Goal: Information Seeking & Learning: Check status

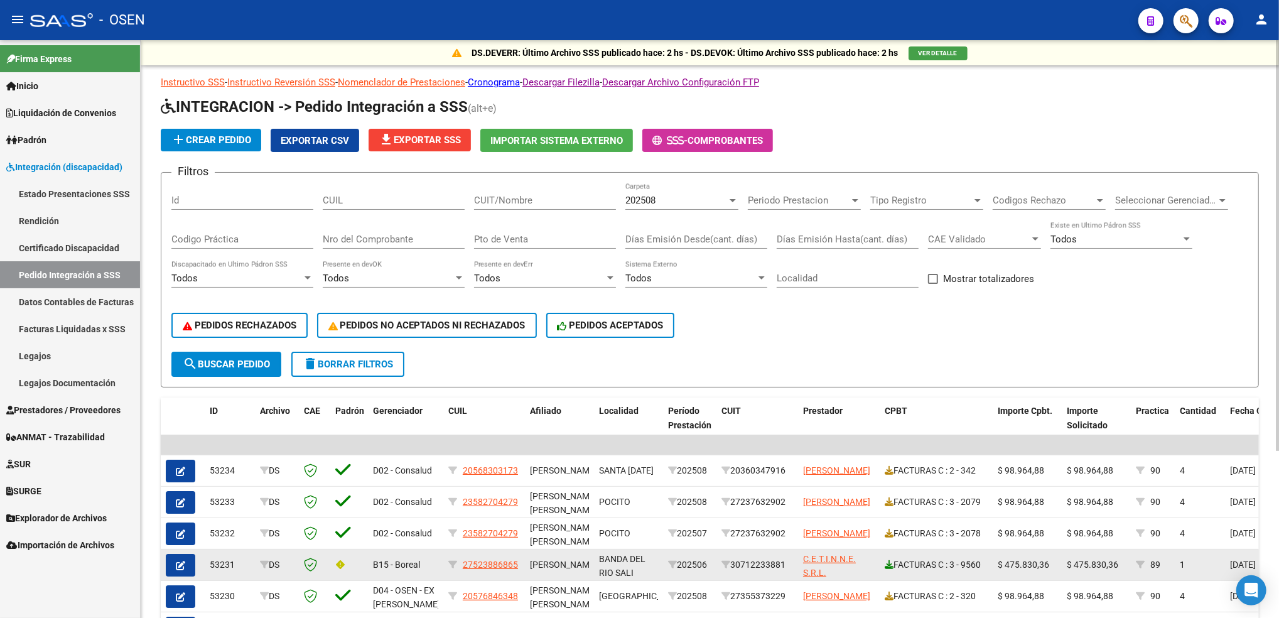
click at [890, 565] on link at bounding box center [889, 564] width 9 height 10
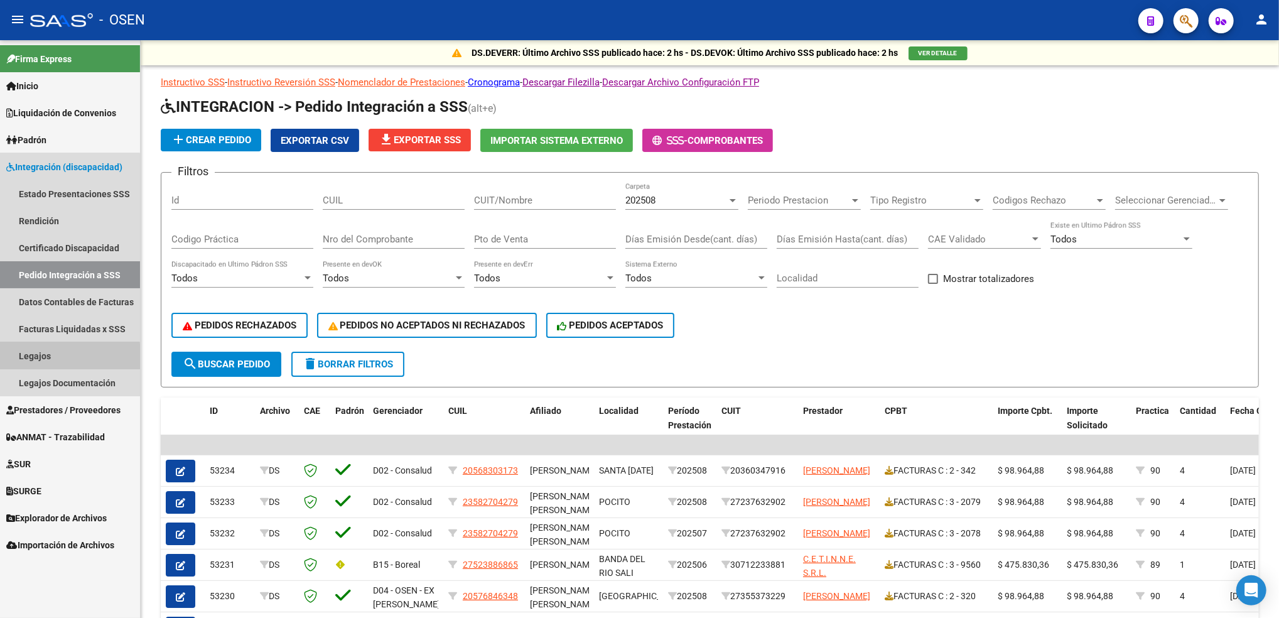
click at [59, 357] on link "Legajos" at bounding box center [70, 355] width 140 height 27
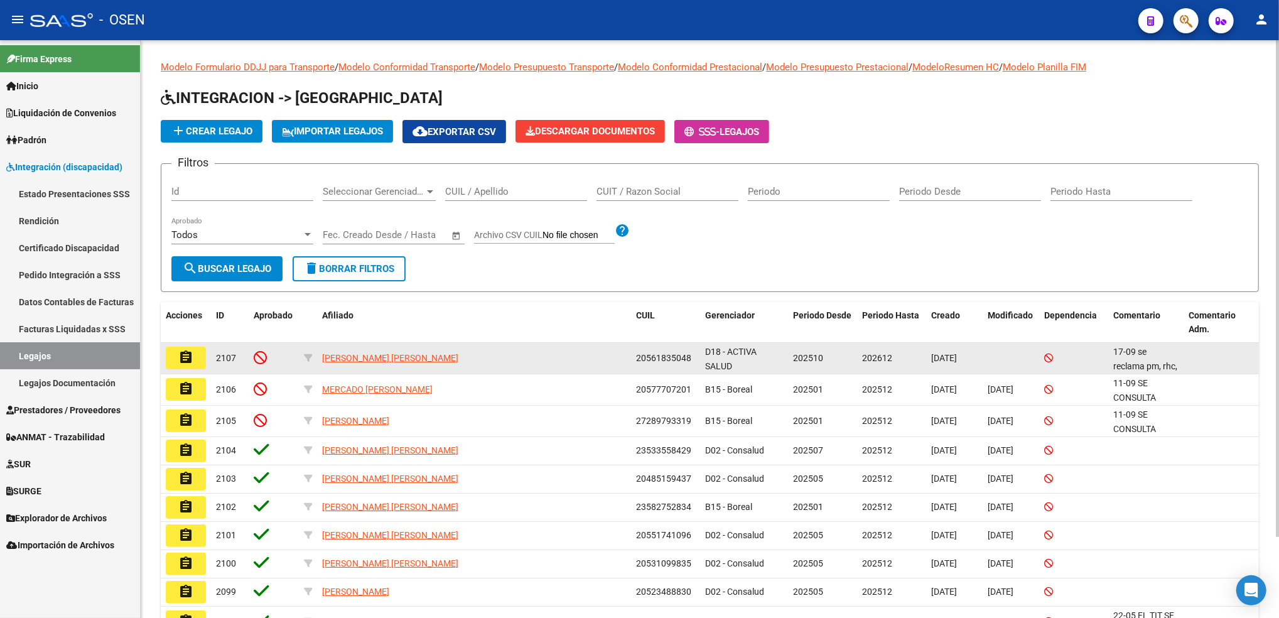
click at [192, 355] on mat-icon "assignment" at bounding box center [185, 357] width 15 height 15
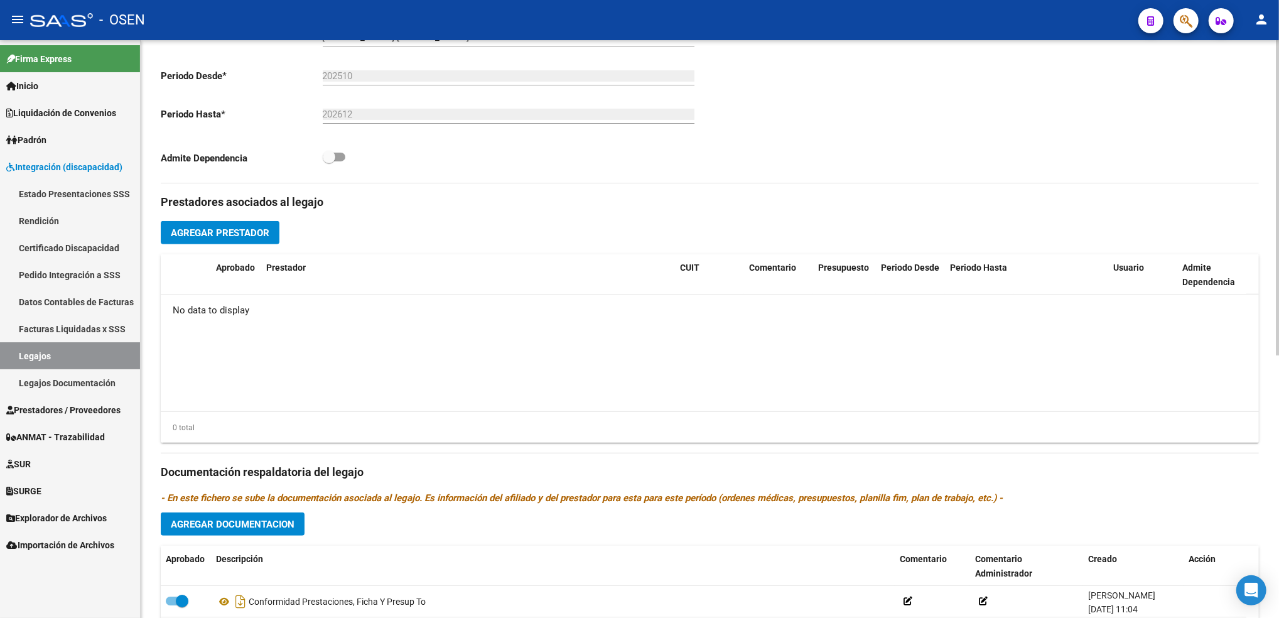
scroll to position [483, 0]
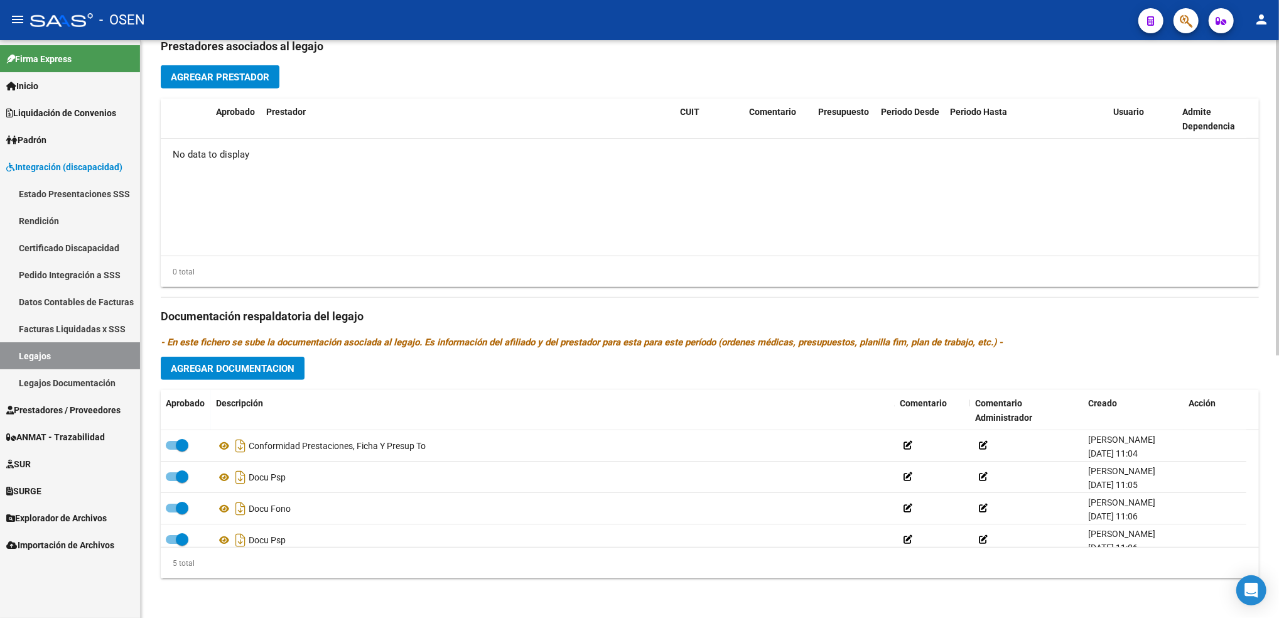
click at [1271, 451] on div "arrow_back Editar 2107 save Guardar cambios delete Eliminar Legajo de Integraci…" at bounding box center [711, 88] width 1141 height 1062
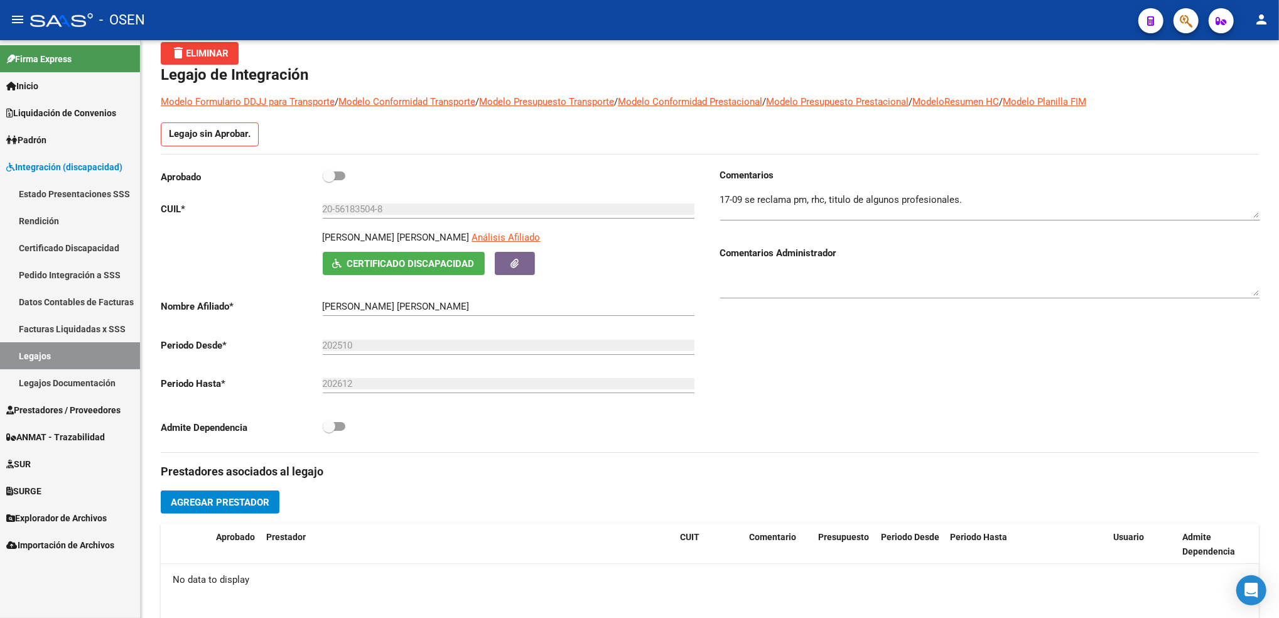
scroll to position [72, 0]
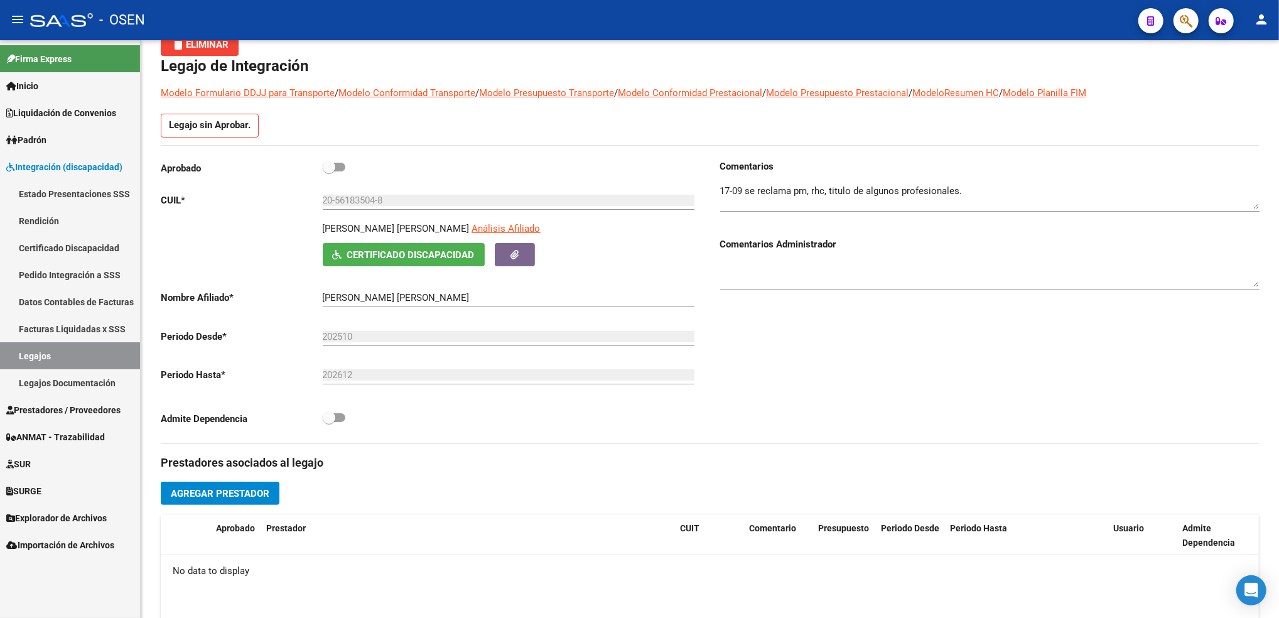
click at [1256, 188] on div "arrow_back Editar 2107 save Guardar cambios delete Eliminar Legajo de Integraci…" at bounding box center [711, 504] width 1141 height 1062
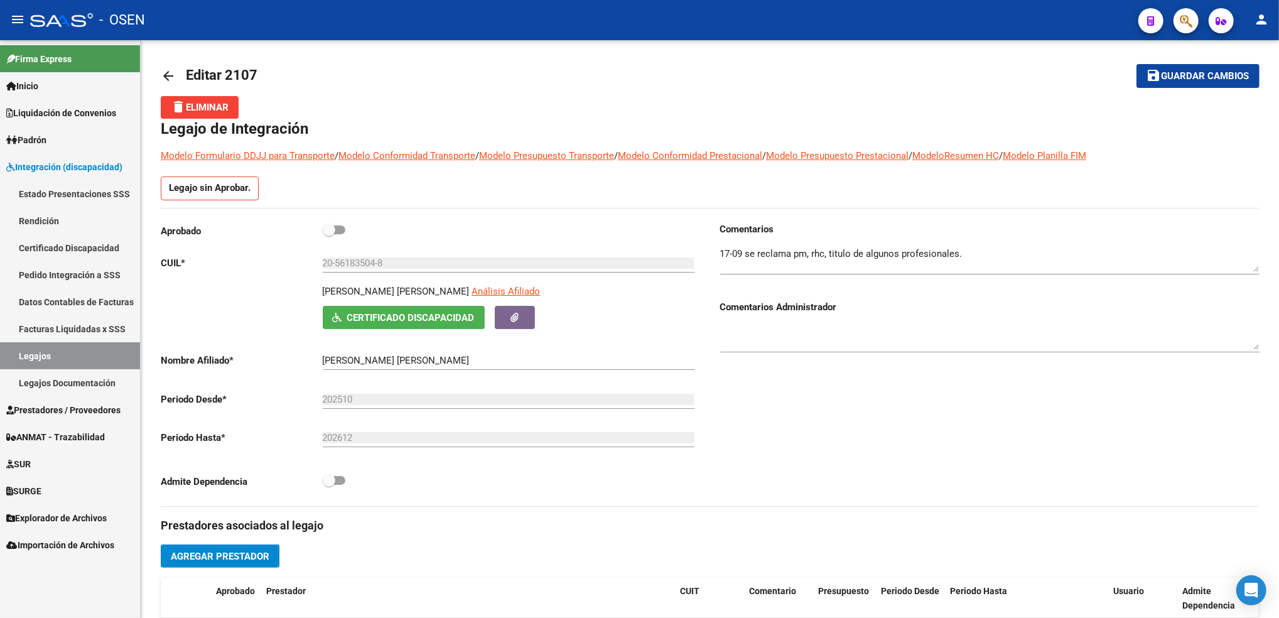
scroll to position [1, 0]
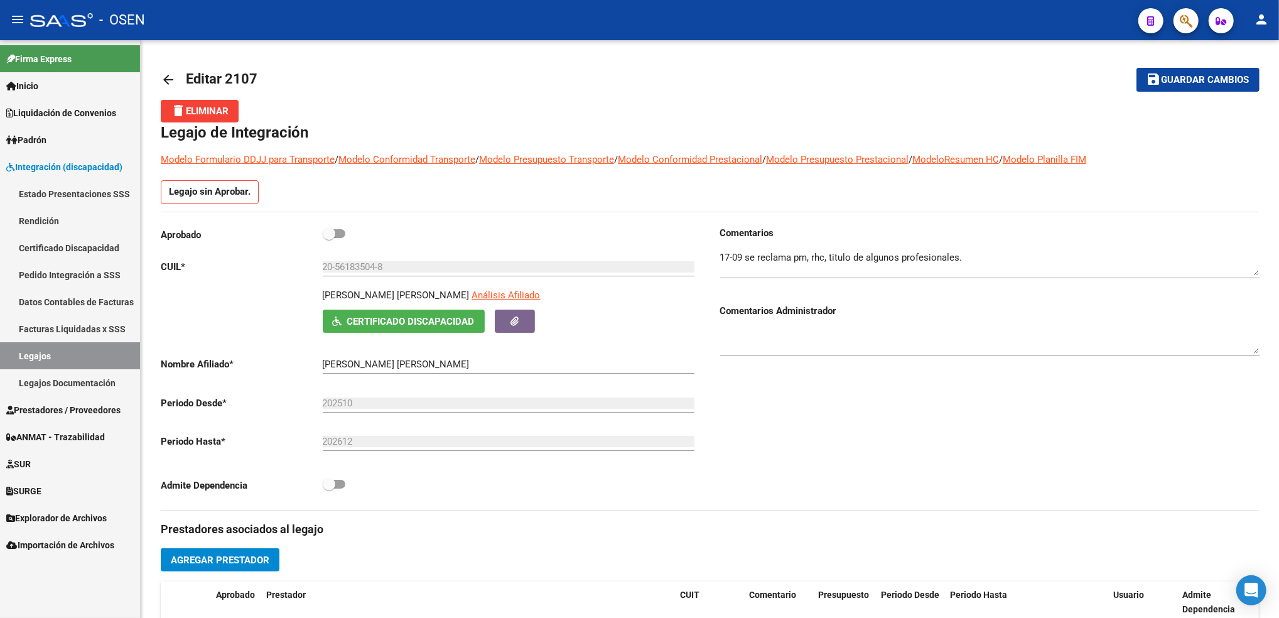
click at [1229, 124] on div "arrow_back Editar 2107 save Guardar cambios delete Eliminar Legajo de Integraci…" at bounding box center [711, 571] width 1141 height 1062
click at [86, 405] on span "Prestadores / Proveedores" at bounding box center [63, 410] width 114 height 14
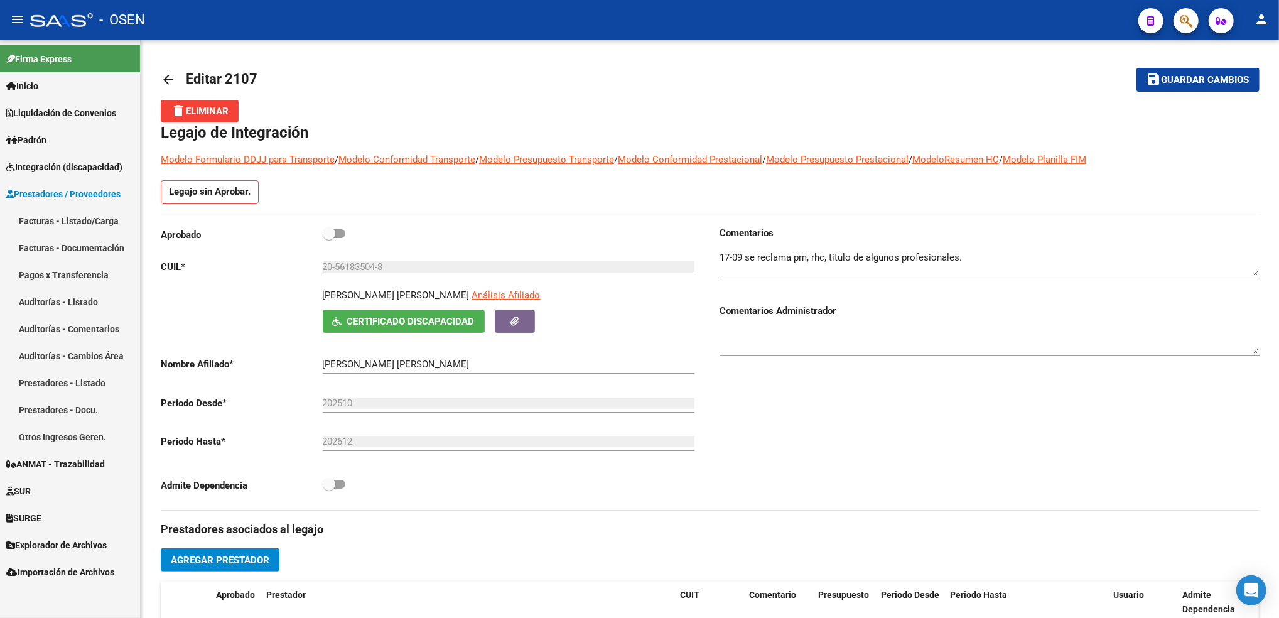
click at [97, 213] on link "Facturas - Listado/Carga" at bounding box center [70, 220] width 140 height 27
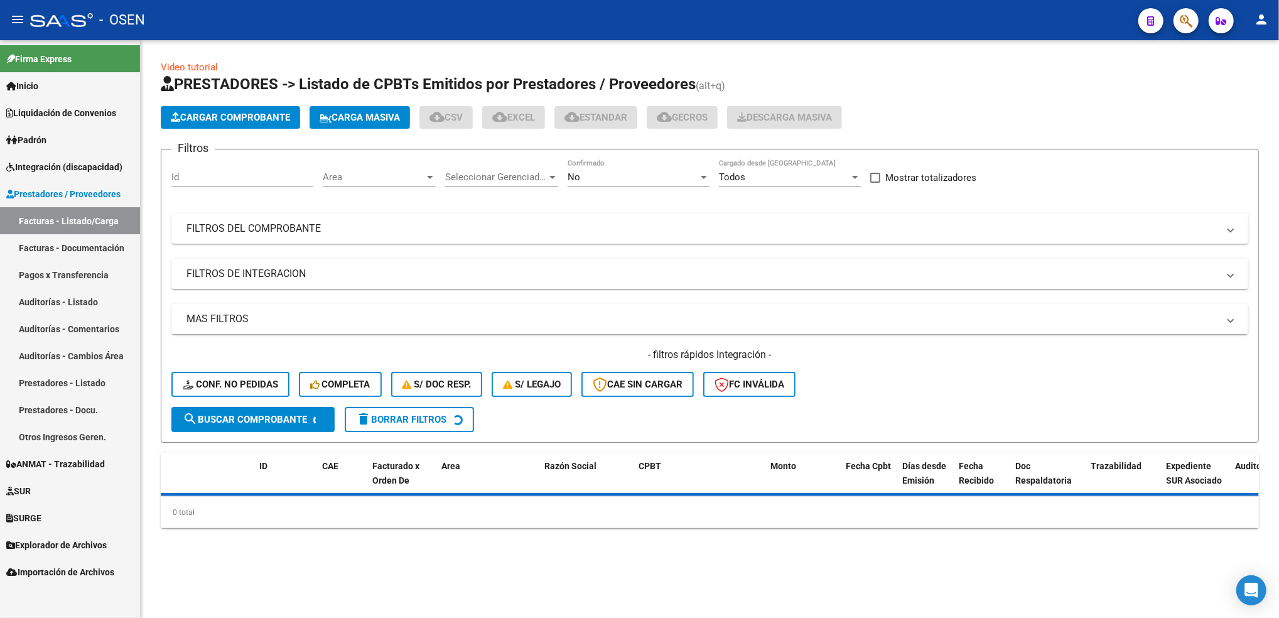
click at [629, 166] on div "No Confirmado" at bounding box center [639, 172] width 142 height 27
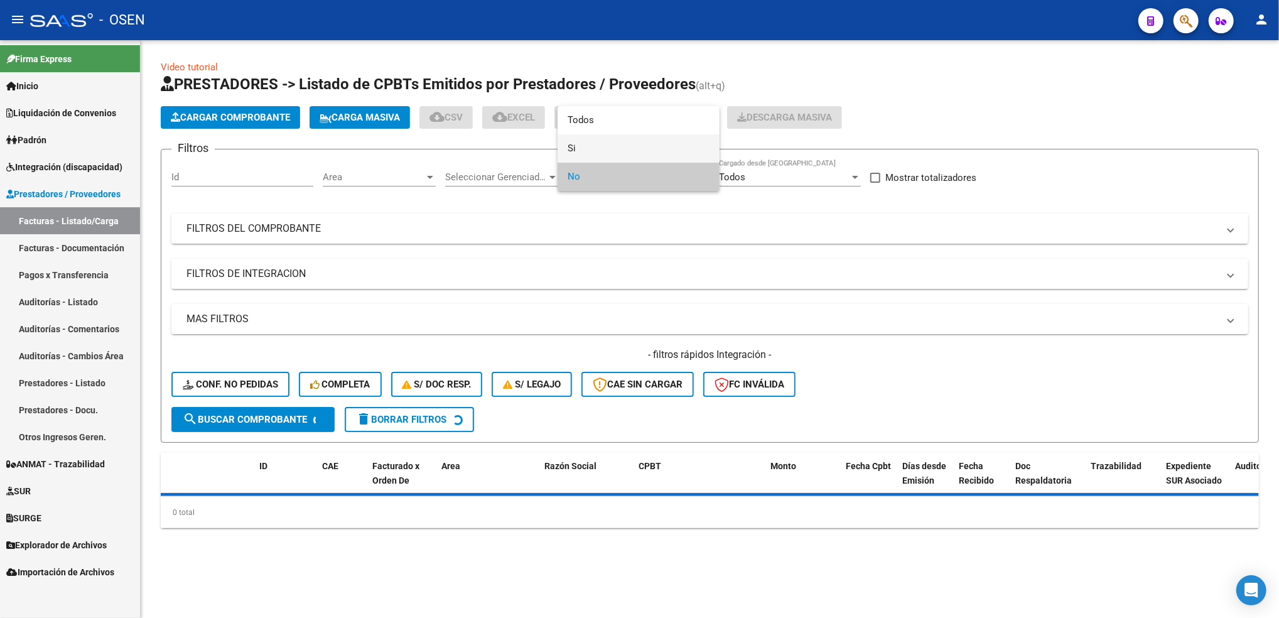
click at [603, 154] on span "Si" at bounding box center [639, 148] width 142 height 28
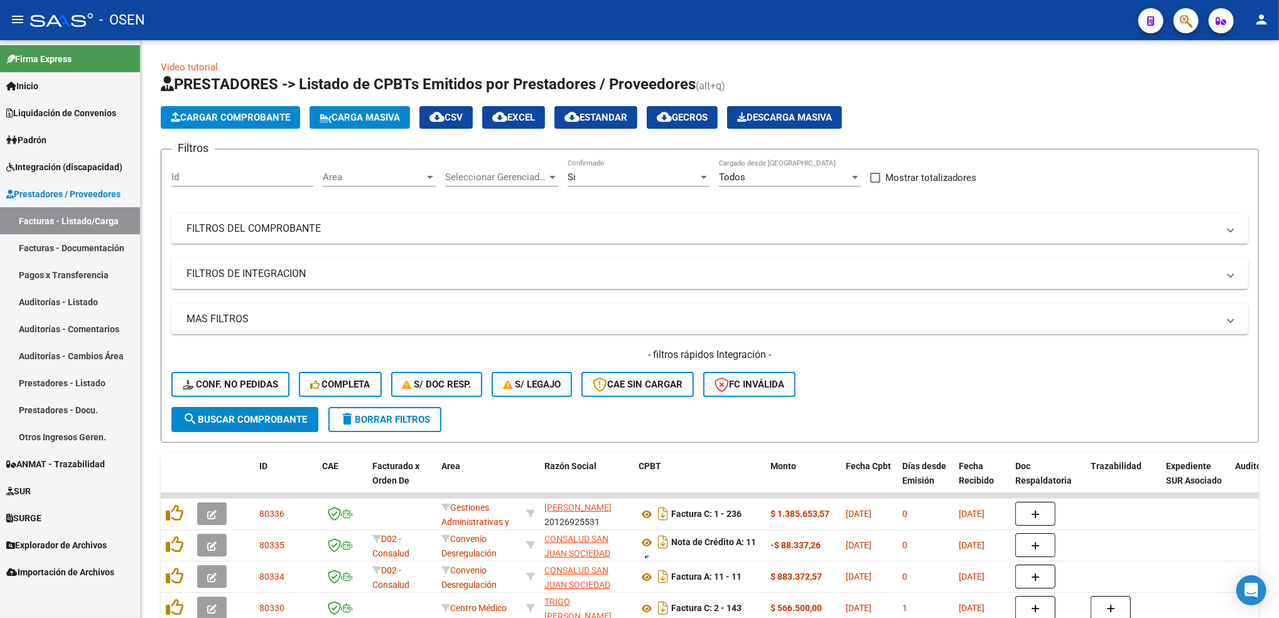
click at [376, 189] on div "Area Area" at bounding box center [379, 178] width 113 height 39
click at [375, 172] on span "Area" at bounding box center [374, 176] width 102 height 11
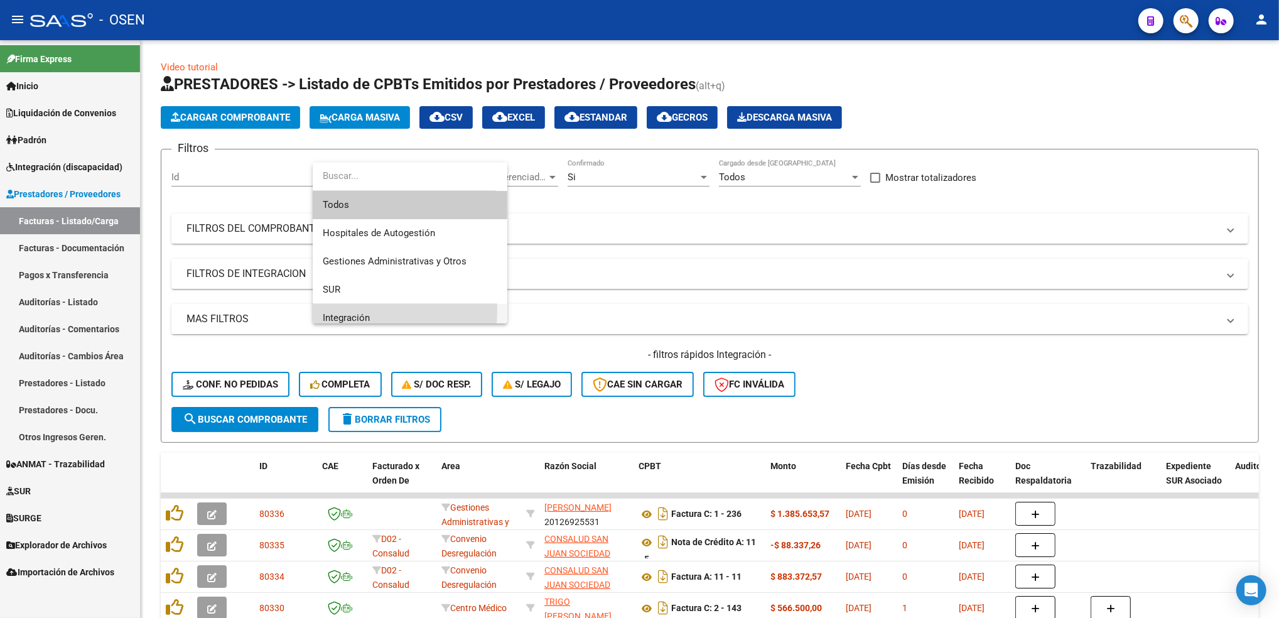
click at [352, 311] on span "Integración" at bounding box center [410, 318] width 175 height 28
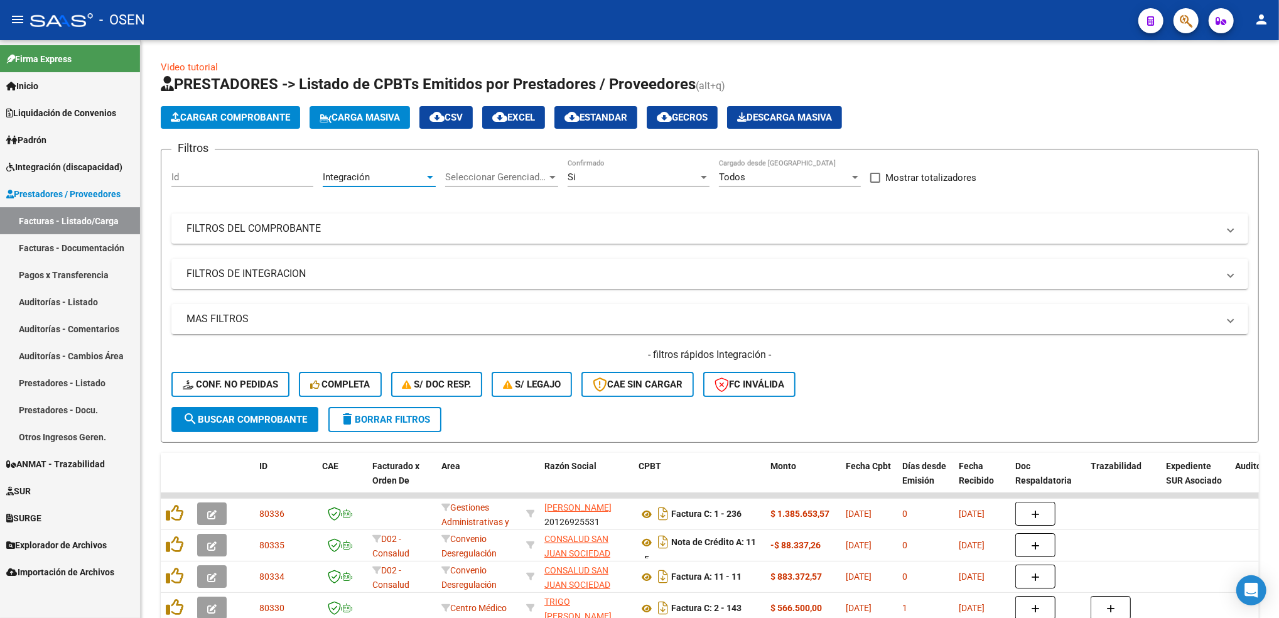
scroll to position [8, 0]
click at [296, 272] on mat-panel-title "FILTROS DE INTEGRACION" at bounding box center [701, 274] width 1031 height 14
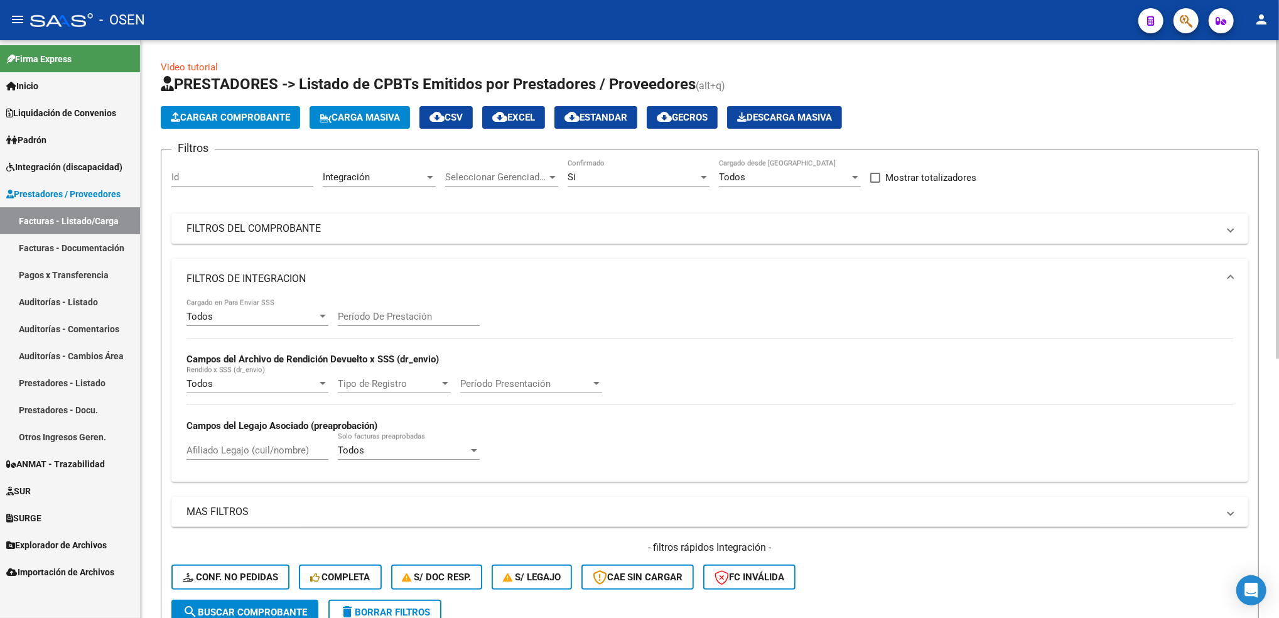
click at [260, 312] on div "Todos" at bounding box center [251, 316] width 131 height 11
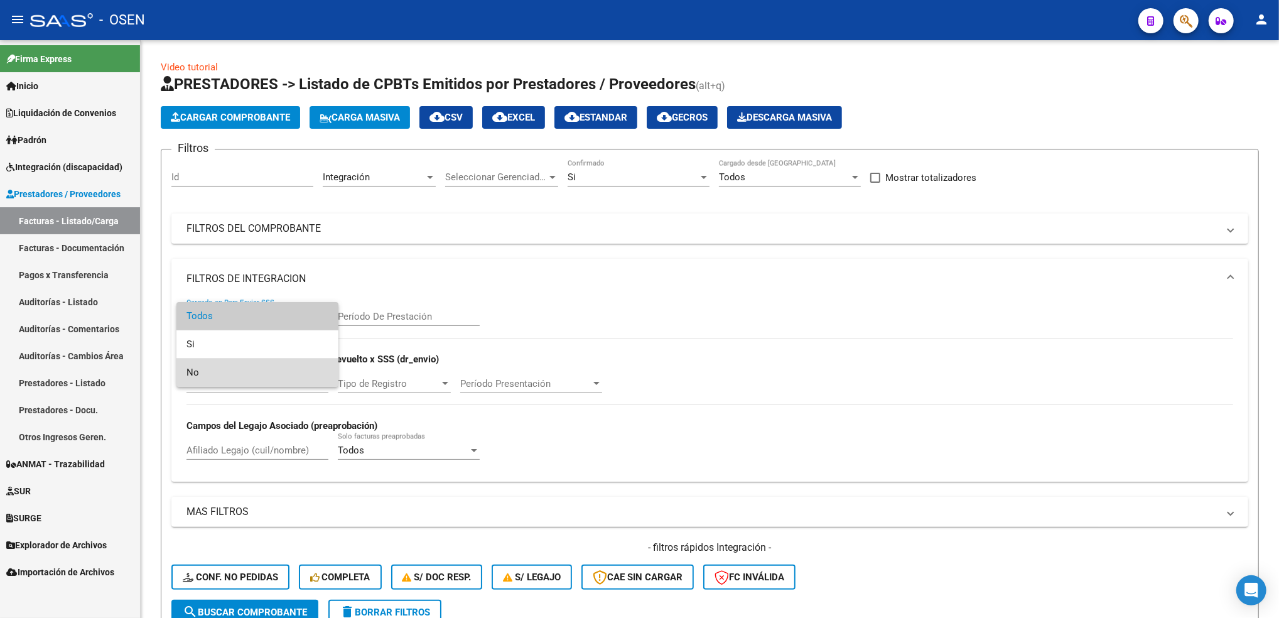
click at [225, 372] on span "No" at bounding box center [257, 372] width 142 height 28
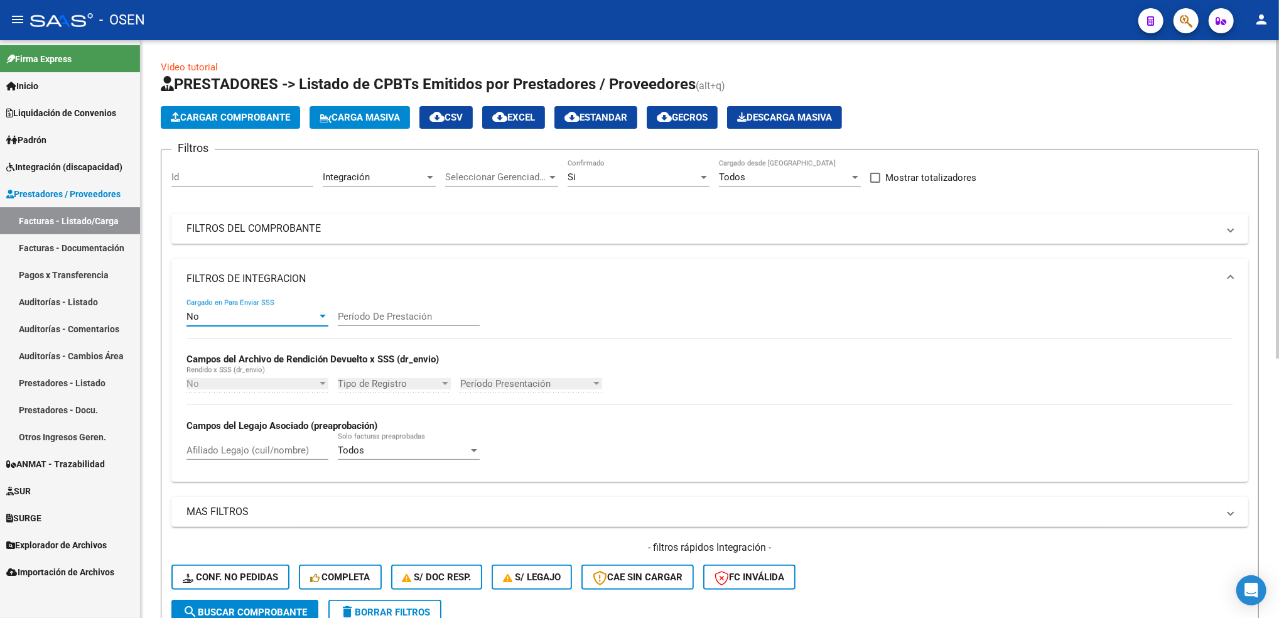
click at [282, 606] on span "search Buscar Comprobante" at bounding box center [245, 611] width 124 height 11
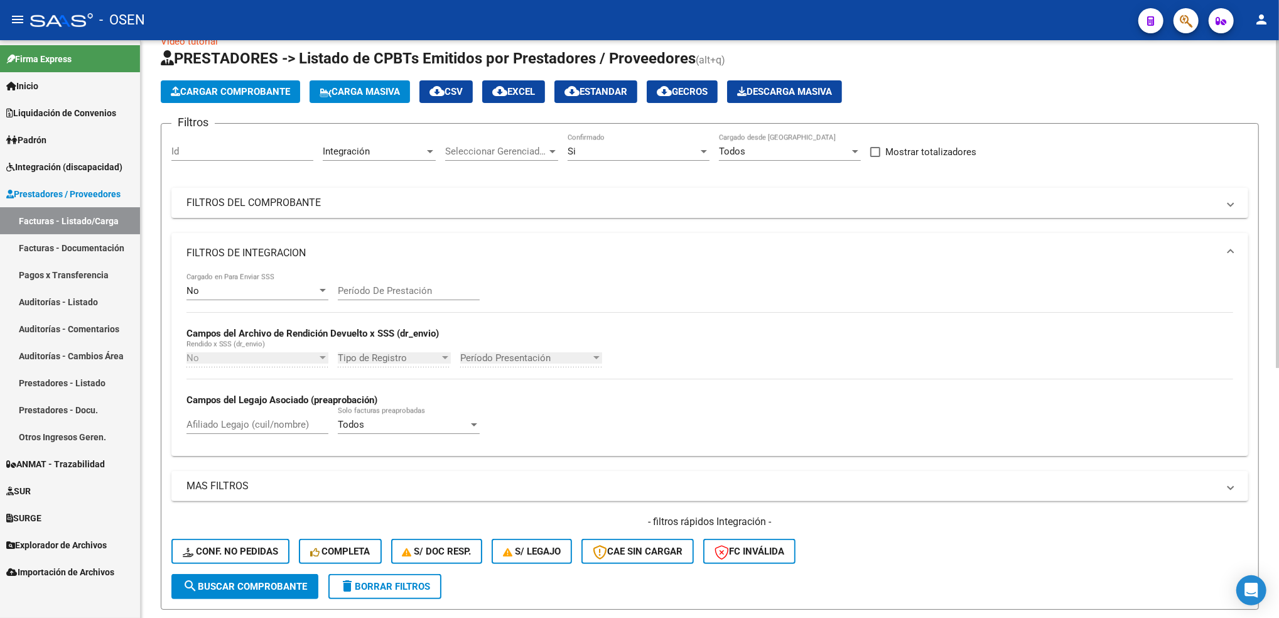
scroll to position [0, 0]
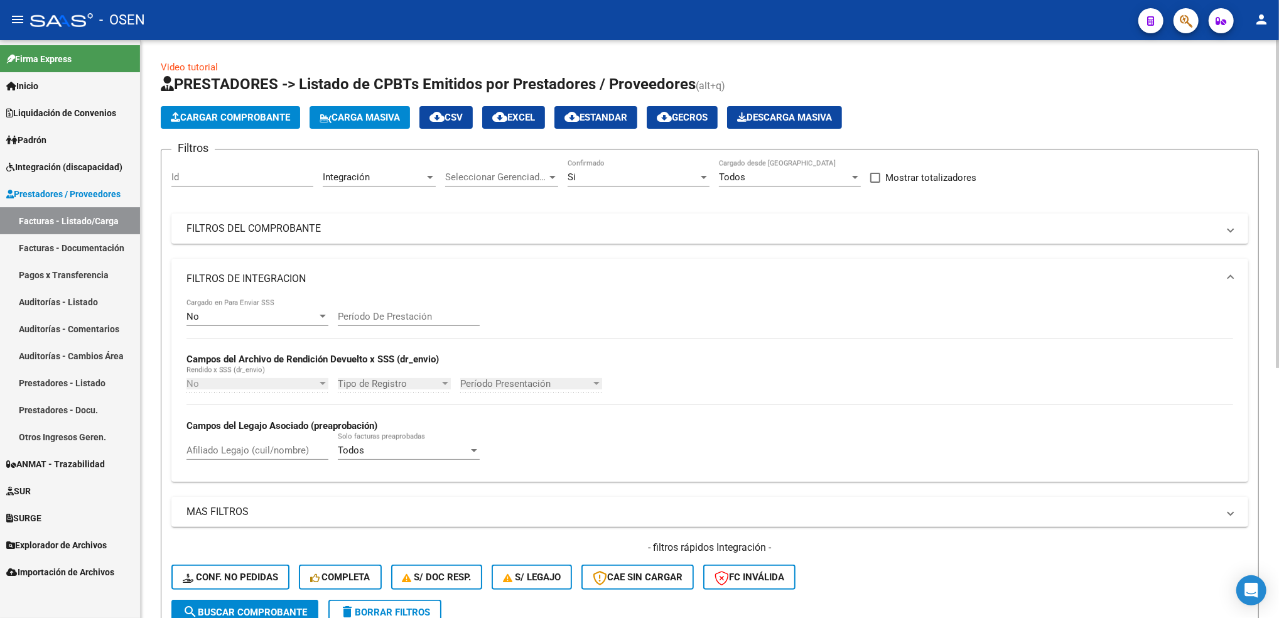
click at [1170, 0] on html "menu - OSEN person Firma Express Inicio Calendario SSS Instructivos Contacto OS…" at bounding box center [639, 309] width 1279 height 618
click at [72, 170] on span "Integración (discapacidad)" at bounding box center [64, 167] width 116 height 14
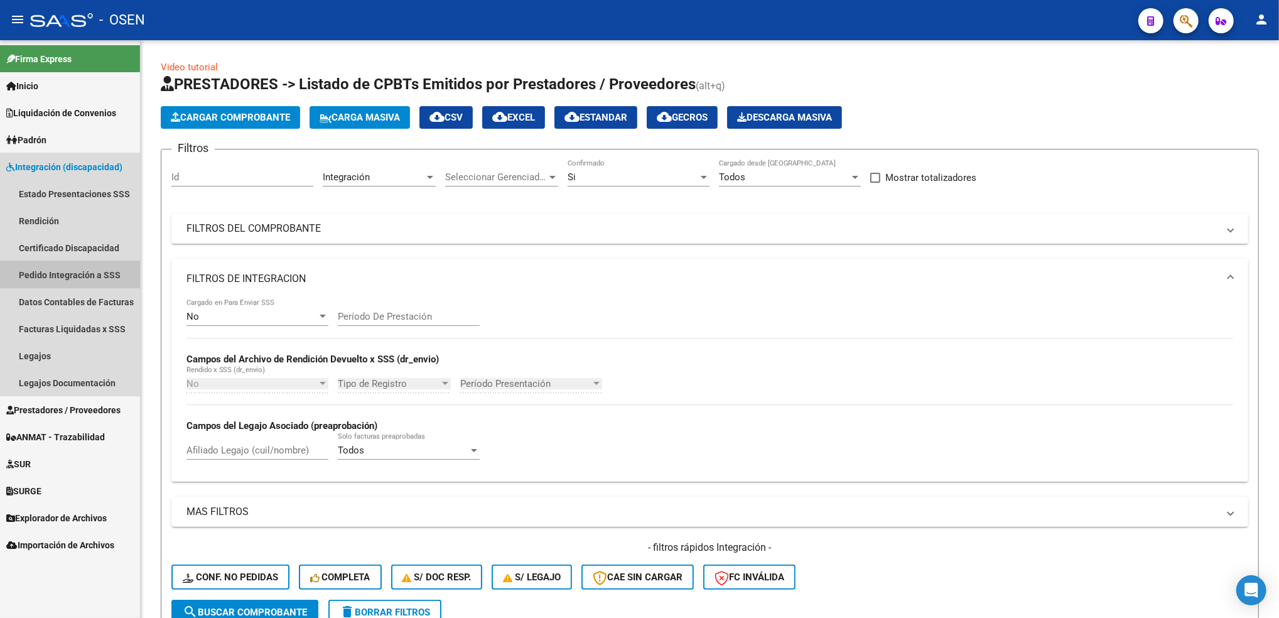
click at [84, 279] on link "Pedido Integración a SSS" at bounding box center [70, 274] width 140 height 27
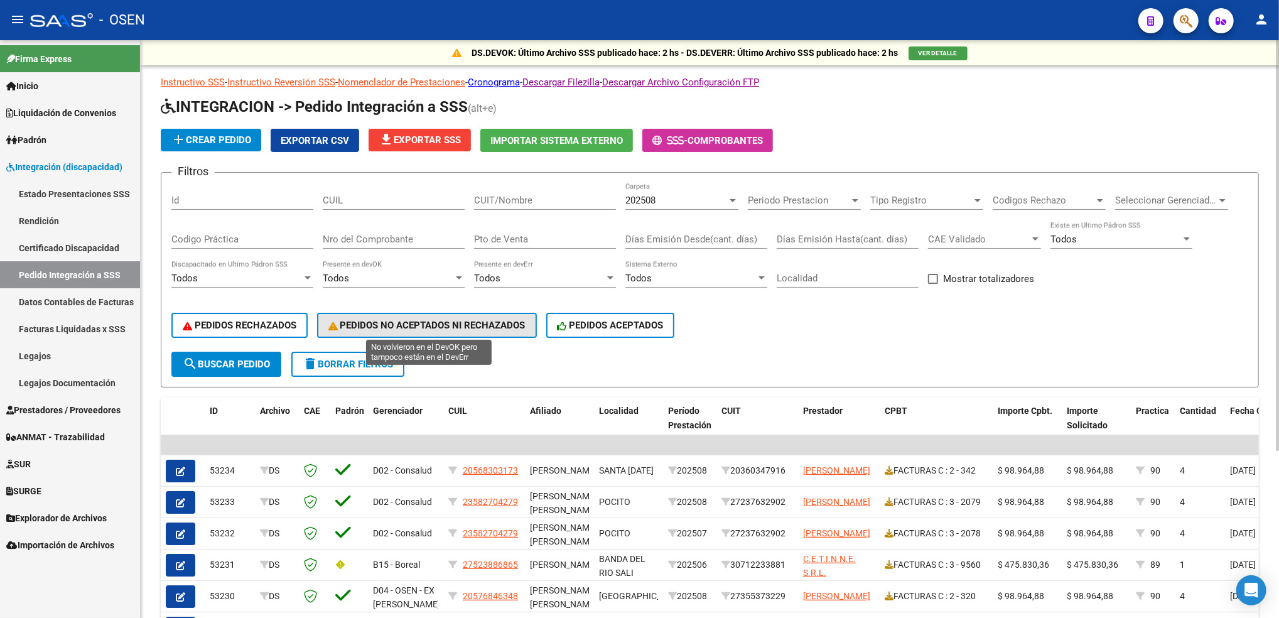
click at [509, 331] on button "PEDIDOS NO ACEPTADOS NI RECHAZADOS" at bounding box center [427, 325] width 220 height 25
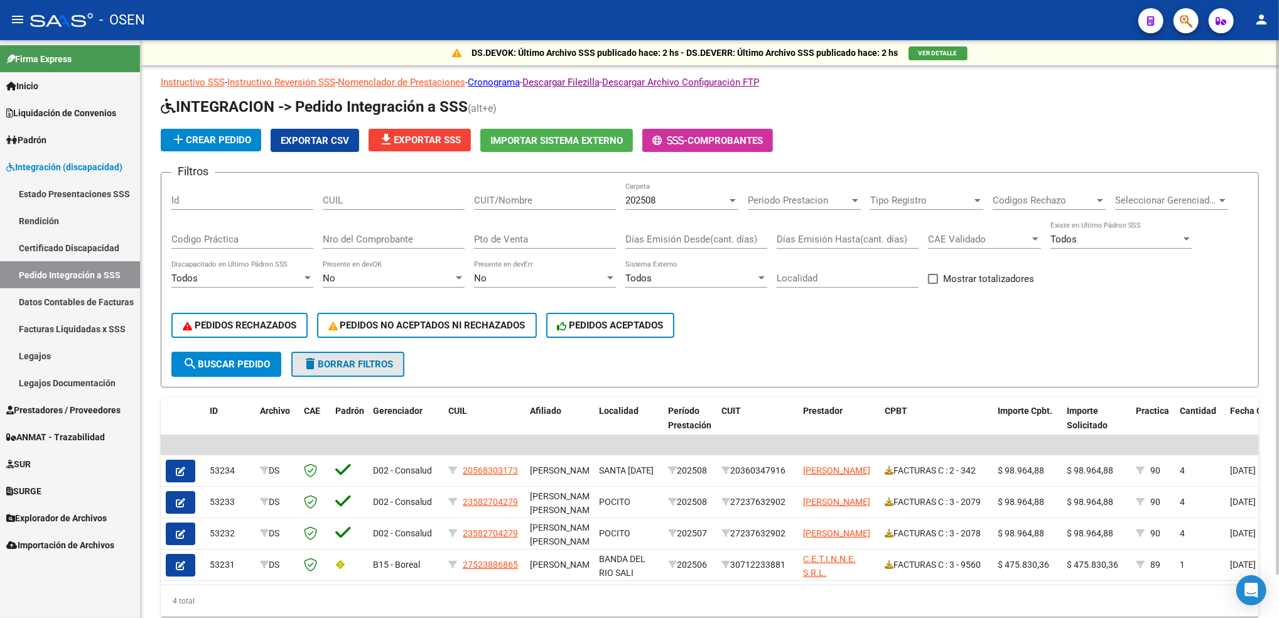
click at [360, 367] on button "delete Borrar Filtros" at bounding box center [347, 364] width 113 height 25
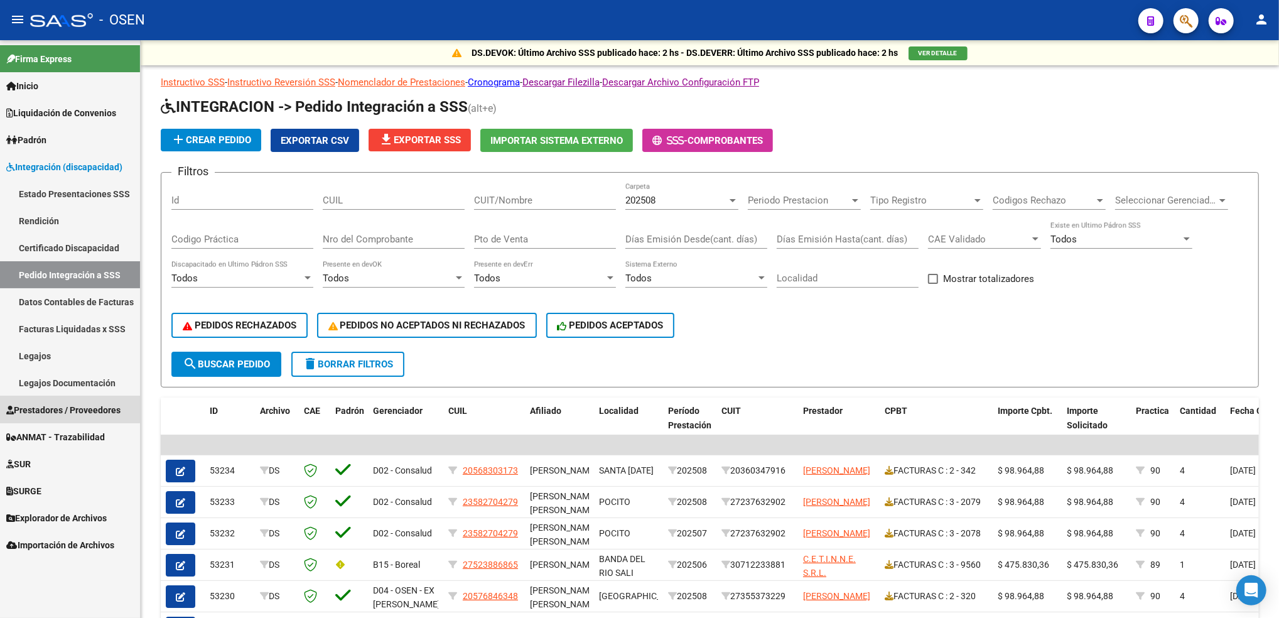
click at [63, 401] on link "Prestadores / Proveedores" at bounding box center [70, 409] width 140 height 27
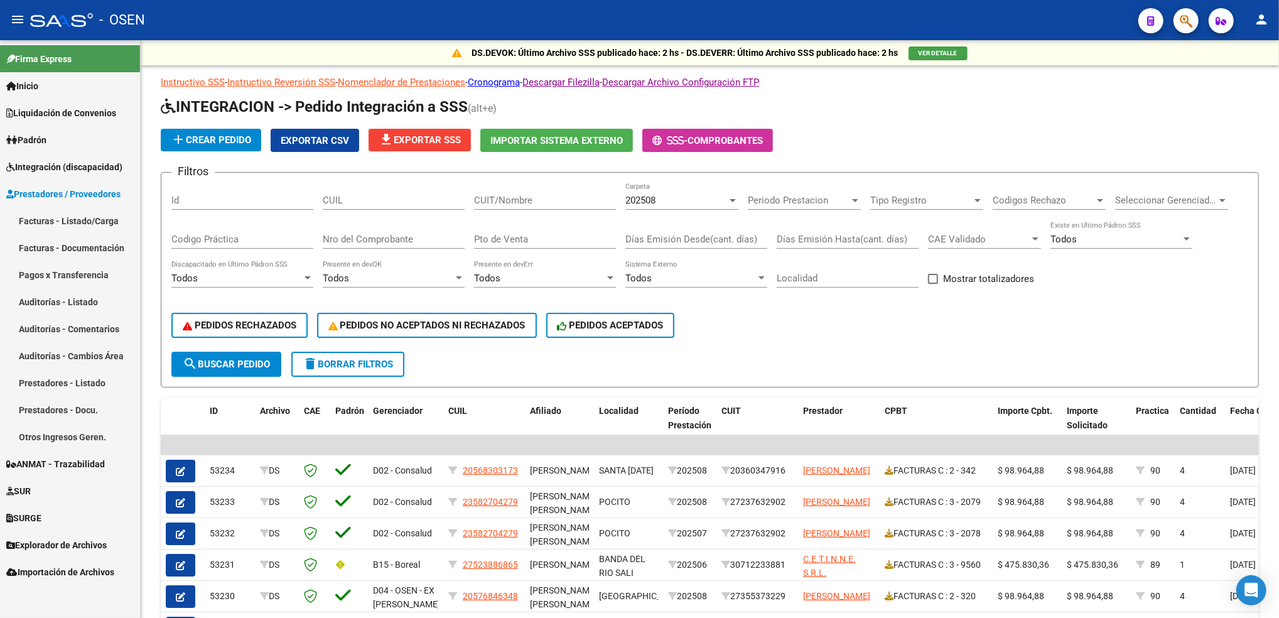
click at [74, 210] on link "Facturas - Listado/Carga" at bounding box center [70, 220] width 140 height 27
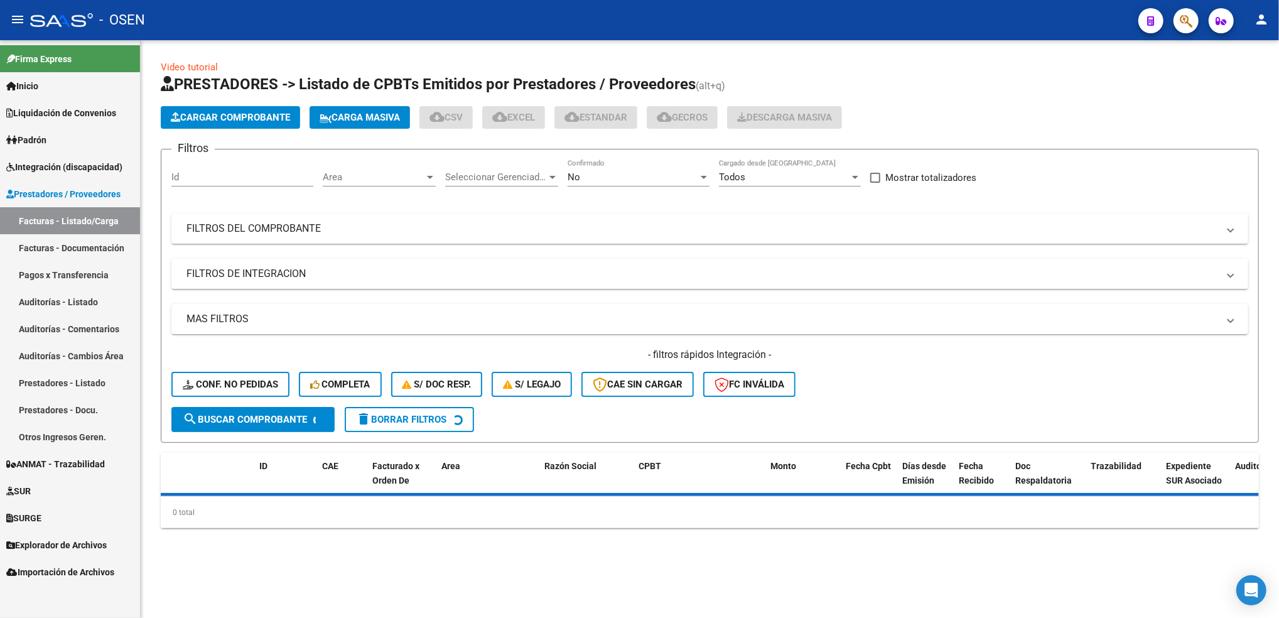
click at [585, 178] on div "No" at bounding box center [633, 176] width 131 height 11
click at [610, 120] on span "Todos" at bounding box center [639, 120] width 142 height 28
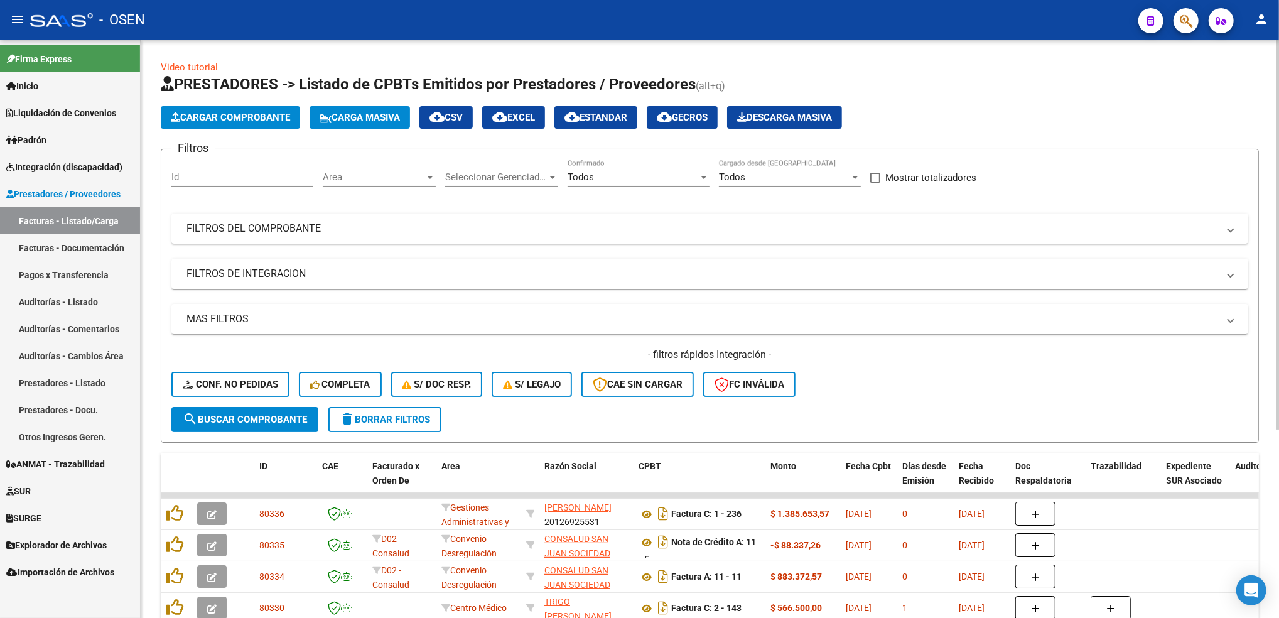
click at [575, 243] on div "Filtros Id Area Area Seleccionar Gerenciador Seleccionar Gerenciador Todos Conf…" at bounding box center [709, 282] width 1077 height 247
click at [575, 234] on mat-expansion-panel-header "FILTROS DEL COMPROBANTE" at bounding box center [709, 228] width 1077 height 30
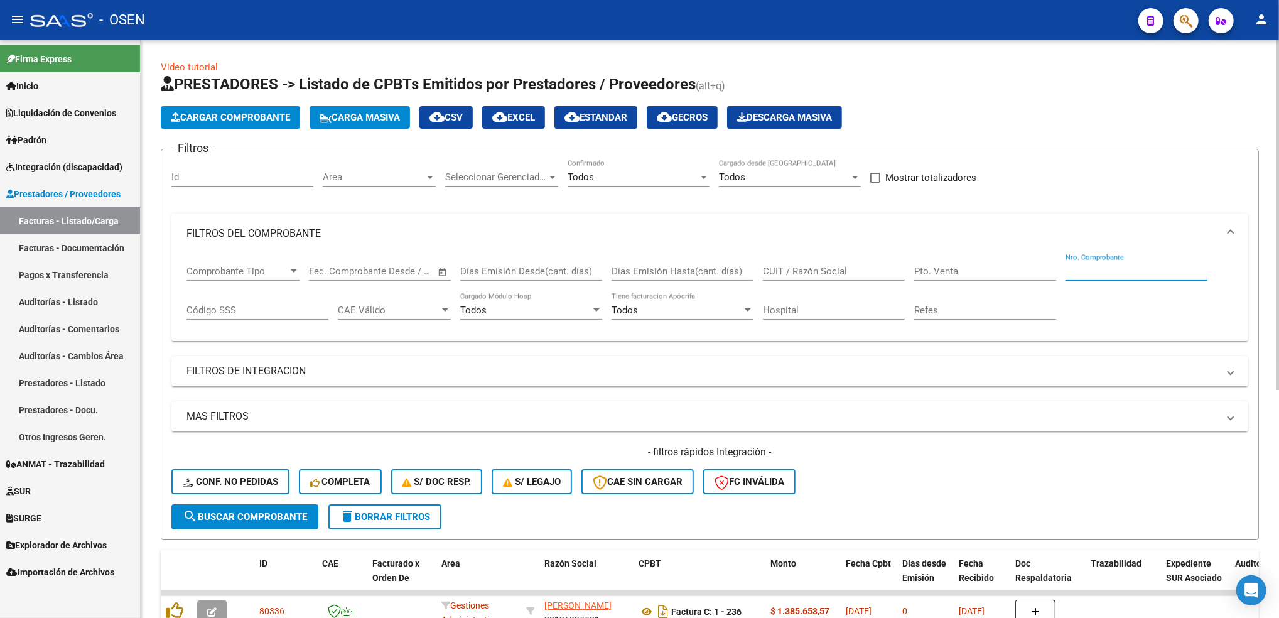
click at [1082, 274] on input "Nro. Comprobante" at bounding box center [1136, 271] width 142 height 11
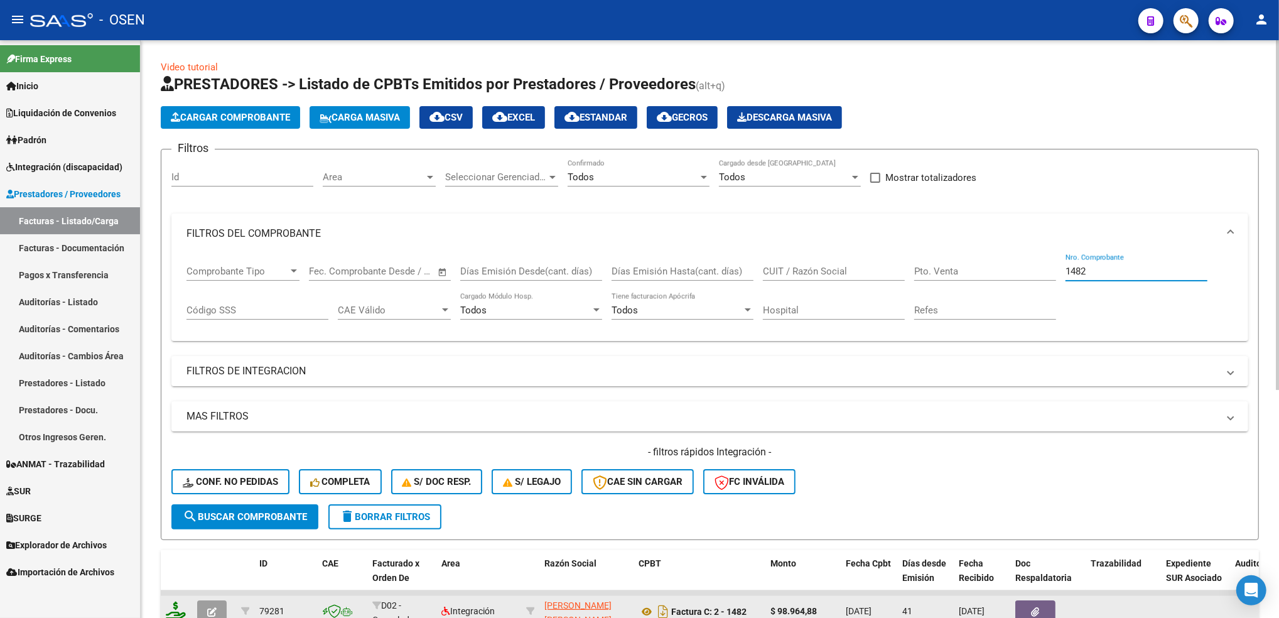
type input "1482"
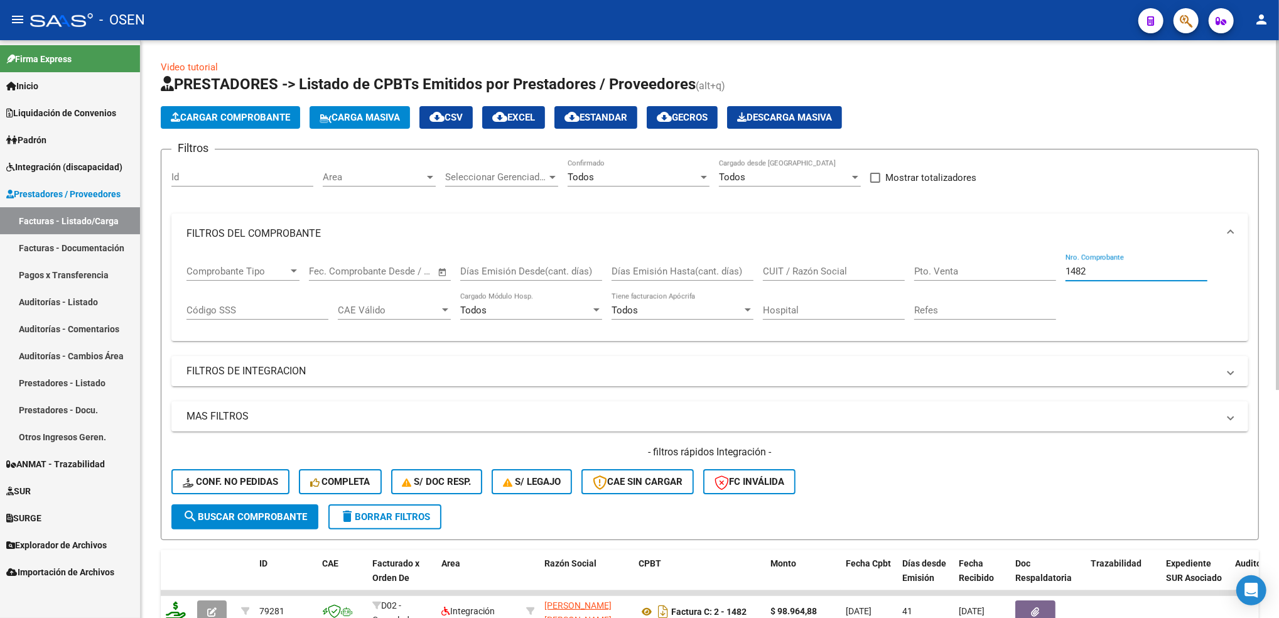
click at [430, 511] on span "delete Borrar Filtros" at bounding box center [385, 516] width 90 height 11
click at [641, 171] on div "No" at bounding box center [633, 176] width 131 height 11
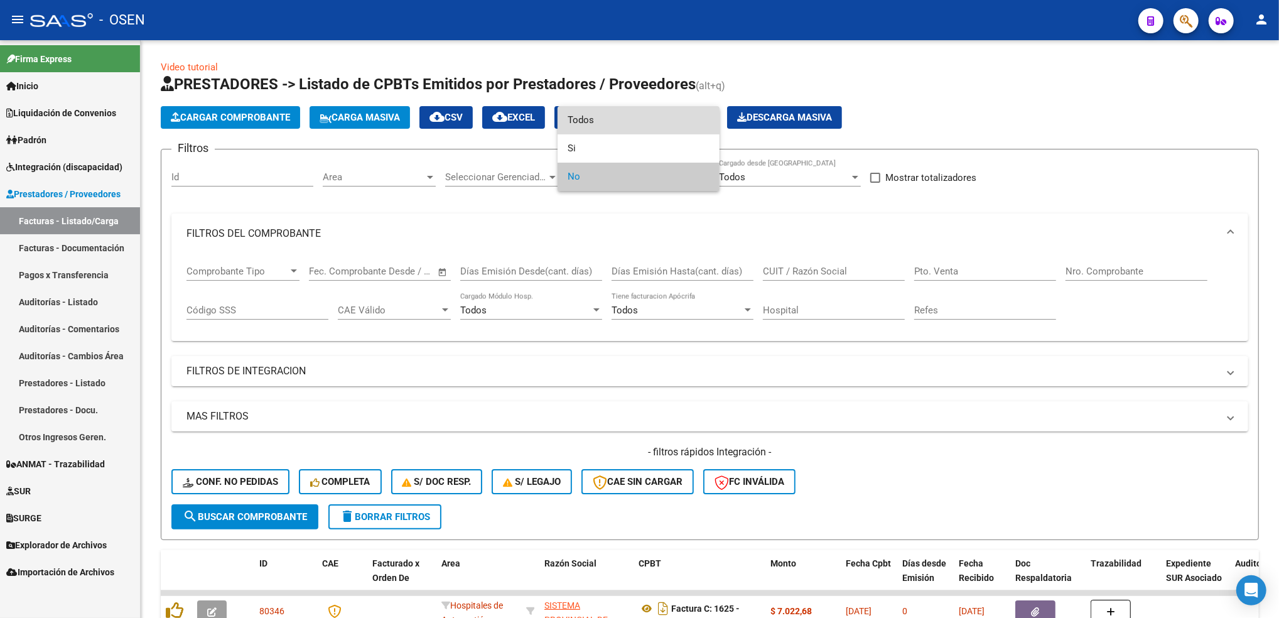
click at [628, 117] on span "Todos" at bounding box center [639, 120] width 142 height 28
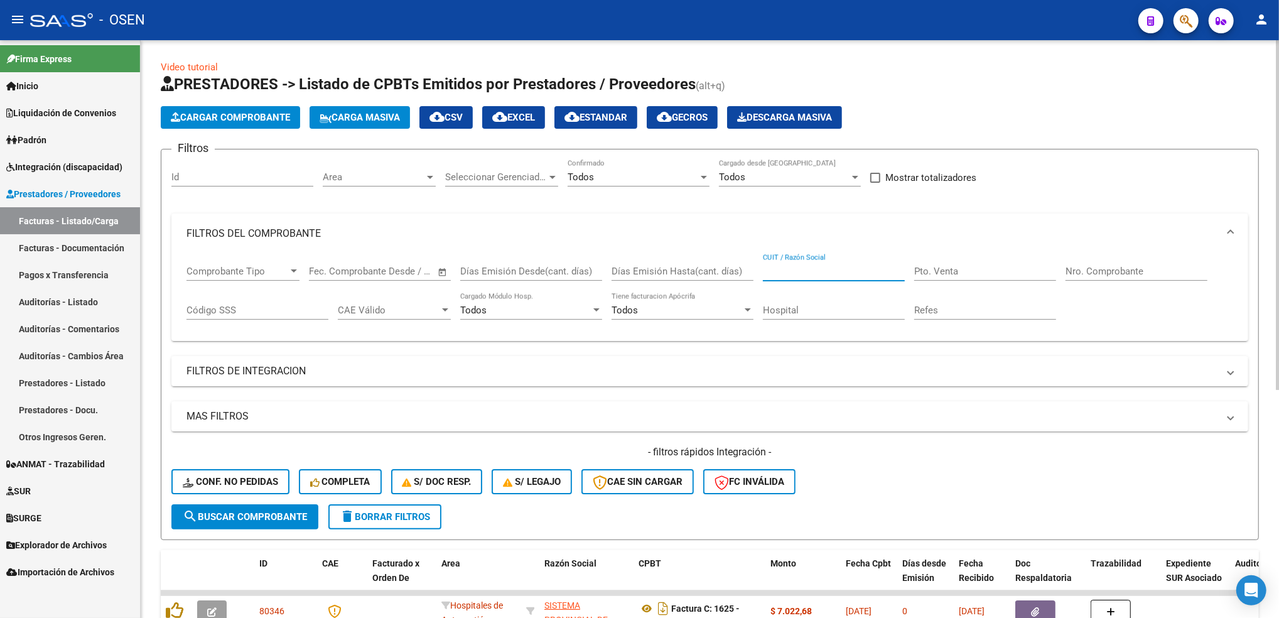
click at [809, 274] on input "CUIT / Razón Social" at bounding box center [834, 271] width 142 height 11
paste input "27190729074"
type input "27190729074"
click at [1101, 270] on input "Nro. Comprobante" at bounding box center [1136, 271] width 142 height 11
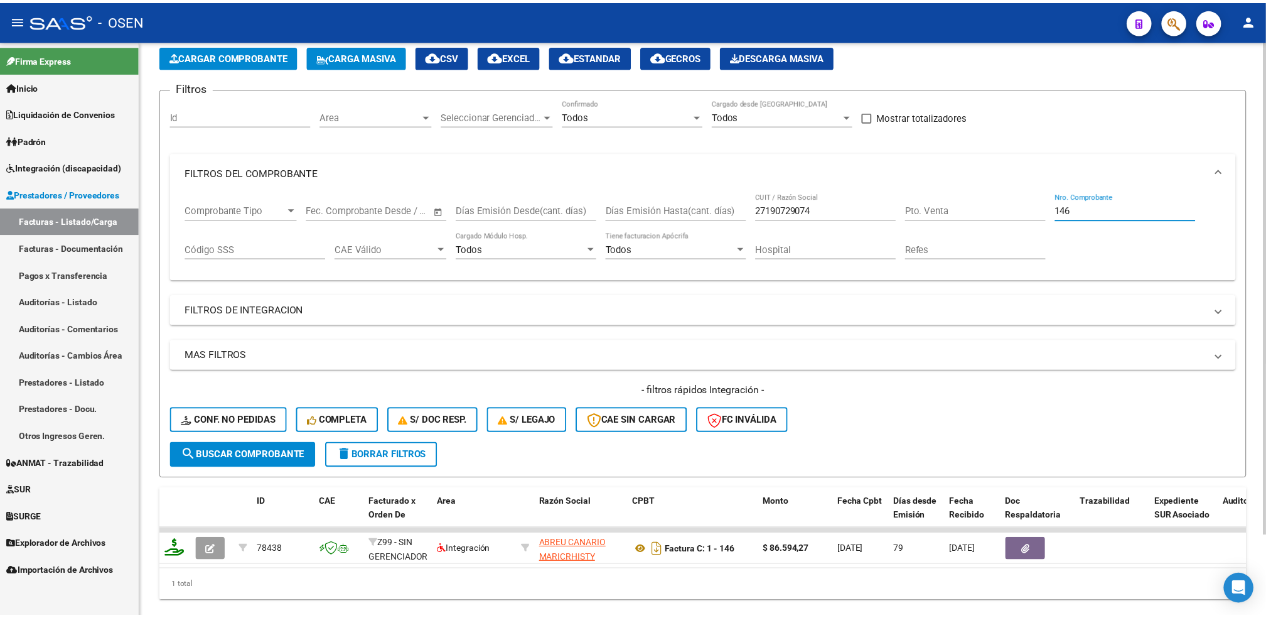
scroll to position [95, 0]
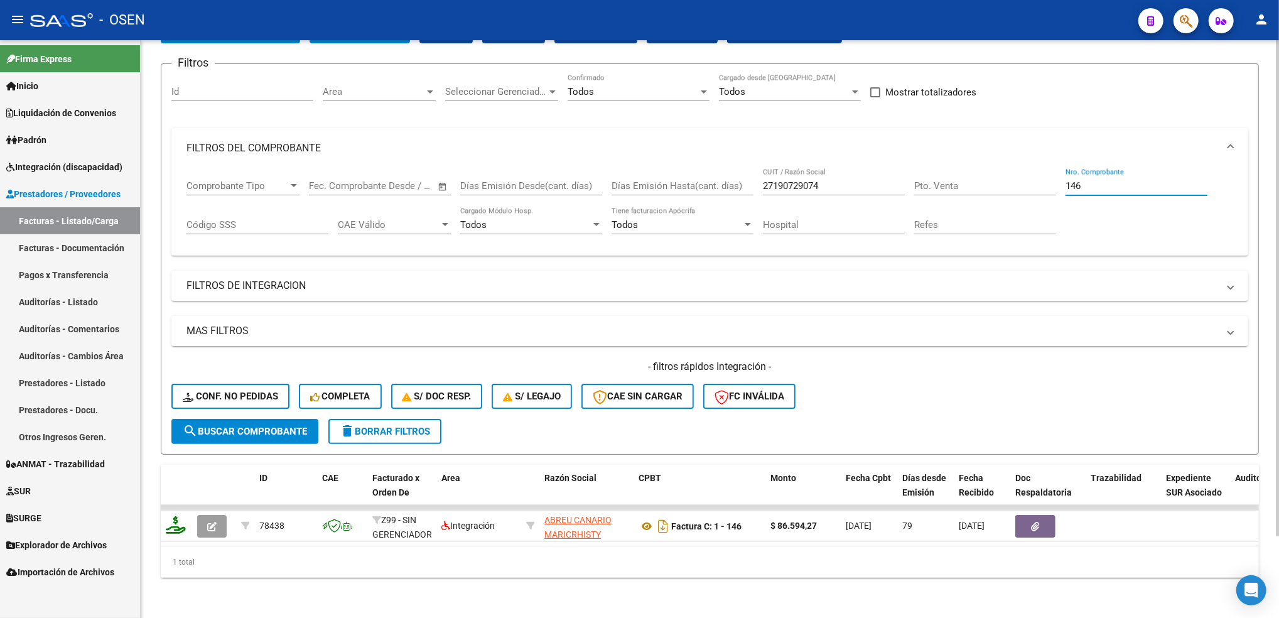
click at [1278, 284] on html "menu - OSEN person Firma Express Inicio Calendario SSS Instructivos Contacto OS…" at bounding box center [639, 309] width 1279 height 618
type input "146"
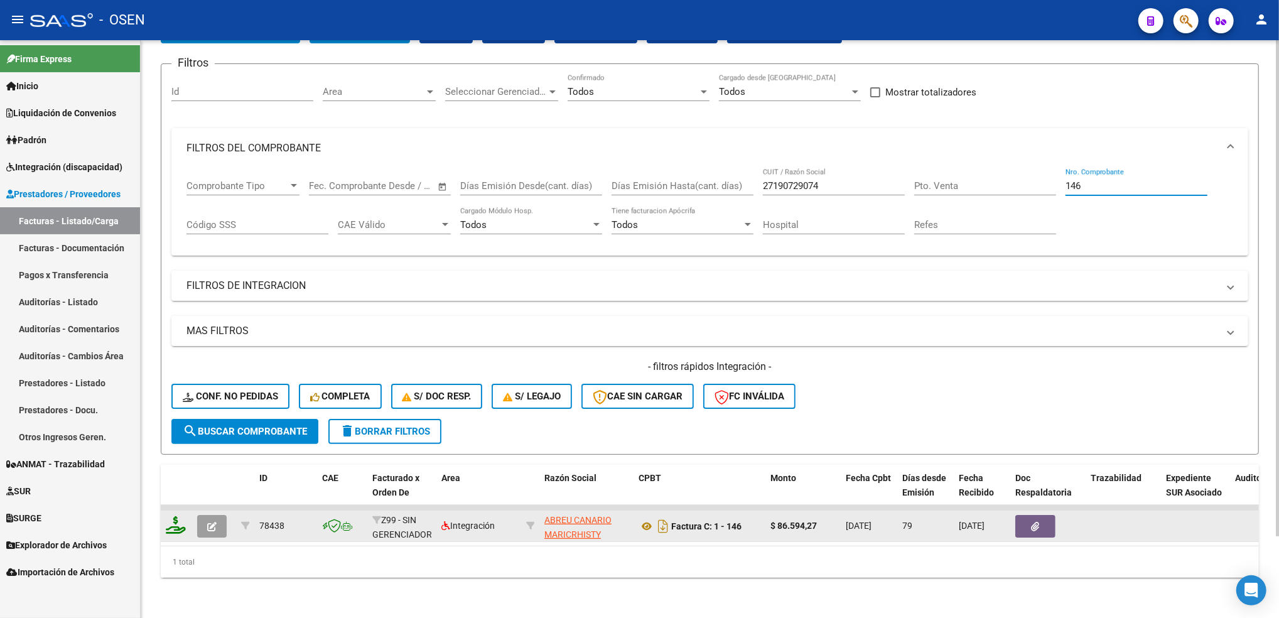
click at [208, 522] on icon "button" at bounding box center [211, 526] width 9 height 9
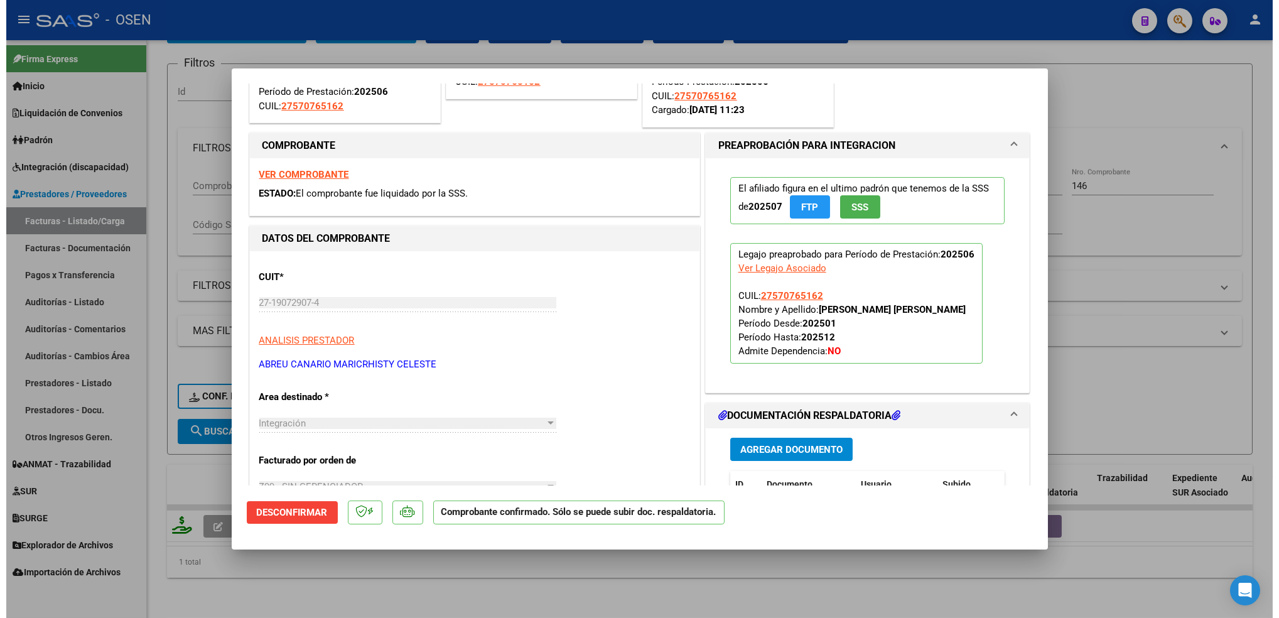
scroll to position [0, 0]
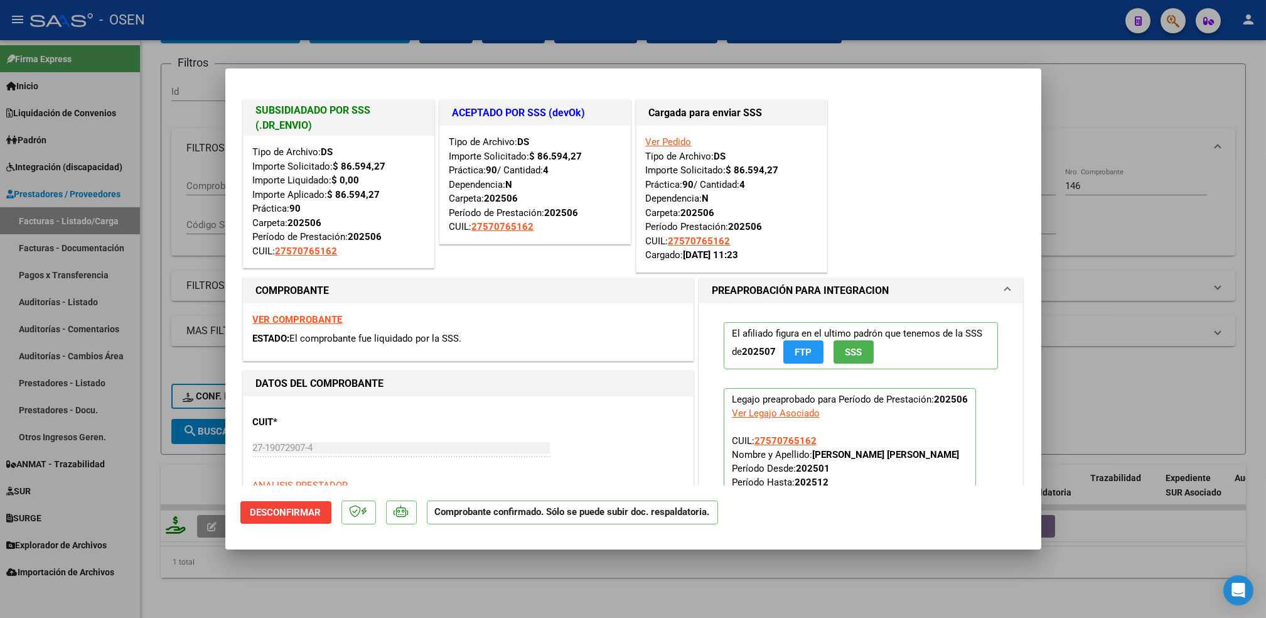
click at [1142, 79] on div at bounding box center [633, 309] width 1266 height 618
type input "$ 0,00"
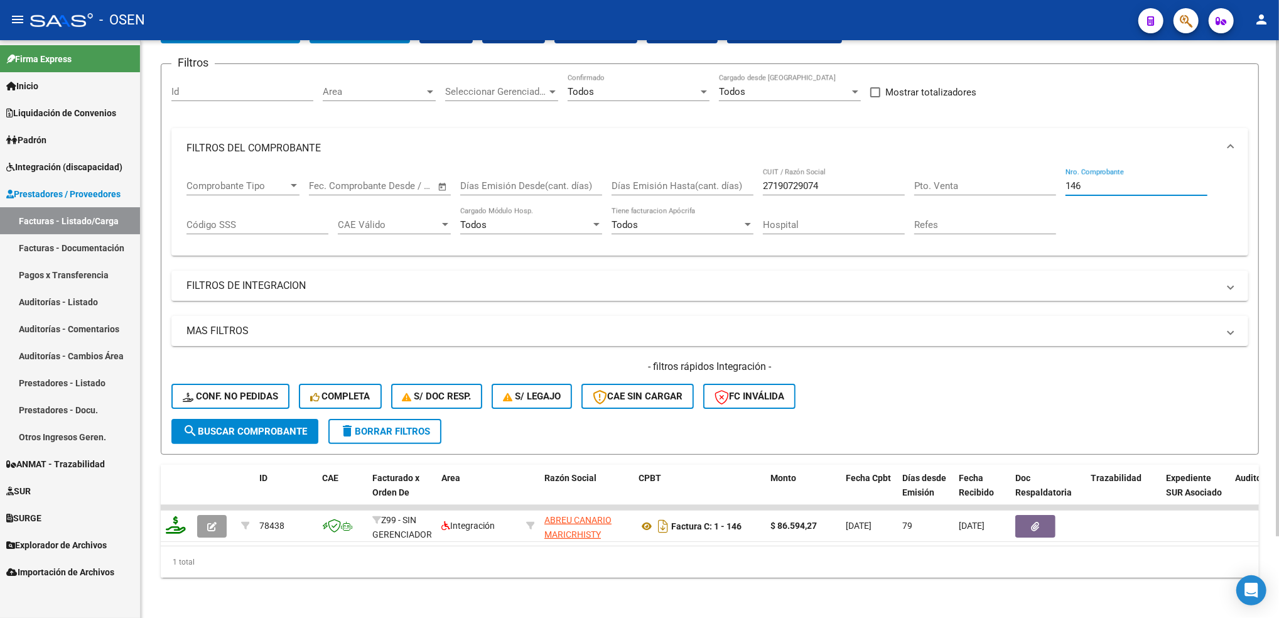
drag, startPoint x: 1095, startPoint y: 177, endPoint x: 697, endPoint y: 241, distance: 403.2
click at [697, 241] on div "Comprobante Tipo Comprobante Tipo Fecha inicio – Fecha fin Fec. Comprobante Des…" at bounding box center [709, 212] width 1077 height 88
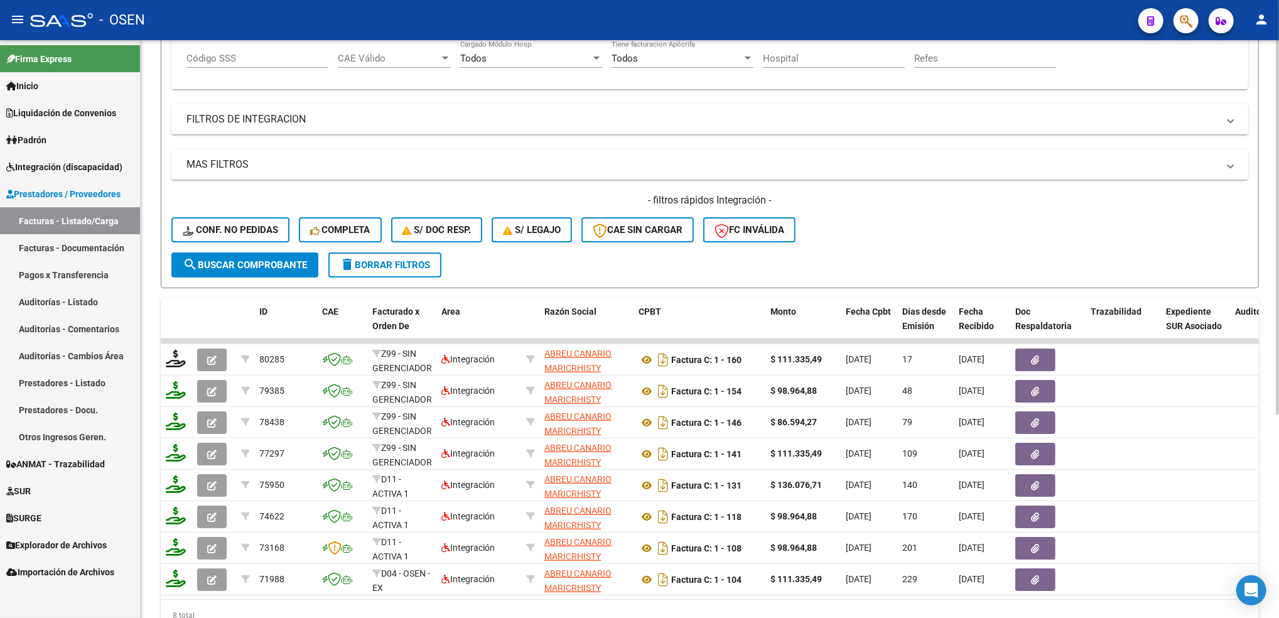
scroll to position [287, 0]
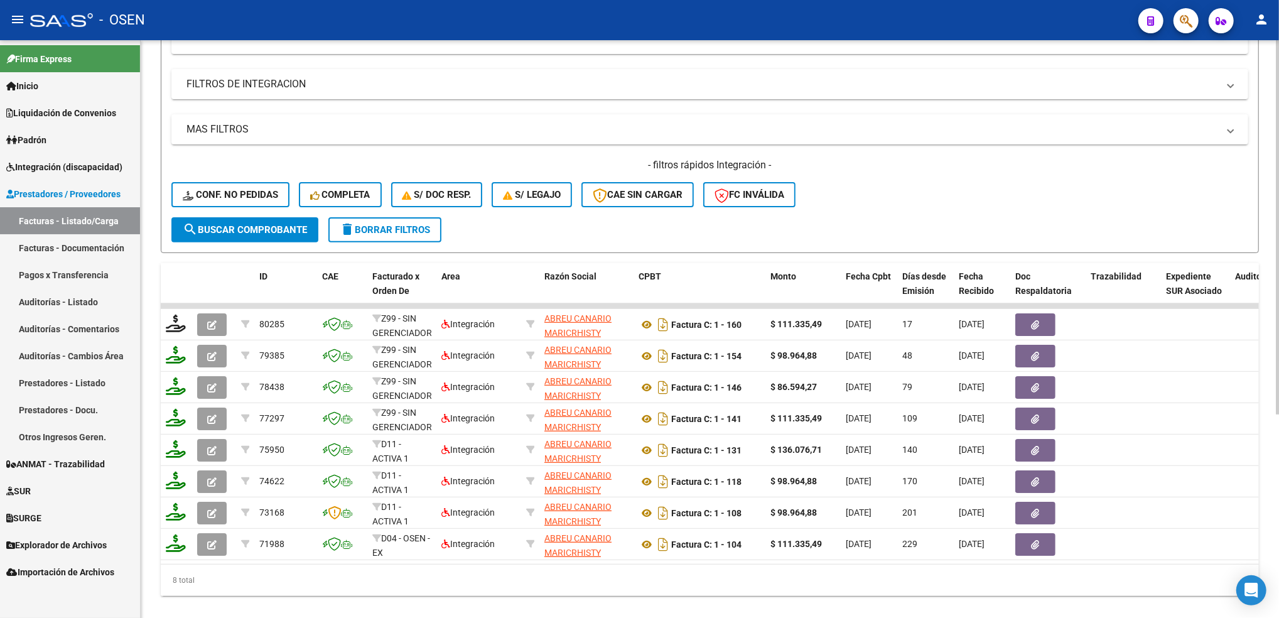
click at [1276, 300] on div at bounding box center [1277, 419] width 3 height 374
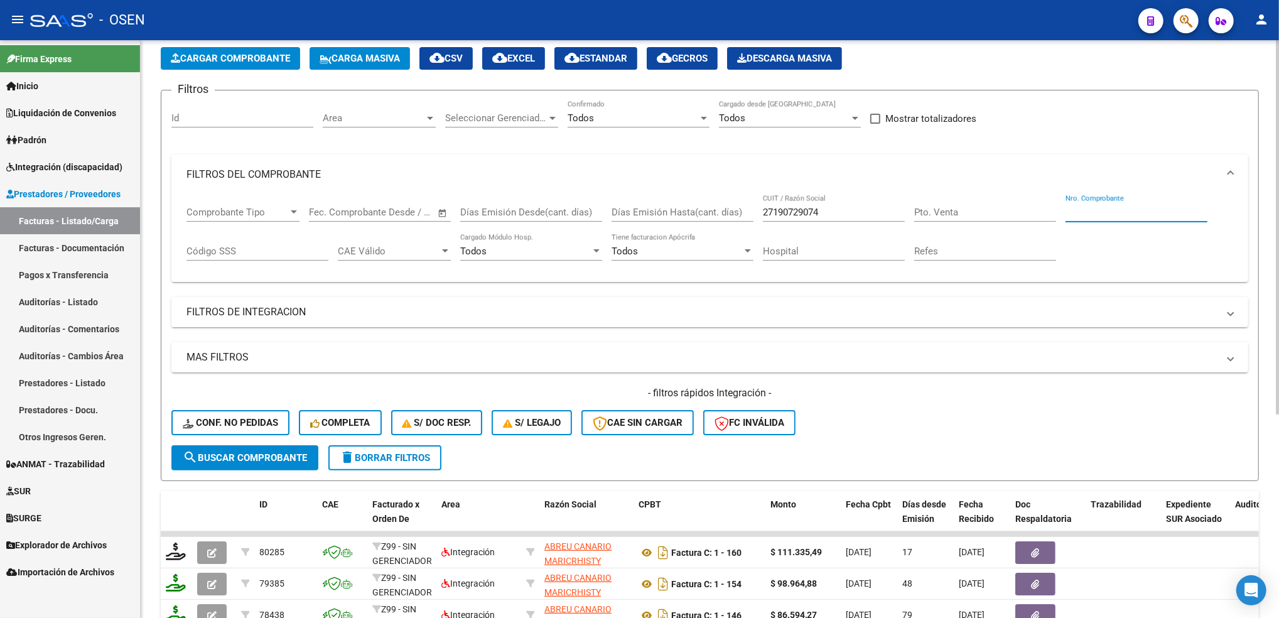
click at [1276, 151] on div at bounding box center [1277, 267] width 3 height 374
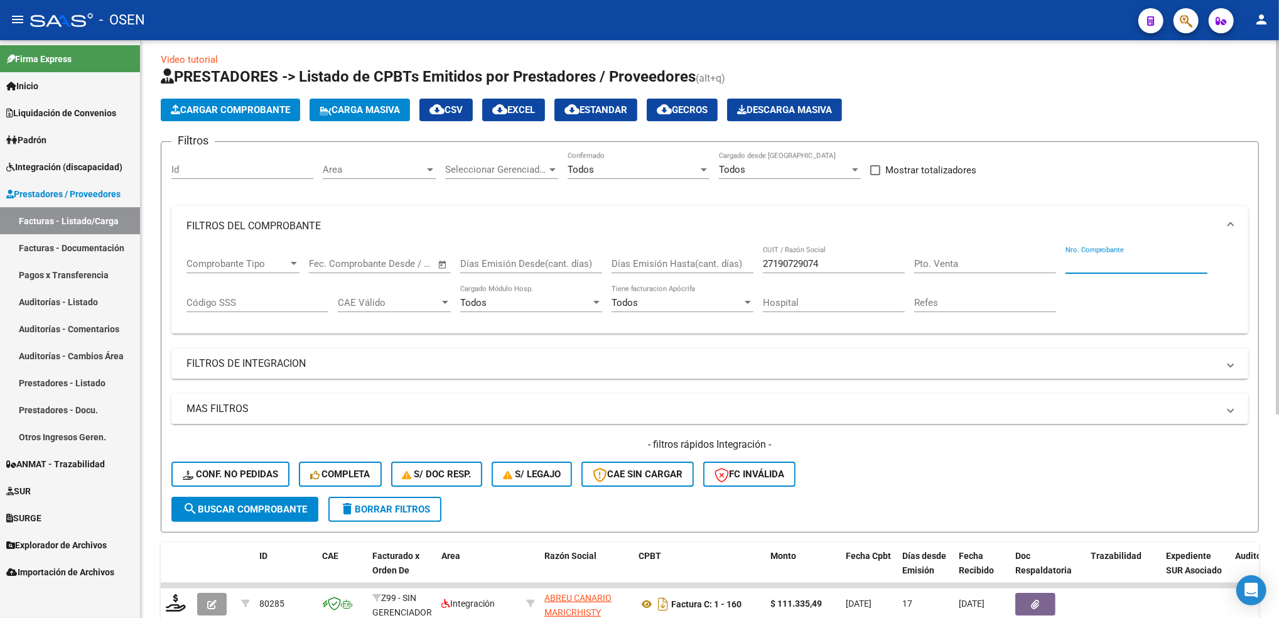
scroll to position [0, 0]
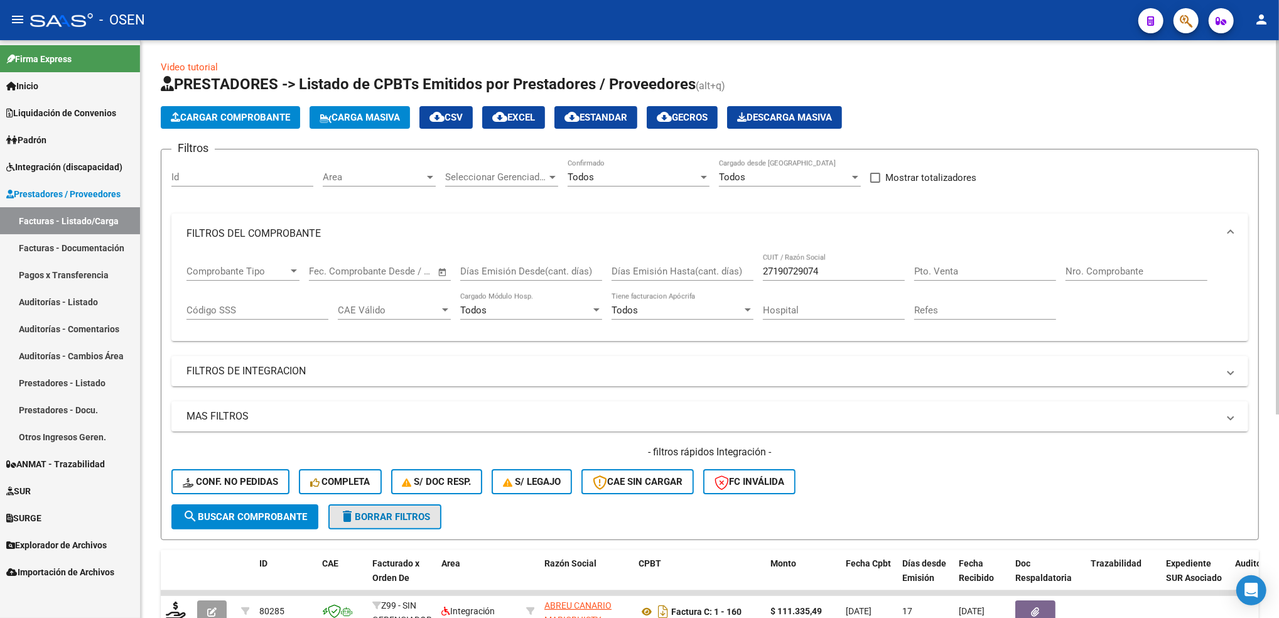
click at [399, 522] on button "delete Borrar Filtros" at bounding box center [384, 516] width 113 height 25
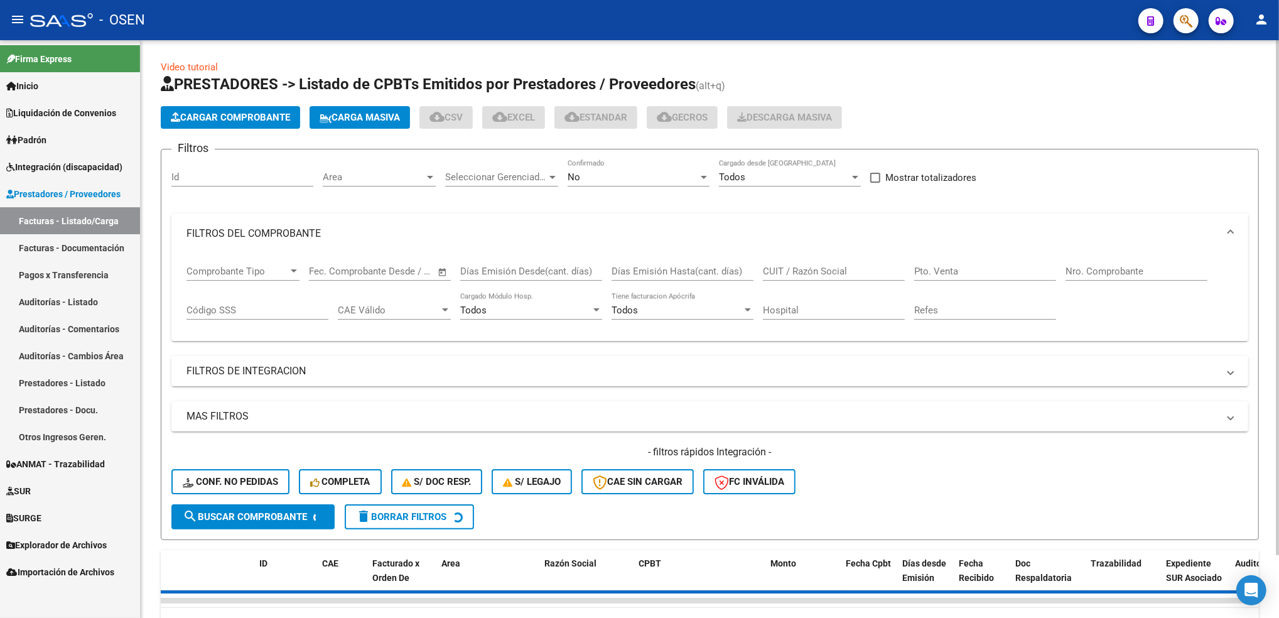
click at [348, 227] on mat-panel-title "FILTROS DEL COMPROBANTE" at bounding box center [701, 234] width 1031 height 14
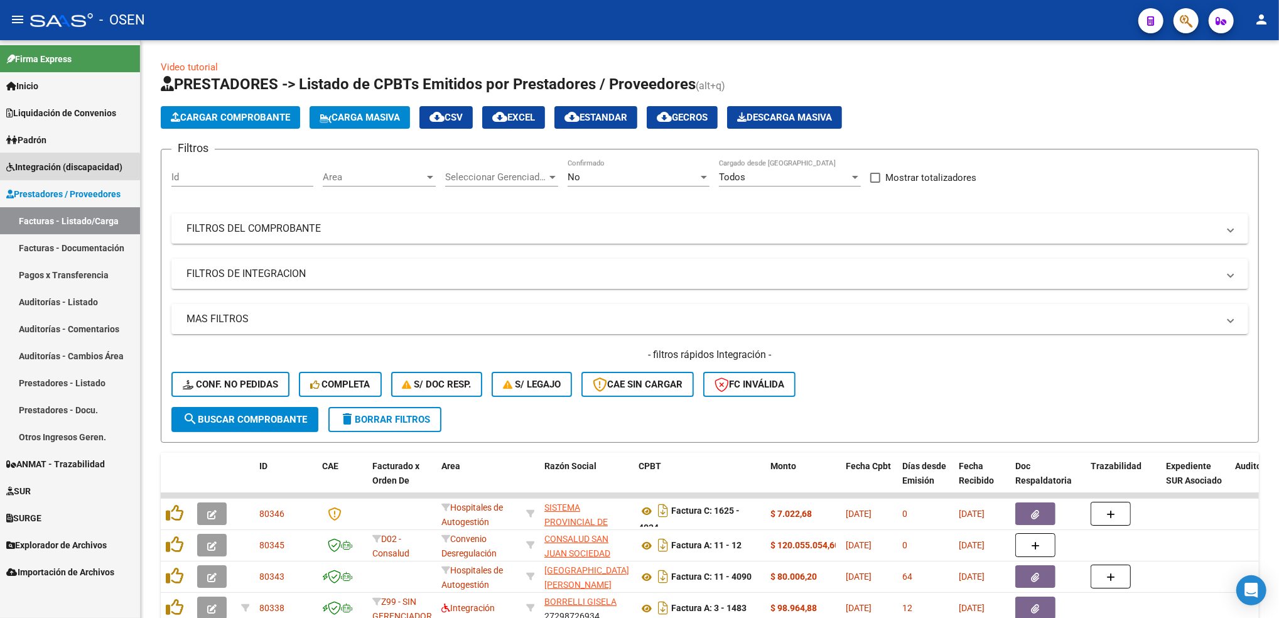
click at [57, 175] on link "Integración (discapacidad)" at bounding box center [70, 166] width 140 height 27
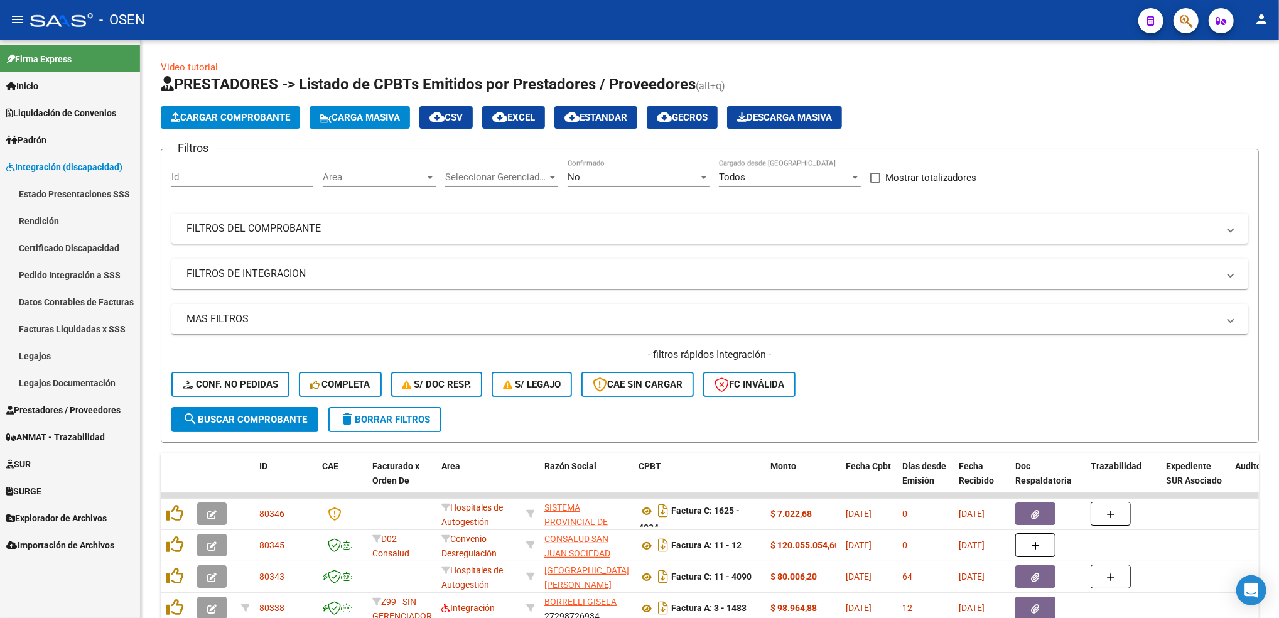
click at [65, 202] on link "Estado Presentaciones SSS" at bounding box center [70, 193] width 140 height 27
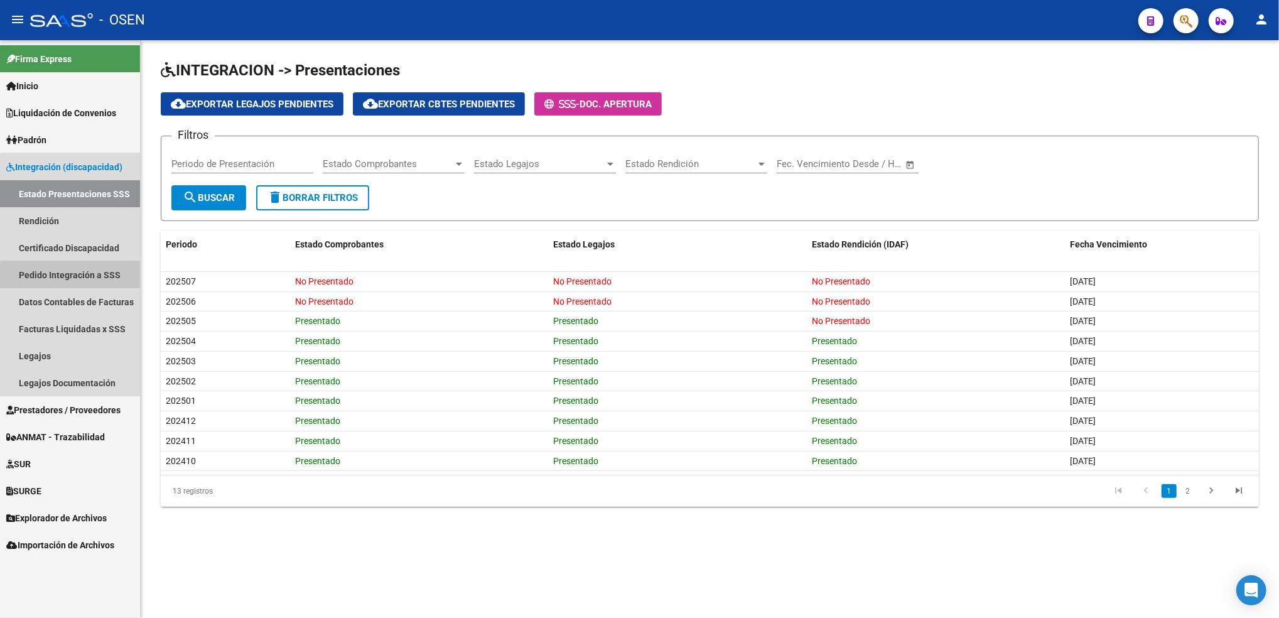
click at [102, 279] on link "Pedido Integración a SSS" at bounding box center [70, 274] width 140 height 27
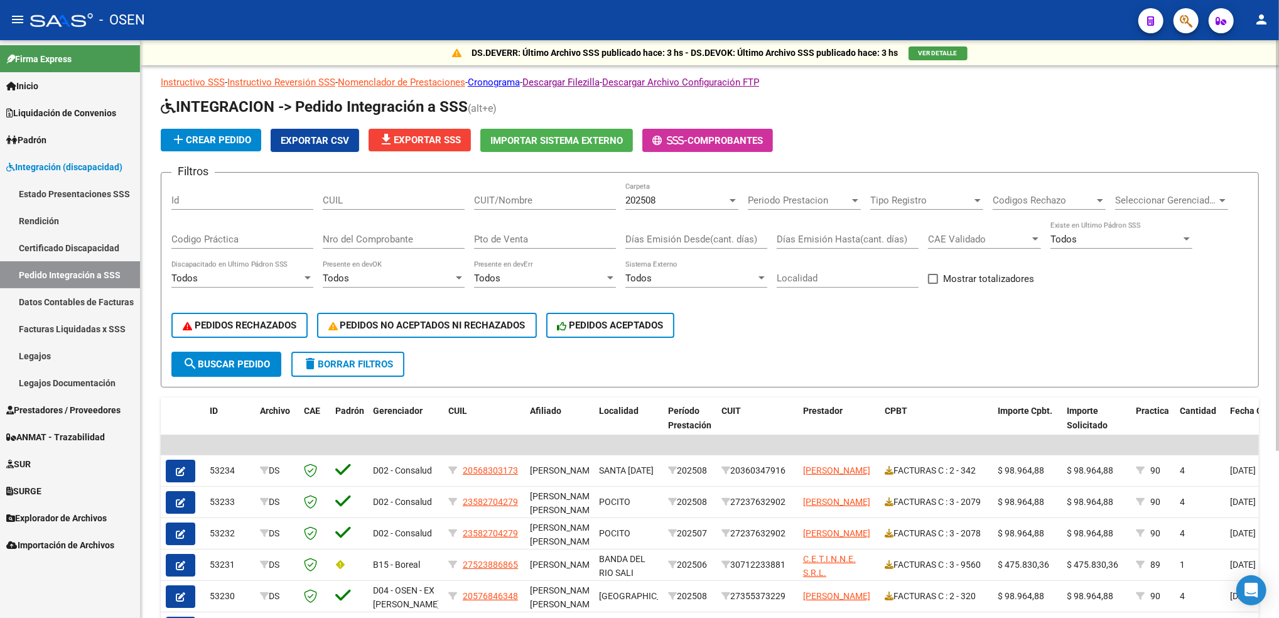
click at [481, 326] on span "PEDIDOS NO ACEPTADOS NI RECHAZADOS" at bounding box center [426, 325] width 197 height 11
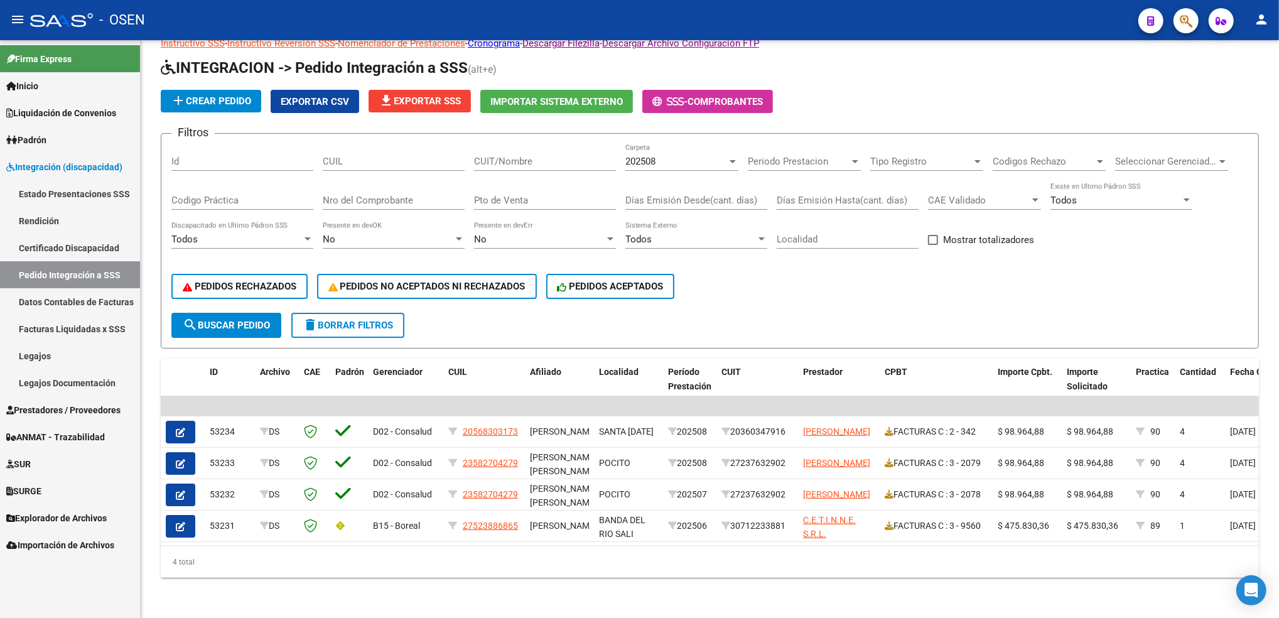
click at [85, 265] on link "Pedido Integración a SSS" at bounding box center [70, 274] width 140 height 27
click at [65, 415] on span "Prestadores / Proveedores" at bounding box center [63, 410] width 114 height 14
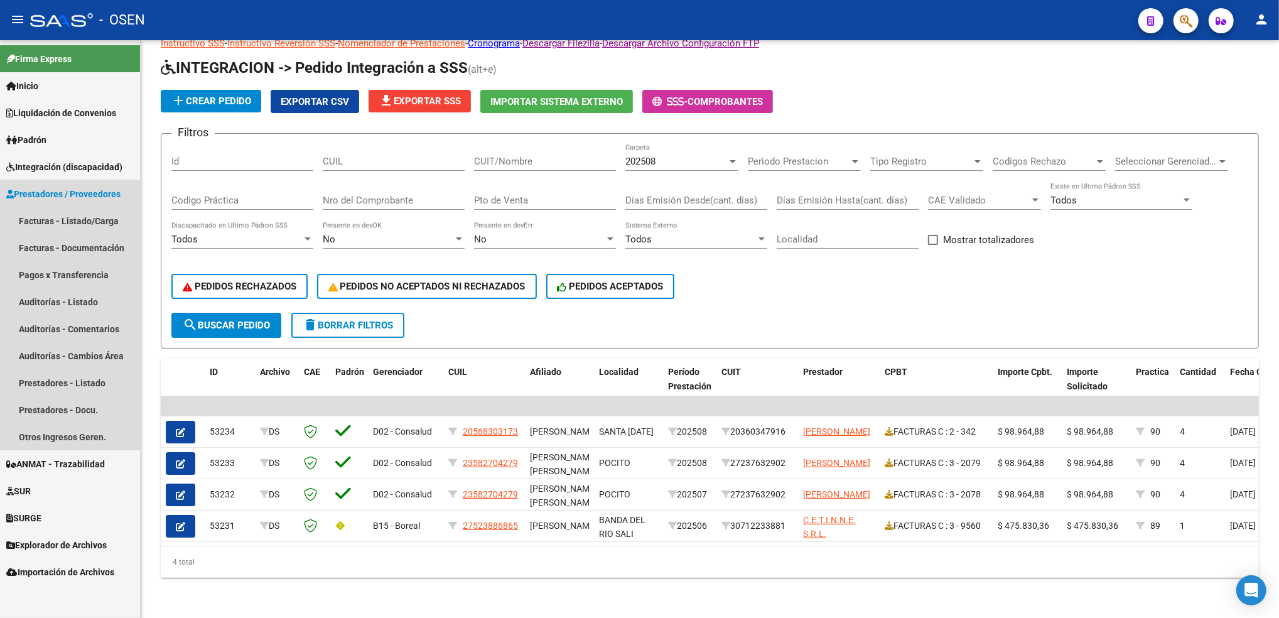
click at [101, 205] on link "Prestadores / Proveedores" at bounding box center [70, 193] width 140 height 27
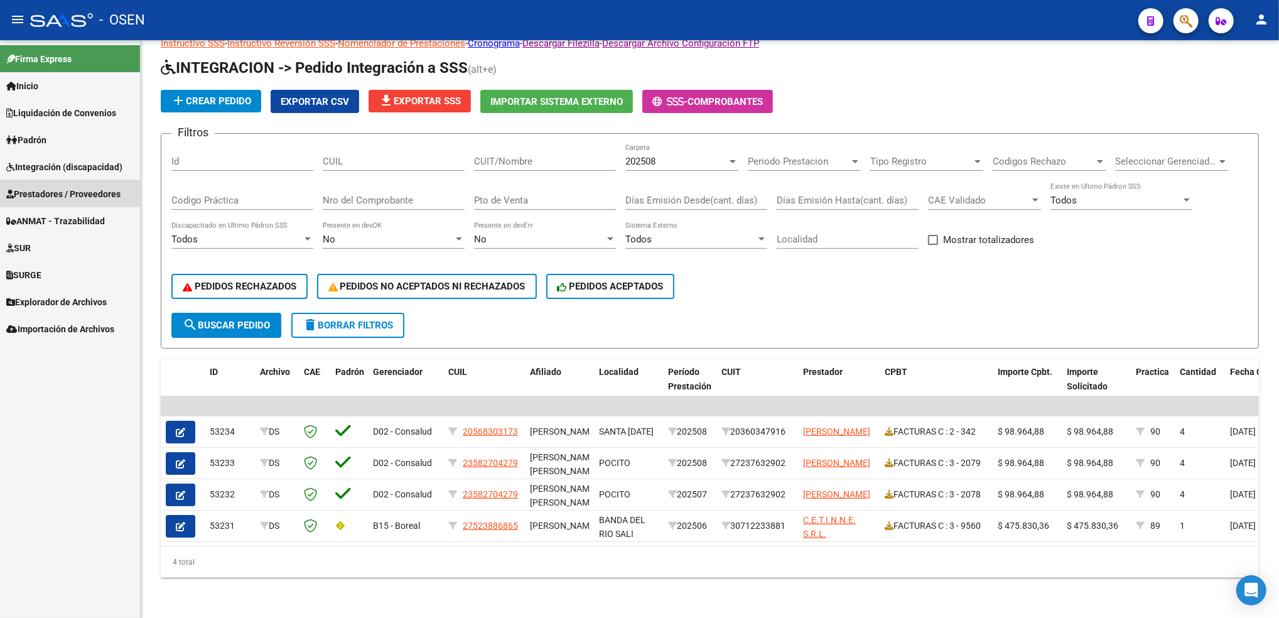
click at [99, 200] on span "Prestadores / Proveedores" at bounding box center [63, 194] width 114 height 14
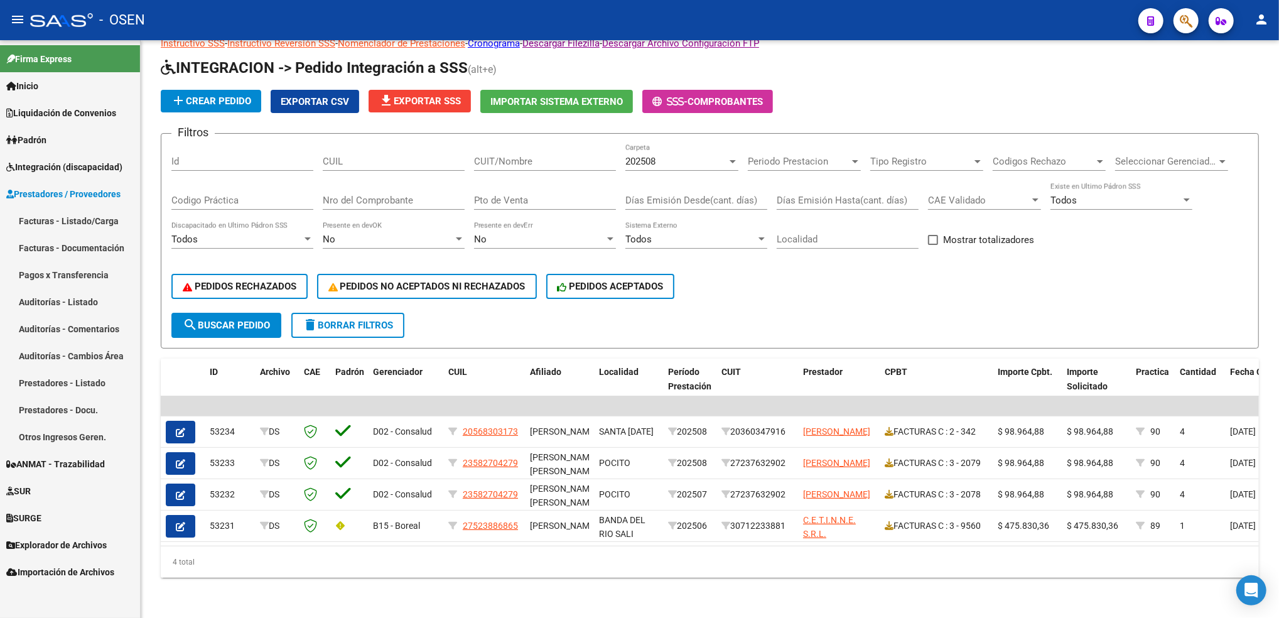
click at [97, 223] on link "Facturas - Listado/Carga" at bounding box center [70, 220] width 140 height 27
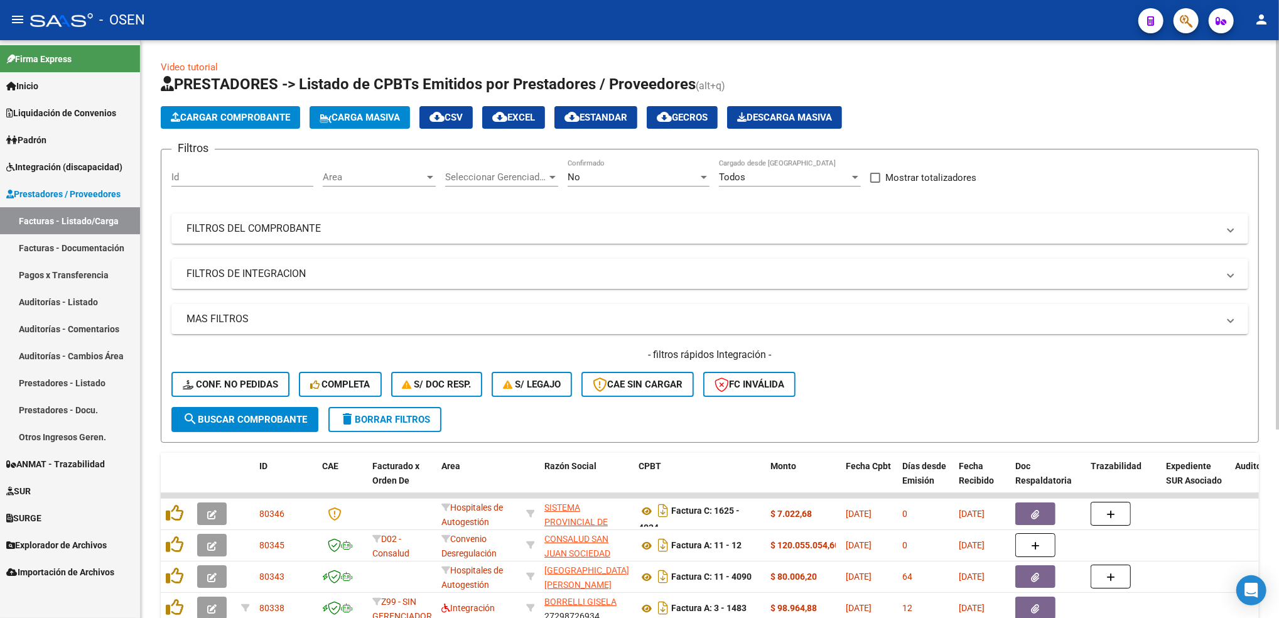
click at [638, 183] on div "No Confirmado" at bounding box center [639, 172] width 142 height 27
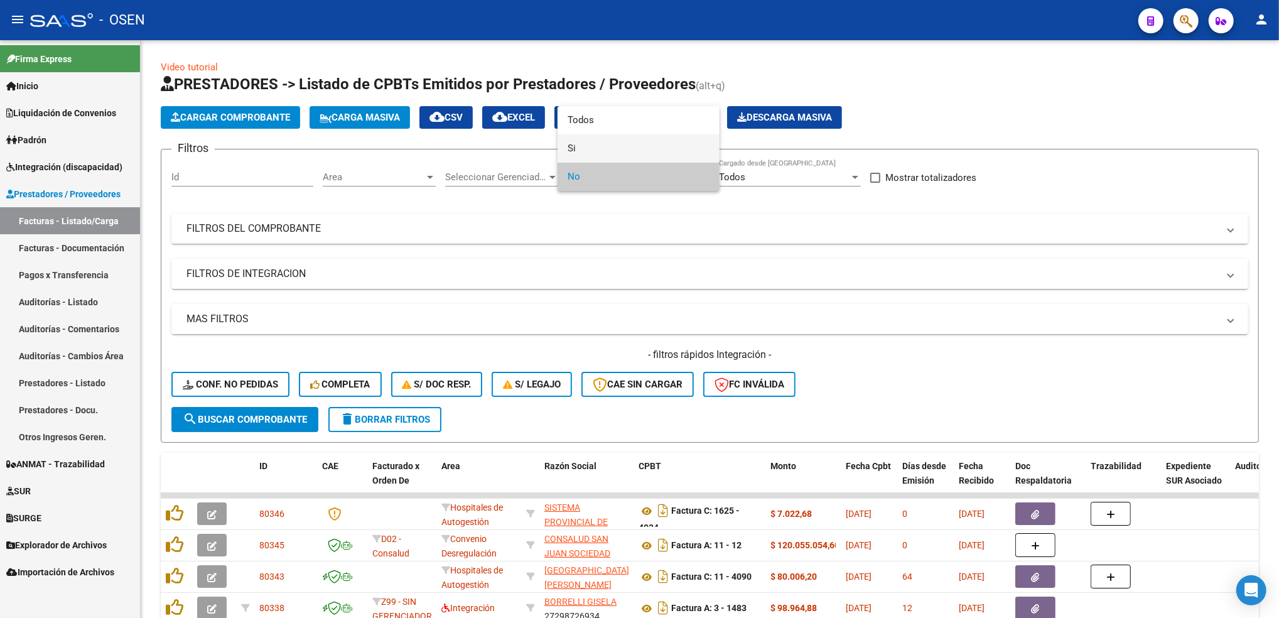
click at [623, 142] on span "Si" at bounding box center [639, 148] width 142 height 28
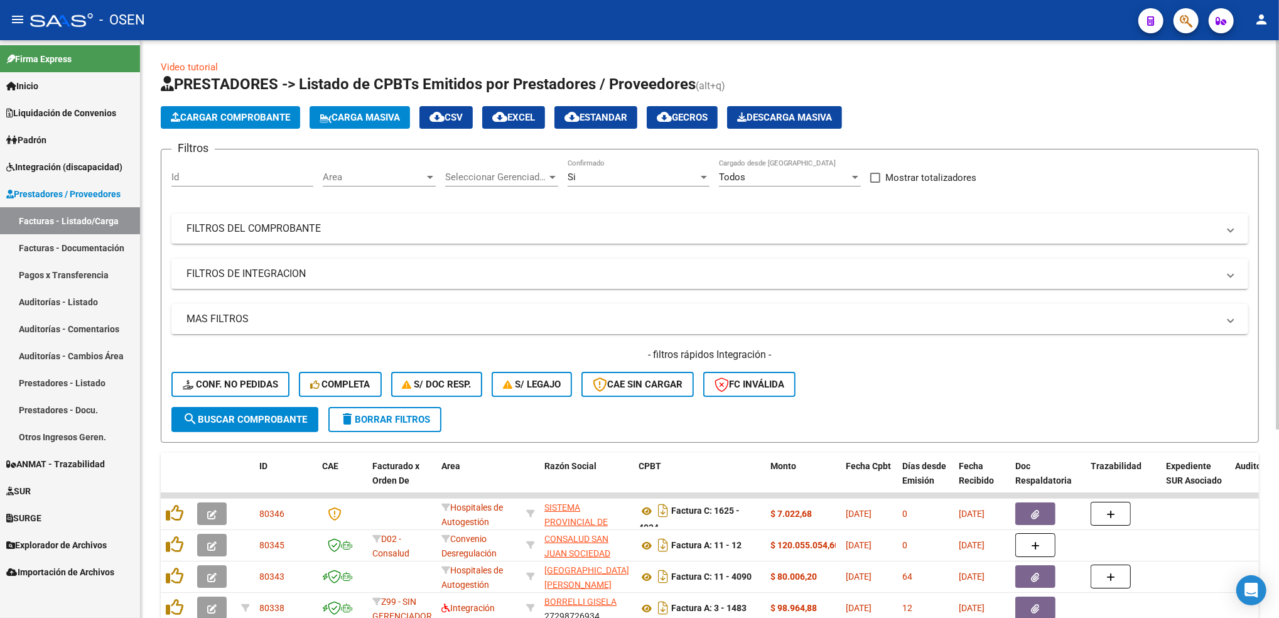
click at [380, 169] on div "Area Area" at bounding box center [379, 172] width 113 height 27
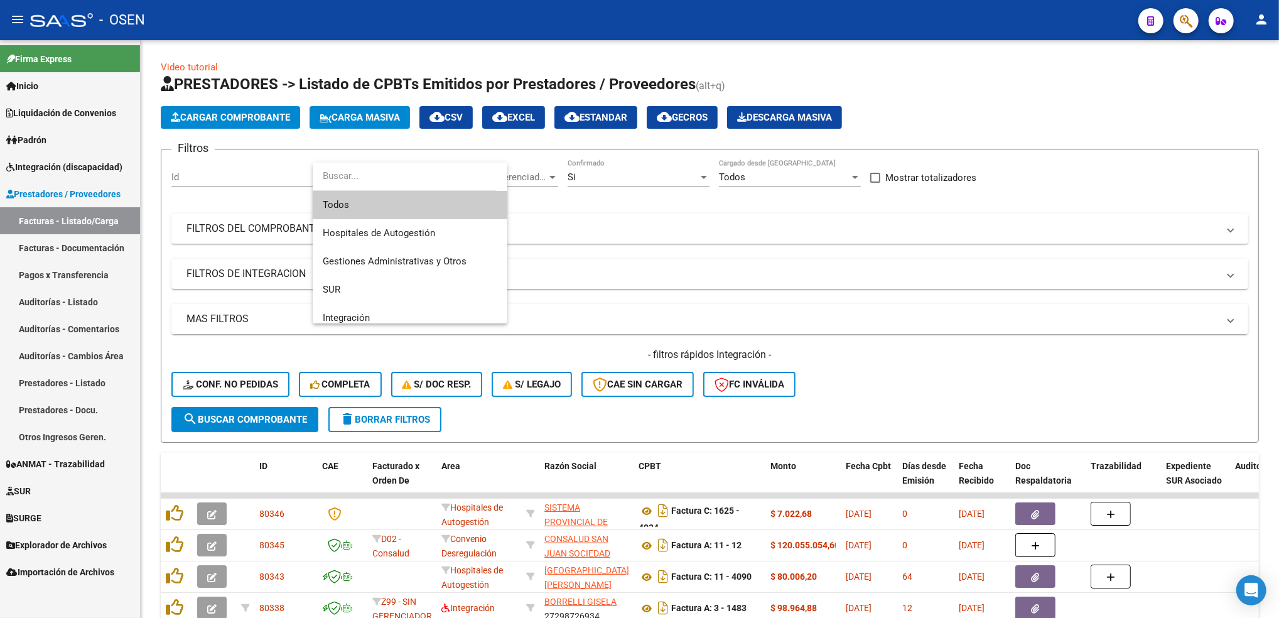
click at [374, 326] on div at bounding box center [639, 309] width 1279 height 618
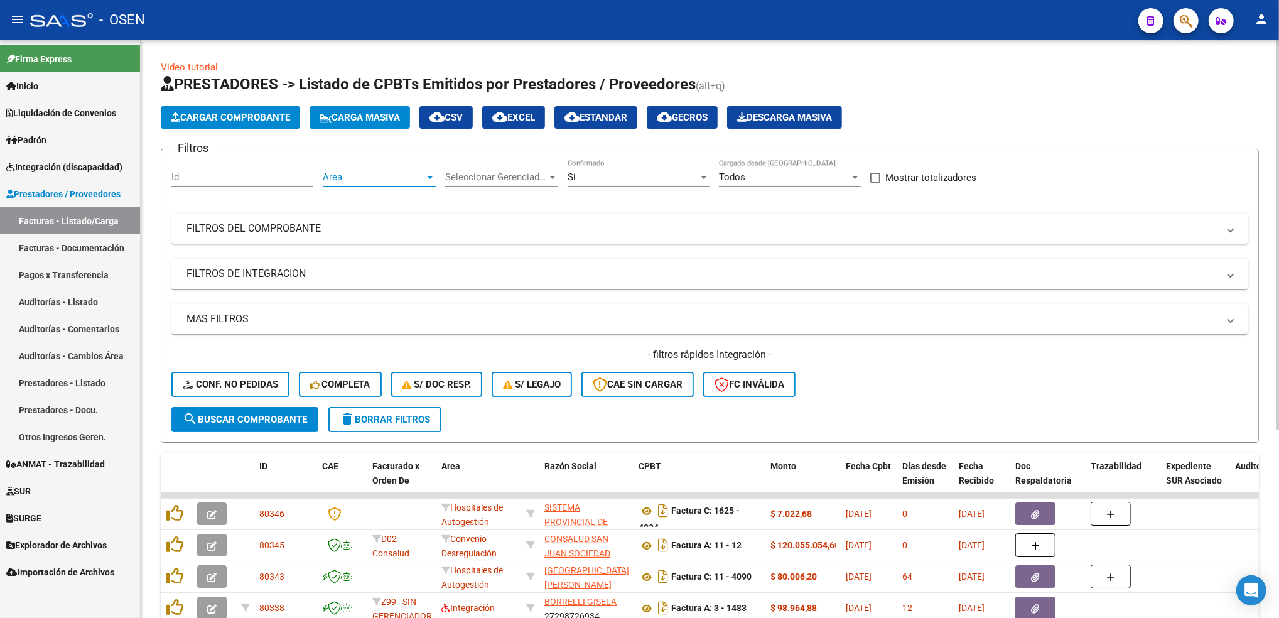
click at [375, 171] on span "Area" at bounding box center [374, 176] width 102 height 11
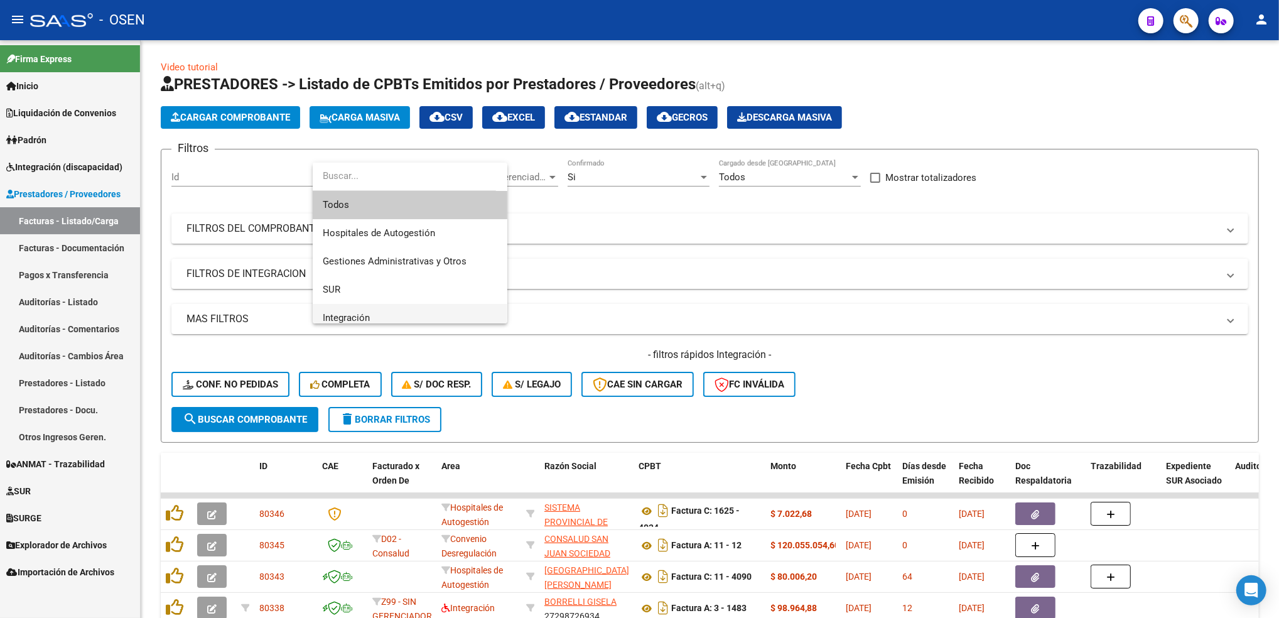
click at [370, 316] on span "Integración" at bounding box center [410, 318] width 175 height 28
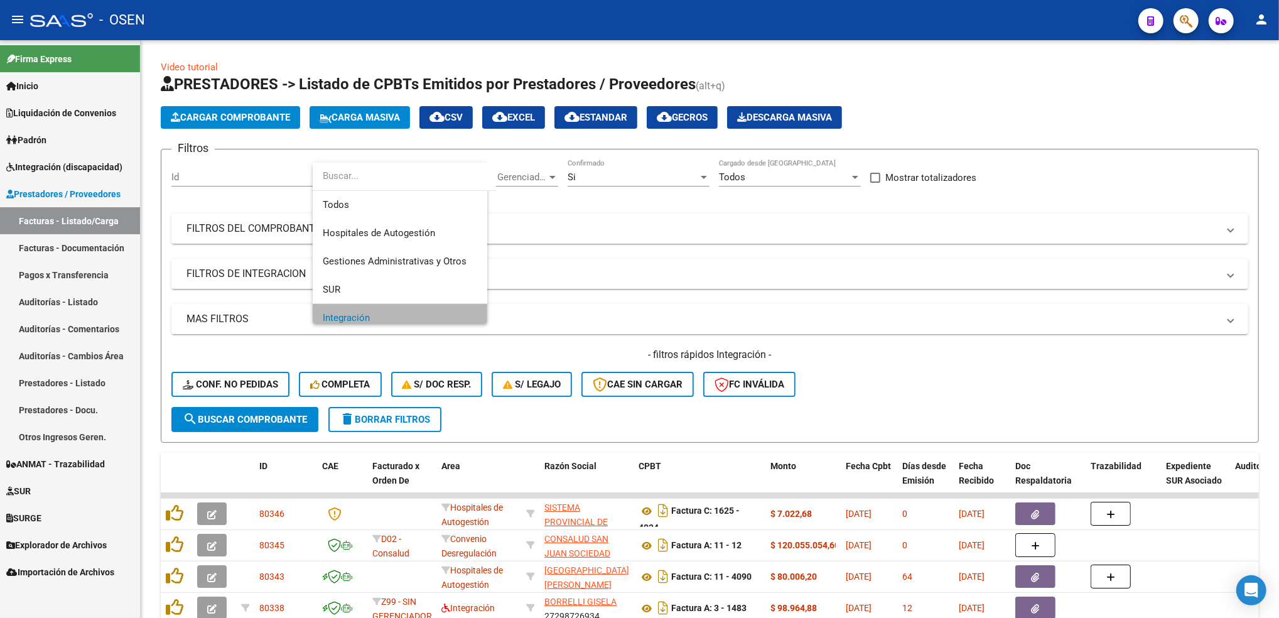
scroll to position [8, 0]
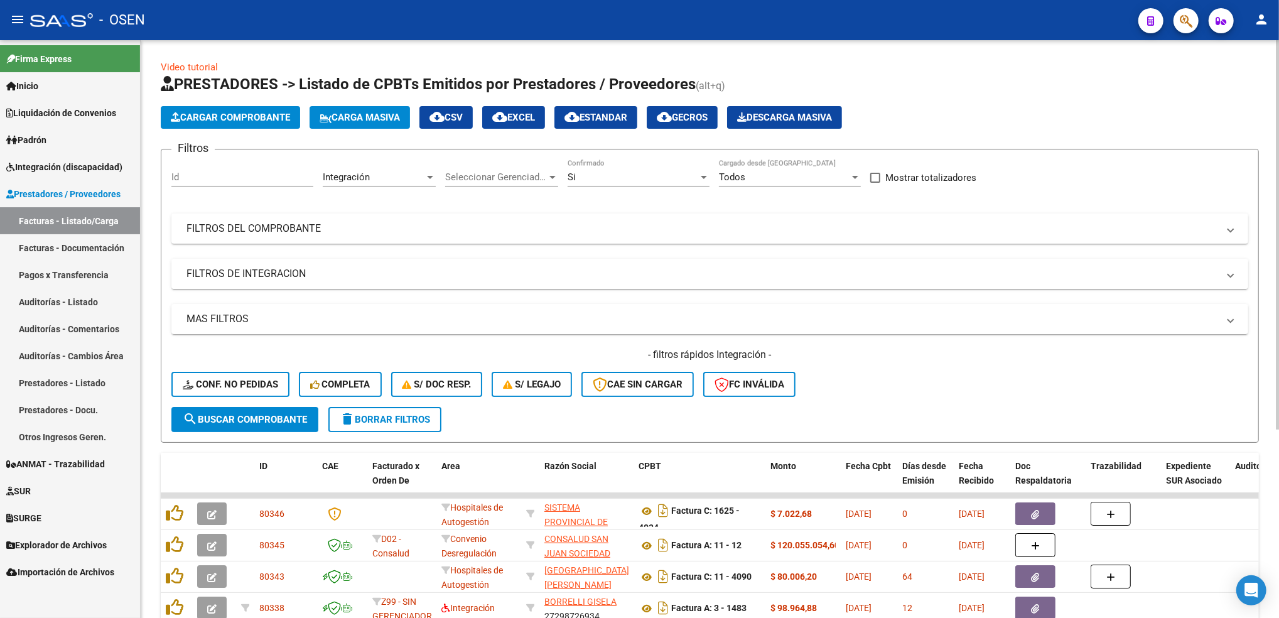
click at [332, 276] on mat-panel-title "FILTROS DE INTEGRACION" at bounding box center [701, 274] width 1031 height 14
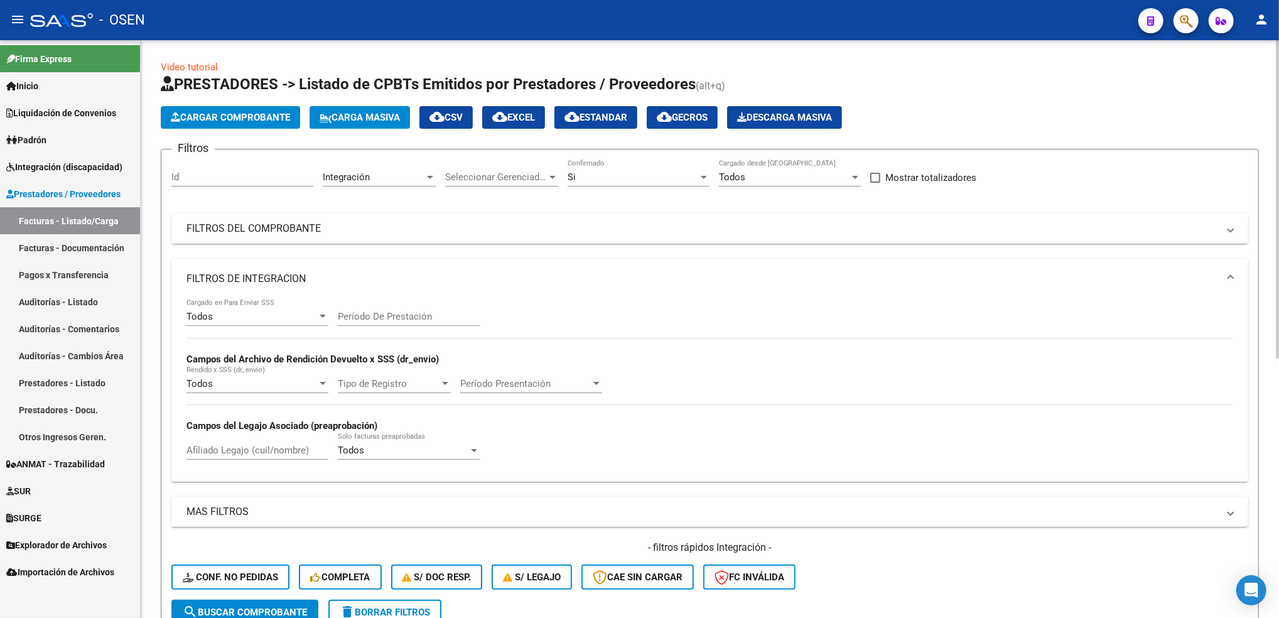
click at [274, 318] on div "Todos" at bounding box center [251, 316] width 131 height 11
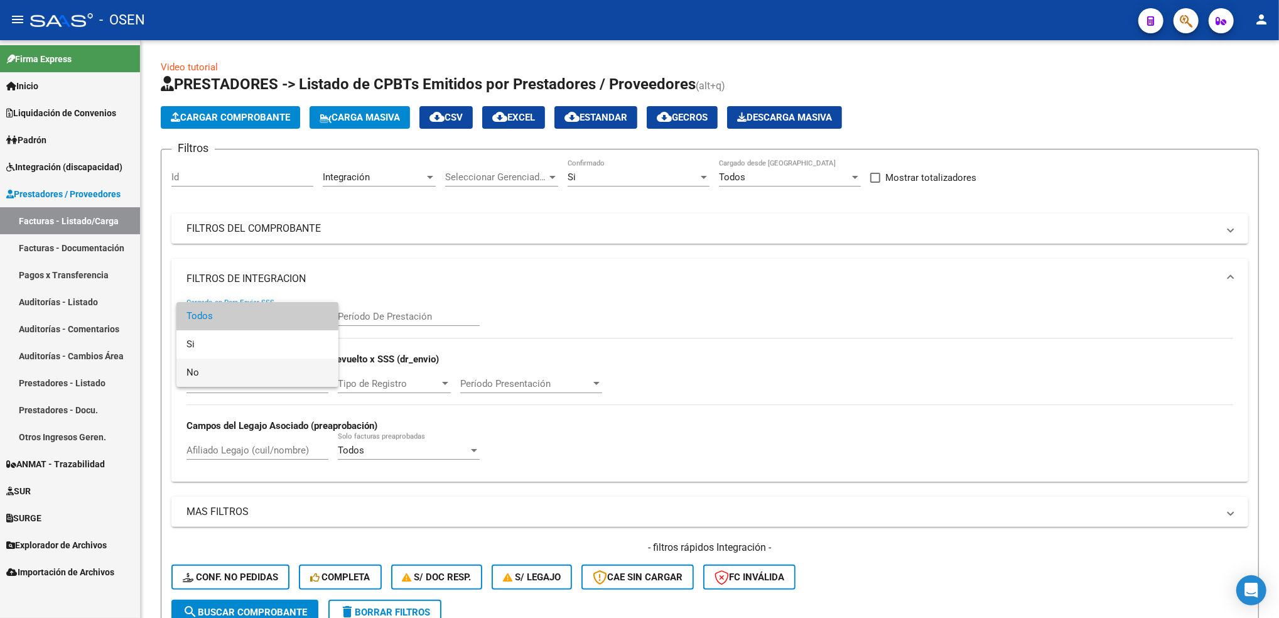
click at [244, 373] on span "No" at bounding box center [257, 372] width 142 height 28
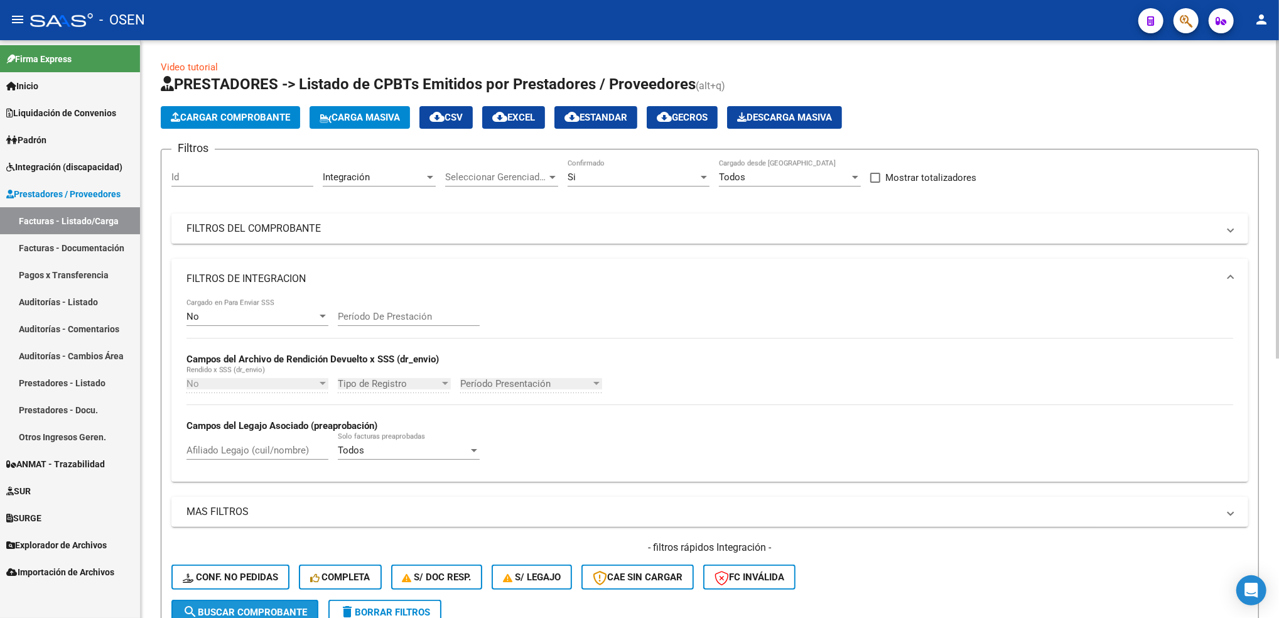
click at [272, 613] on span "search Buscar Comprobante" at bounding box center [245, 611] width 124 height 11
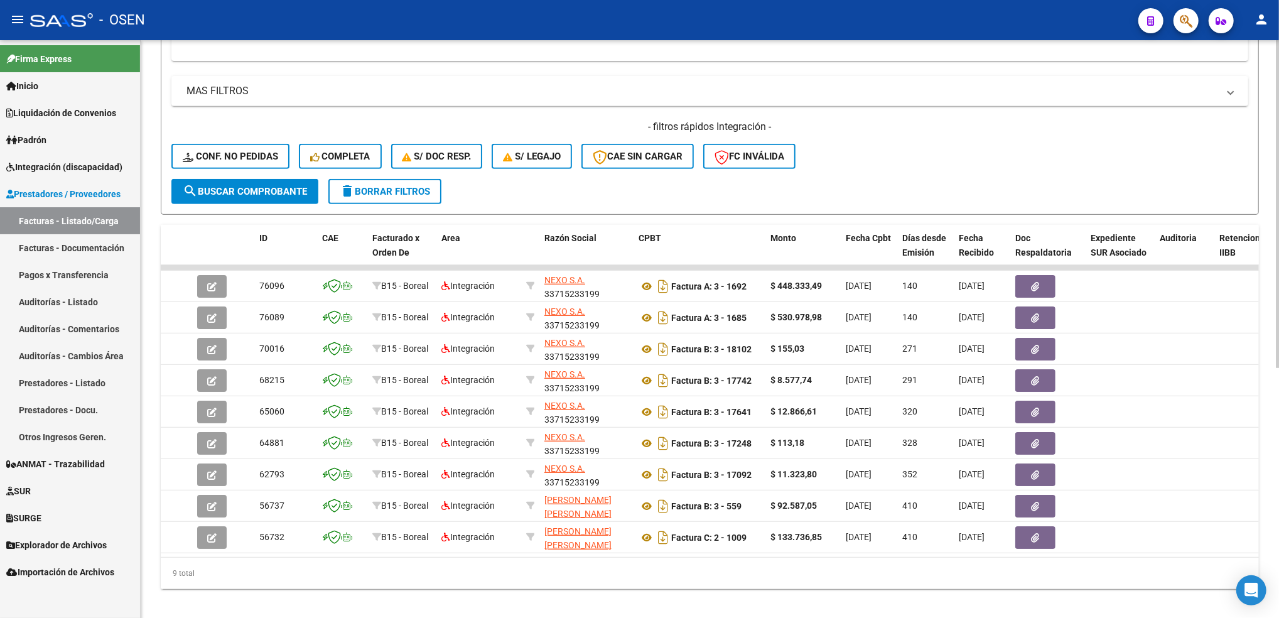
scroll to position [0, 0]
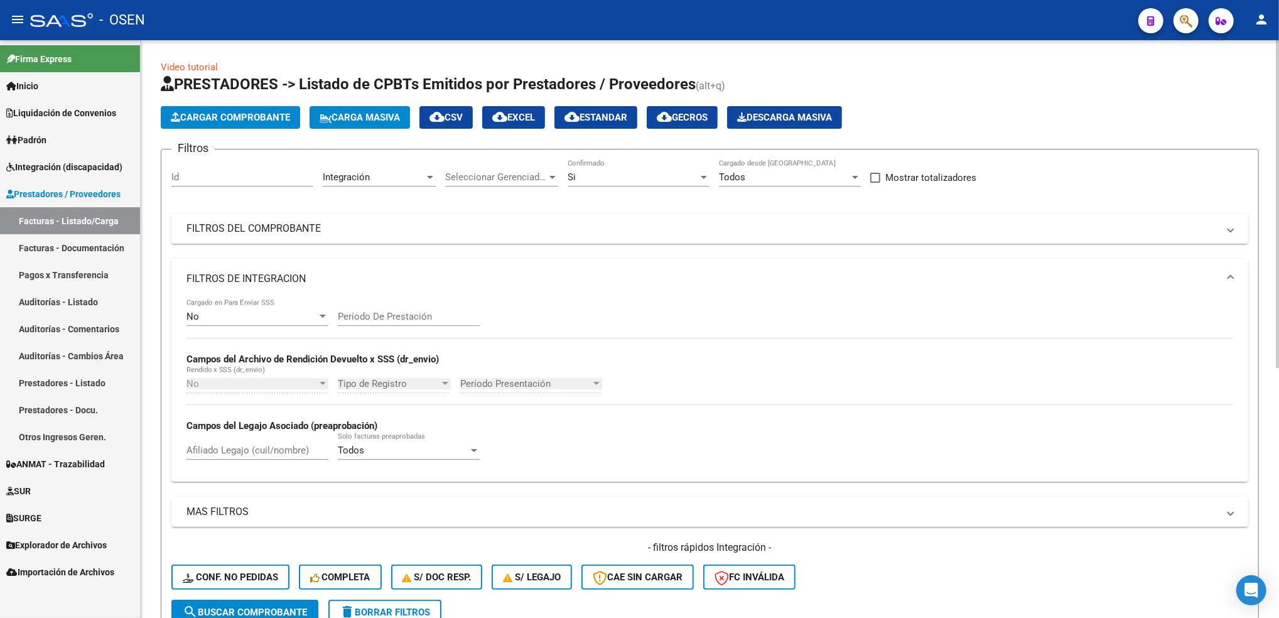
click at [1231, 296] on div "Video tutorial PRESTADORES -> Listado de CPBTs Emitidos por Prestadores / Prove…" at bounding box center [711, 545] width 1141 height 1010
click at [410, 613] on span "delete Borrar Filtros" at bounding box center [385, 611] width 90 height 11
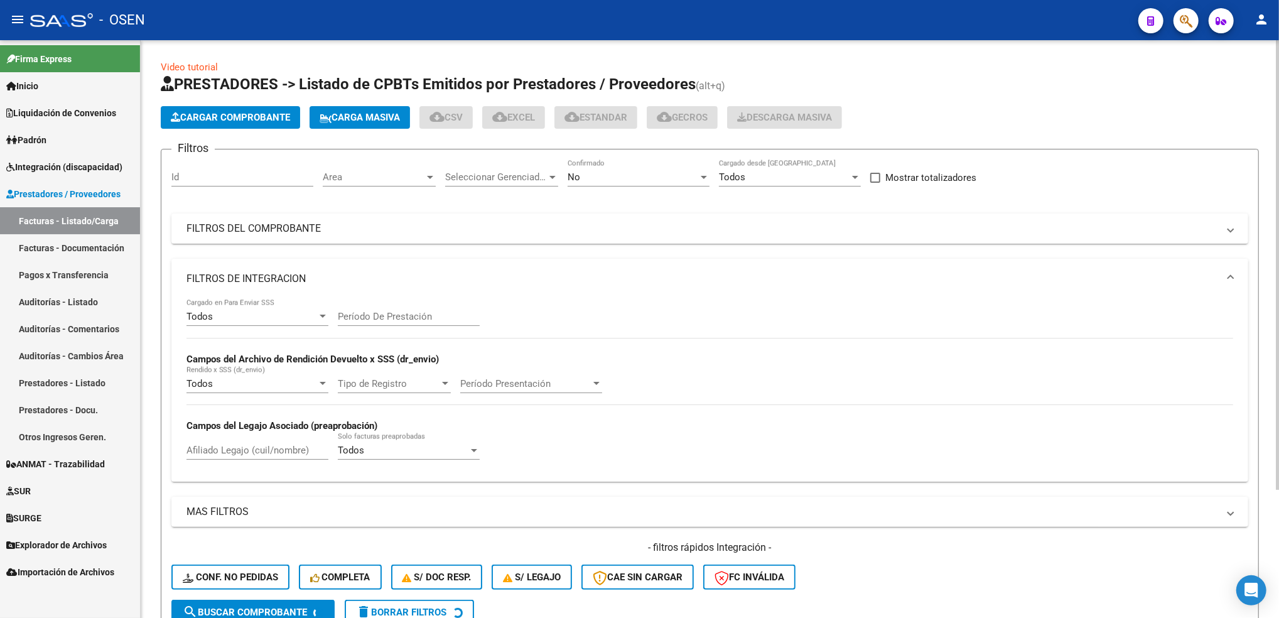
click at [392, 171] on span "Area" at bounding box center [374, 176] width 102 height 11
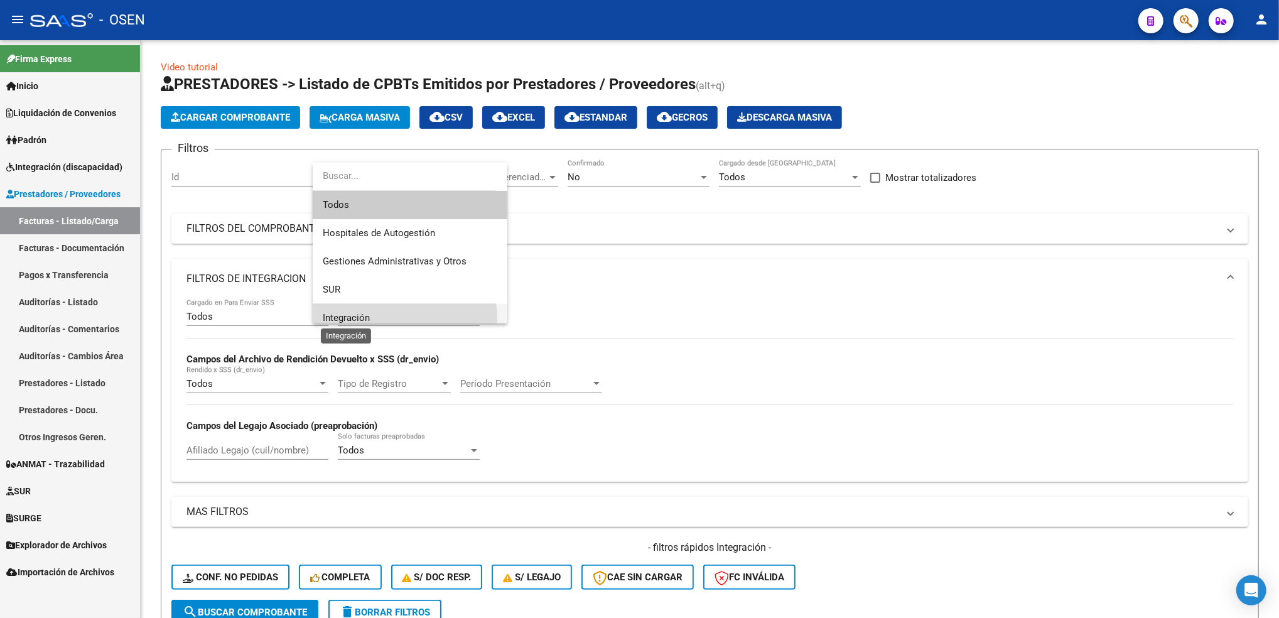
click at [362, 321] on span "Integración" at bounding box center [346, 317] width 47 height 11
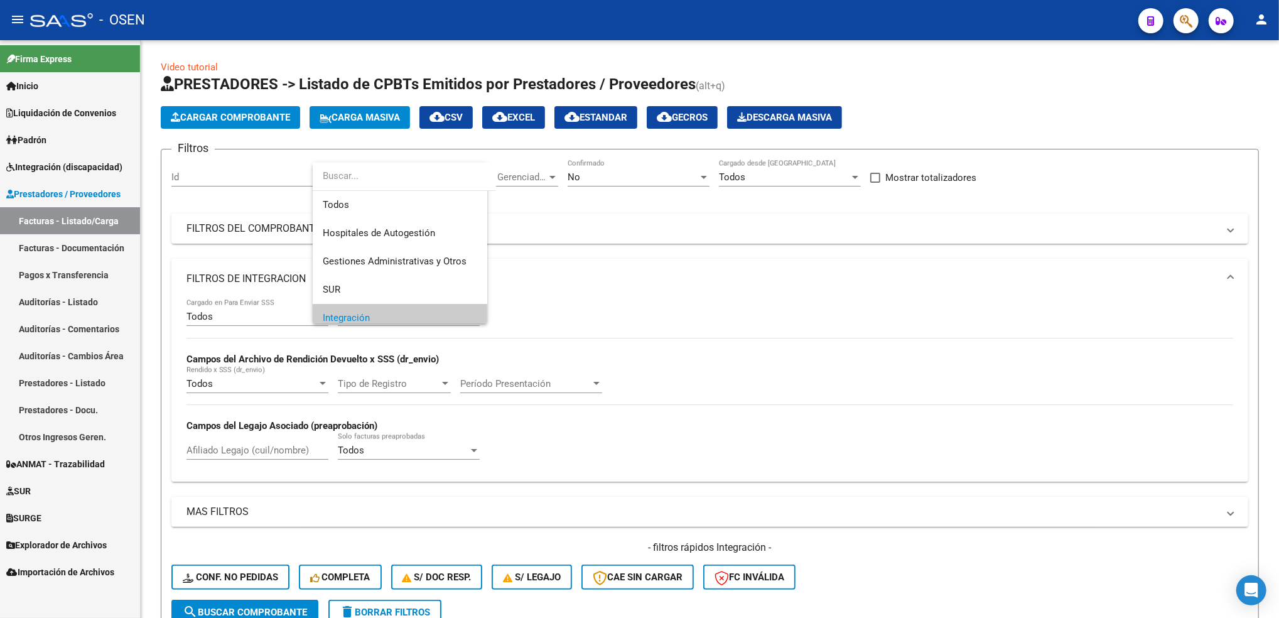
scroll to position [8, 0]
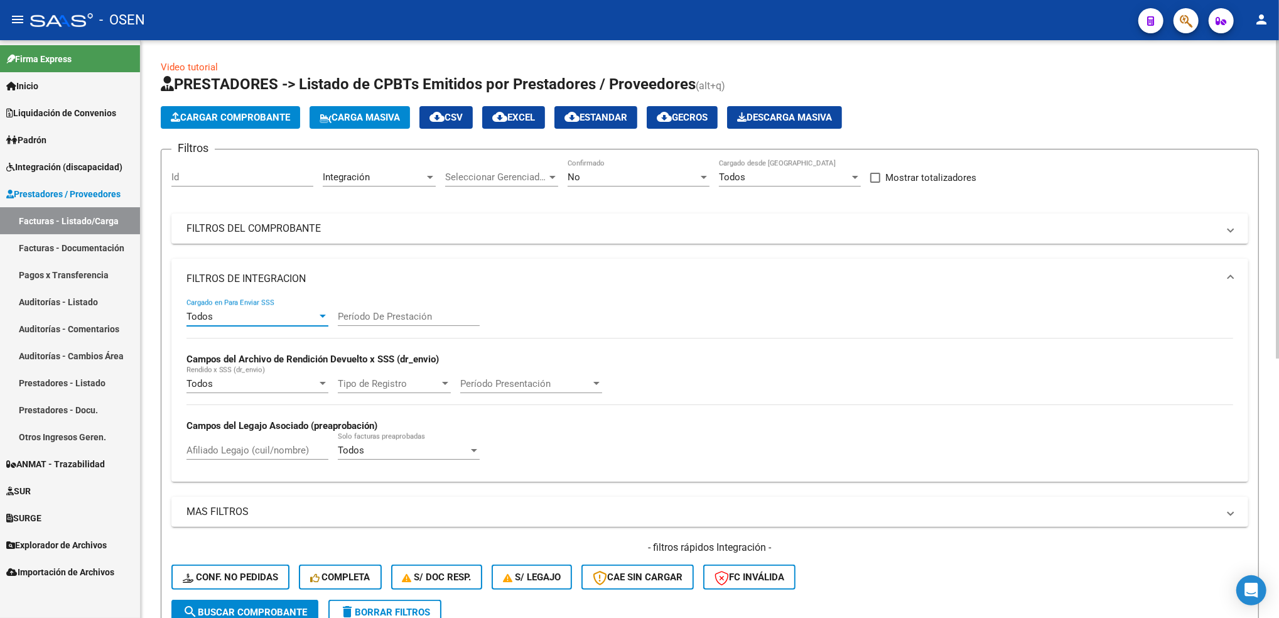
click at [239, 311] on div "Todos" at bounding box center [251, 316] width 131 height 11
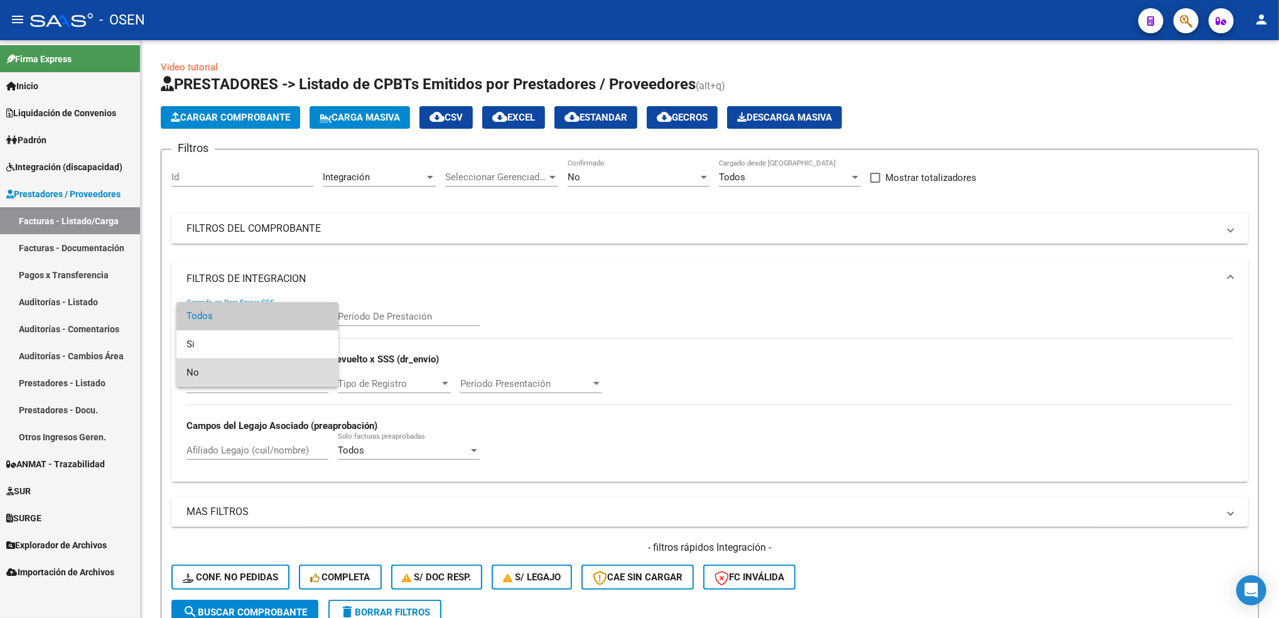
click at [258, 373] on span "No" at bounding box center [257, 372] width 142 height 28
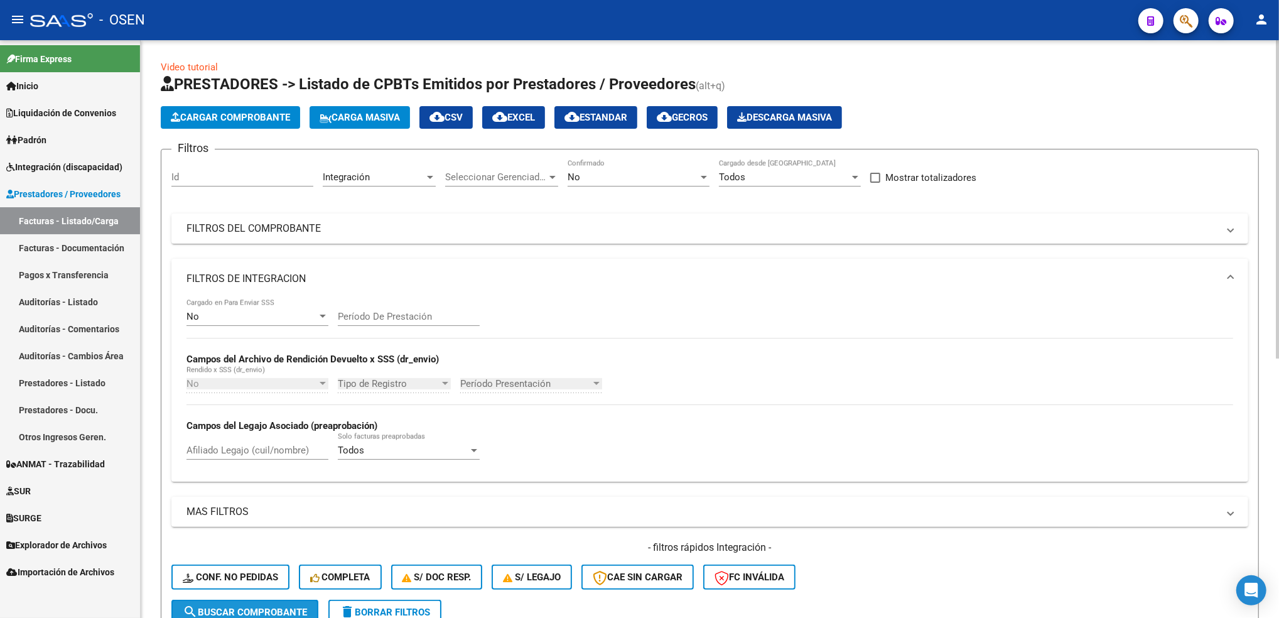
click at [278, 606] on span "search Buscar Comprobante" at bounding box center [245, 611] width 124 height 11
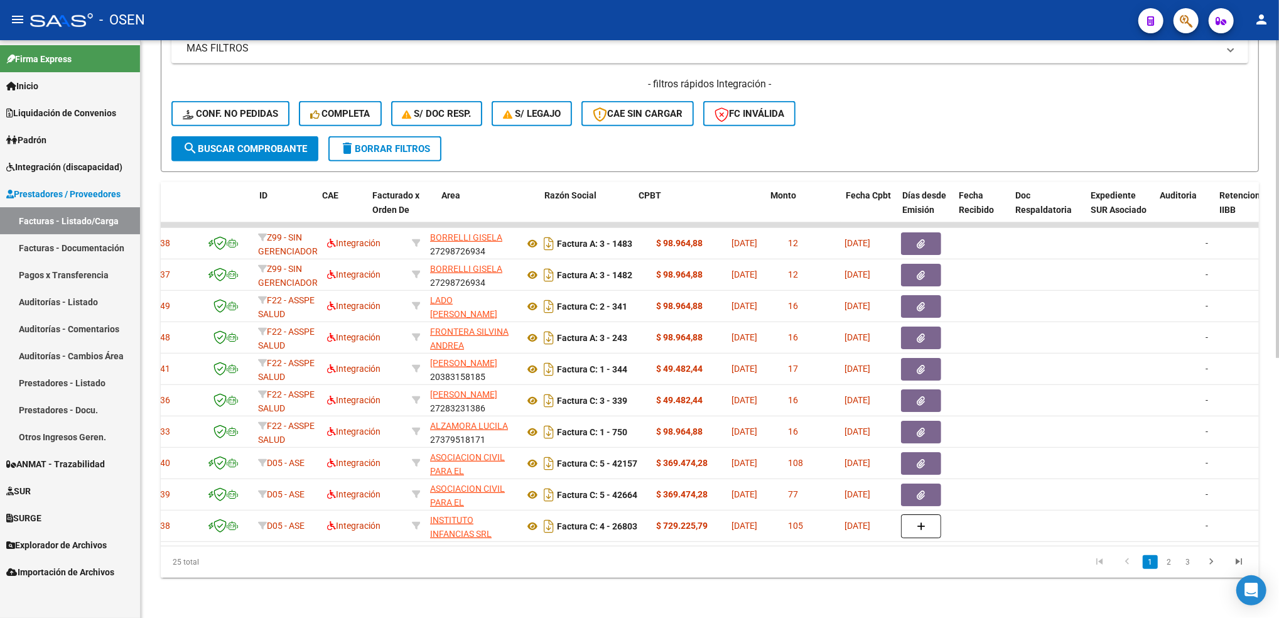
scroll to position [0, 0]
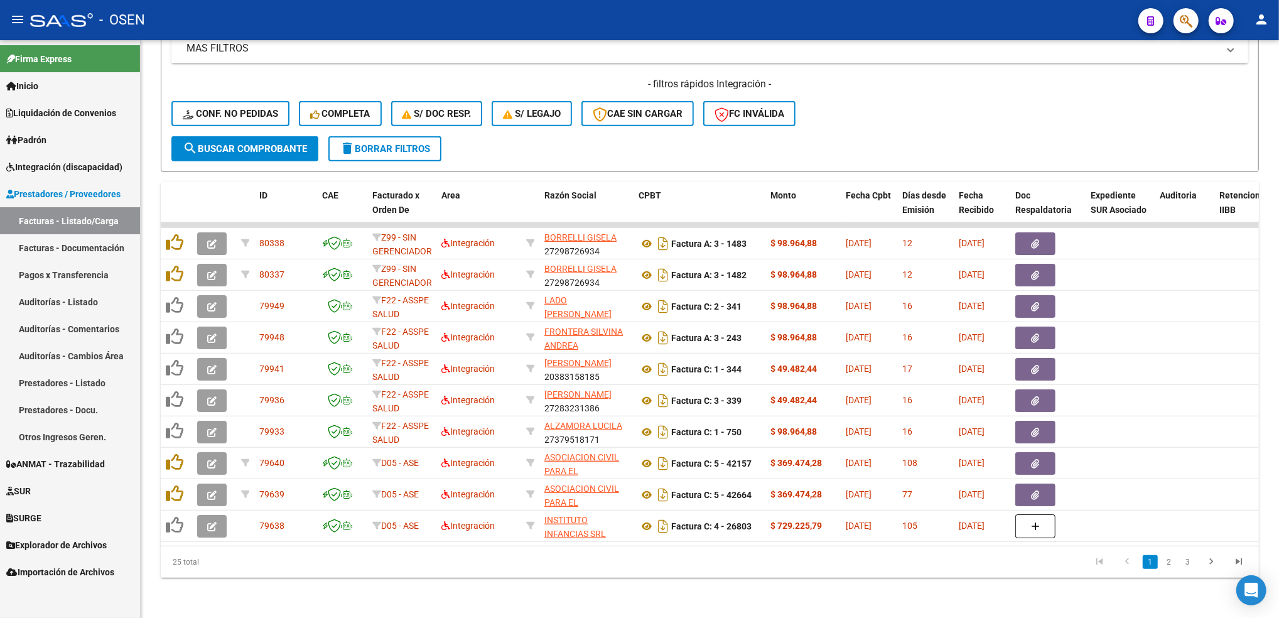
click at [94, 154] on link "Integración (discapacidad)" at bounding box center [70, 166] width 140 height 27
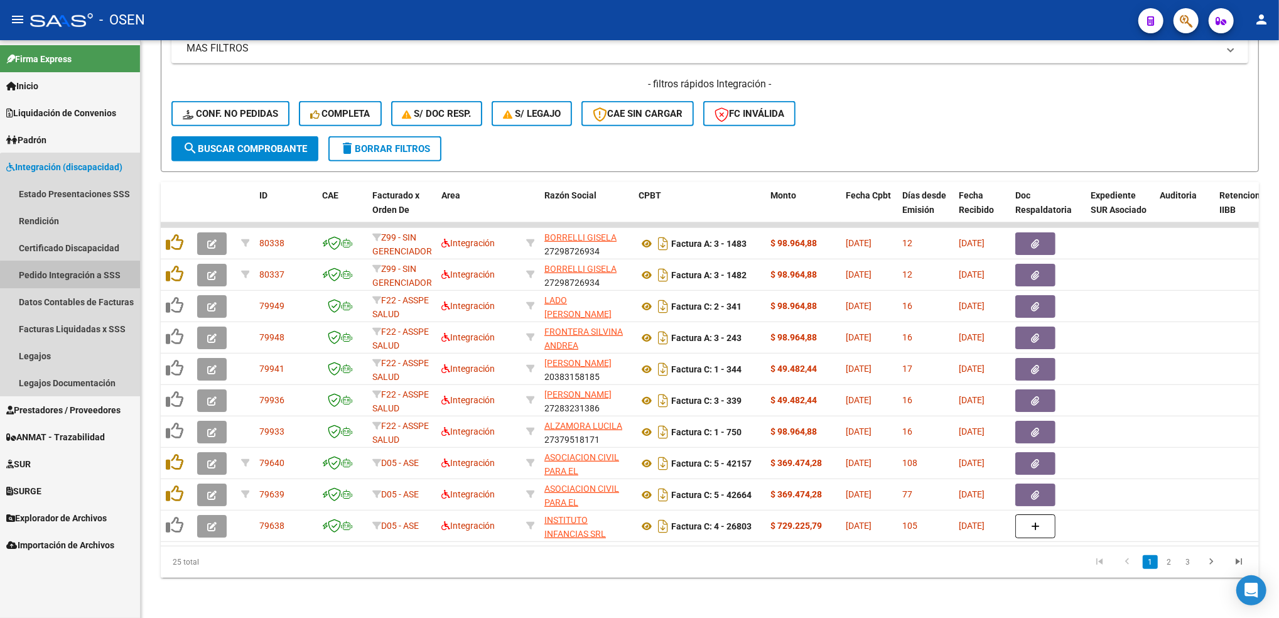
click at [71, 276] on link "Pedido Integración a SSS" at bounding box center [70, 274] width 140 height 27
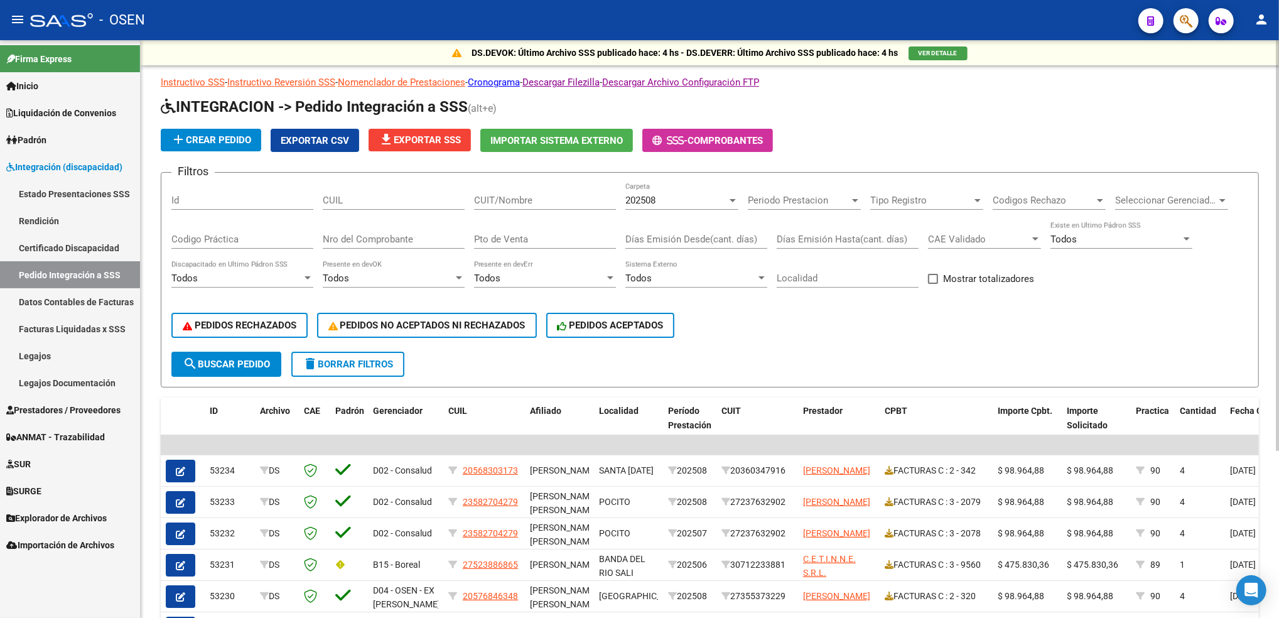
click at [702, 204] on div "202508 Carpeta" at bounding box center [681, 196] width 113 height 27
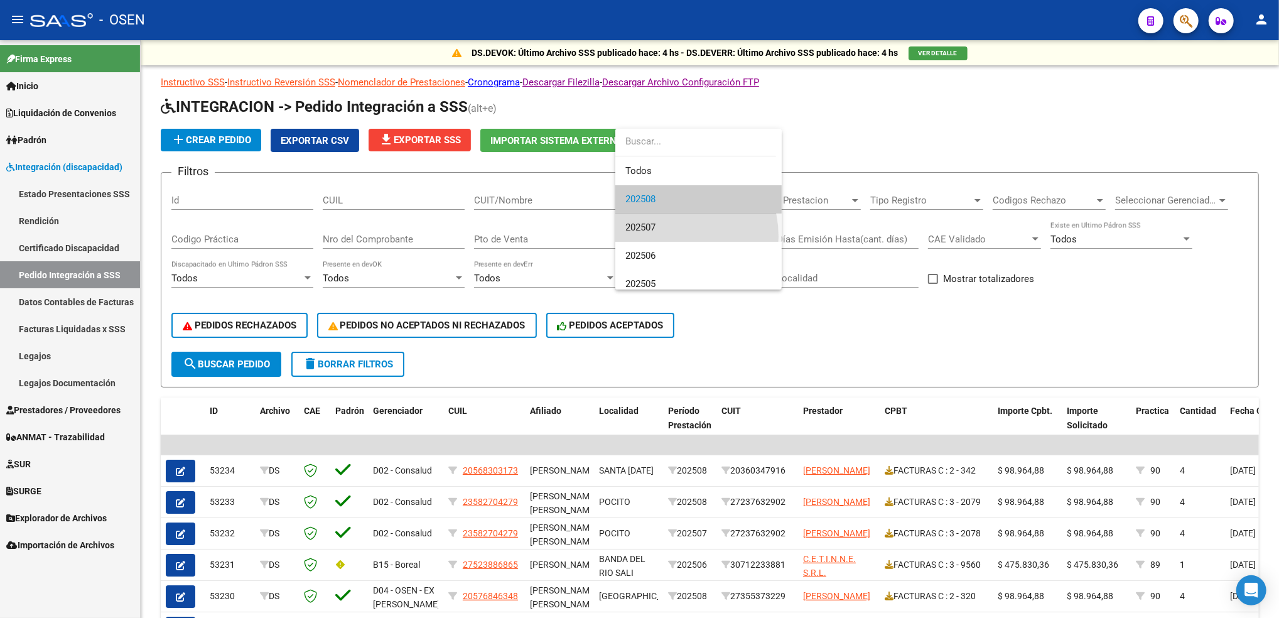
click at [662, 237] on span "202507" at bounding box center [698, 227] width 146 height 28
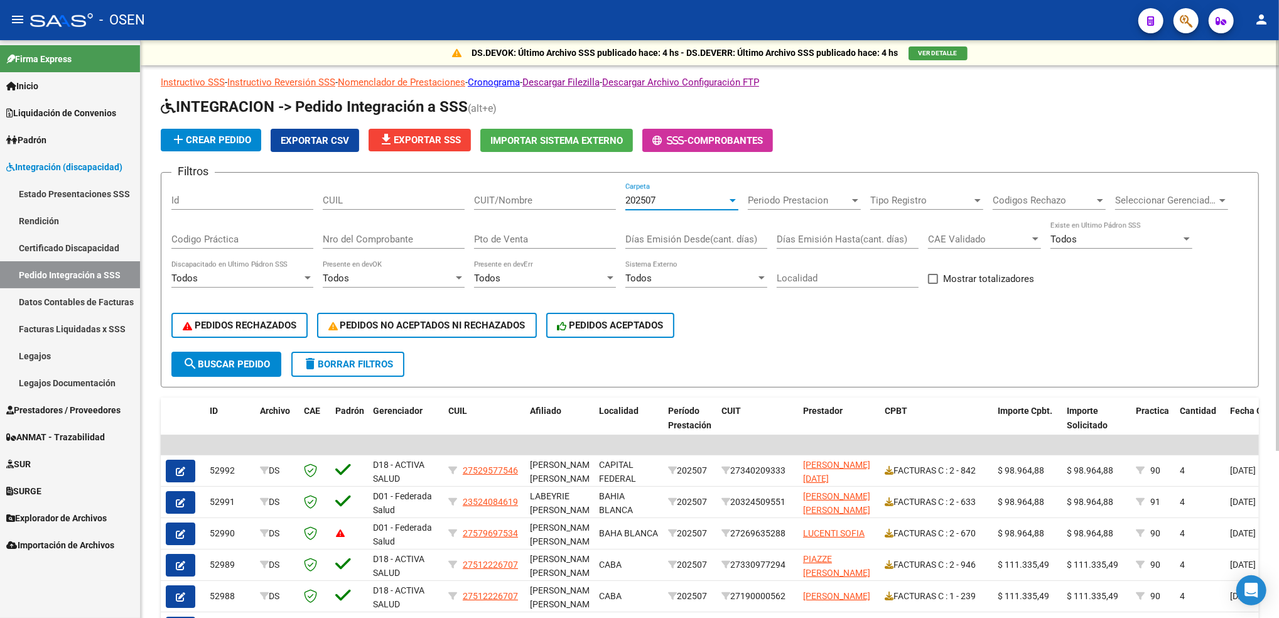
click at [234, 363] on span "search Buscar Pedido" at bounding box center [226, 363] width 87 height 11
click at [674, 195] on div "202507" at bounding box center [676, 200] width 102 height 11
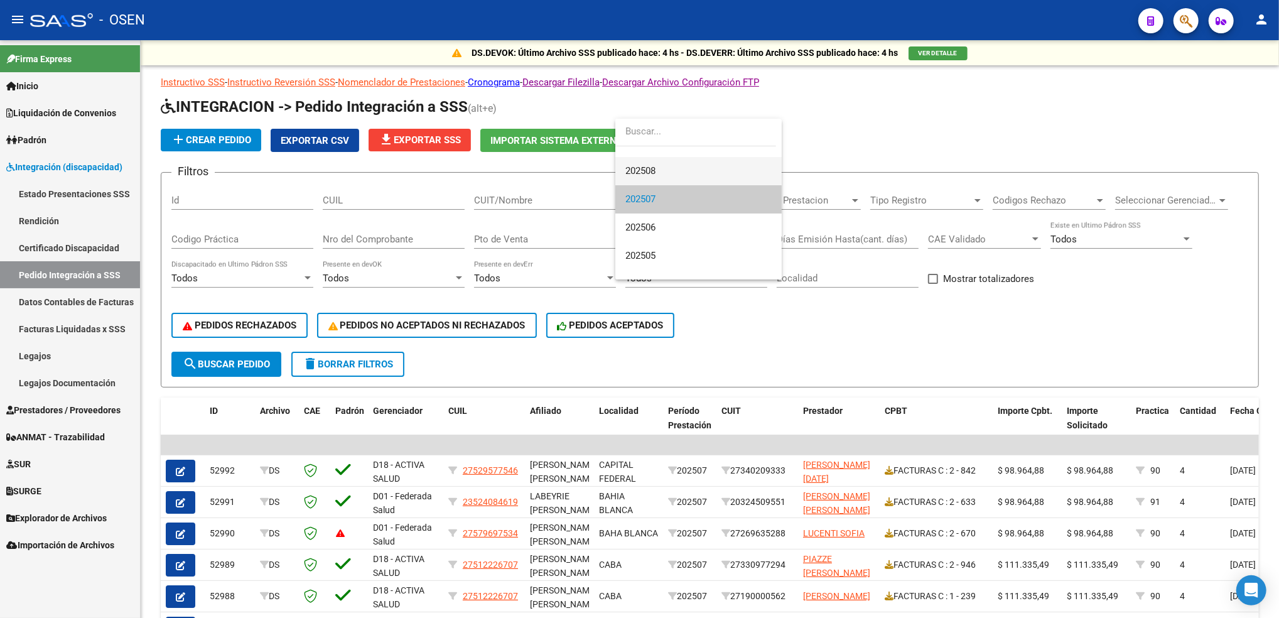
click at [671, 168] on span "202508" at bounding box center [698, 171] width 146 height 28
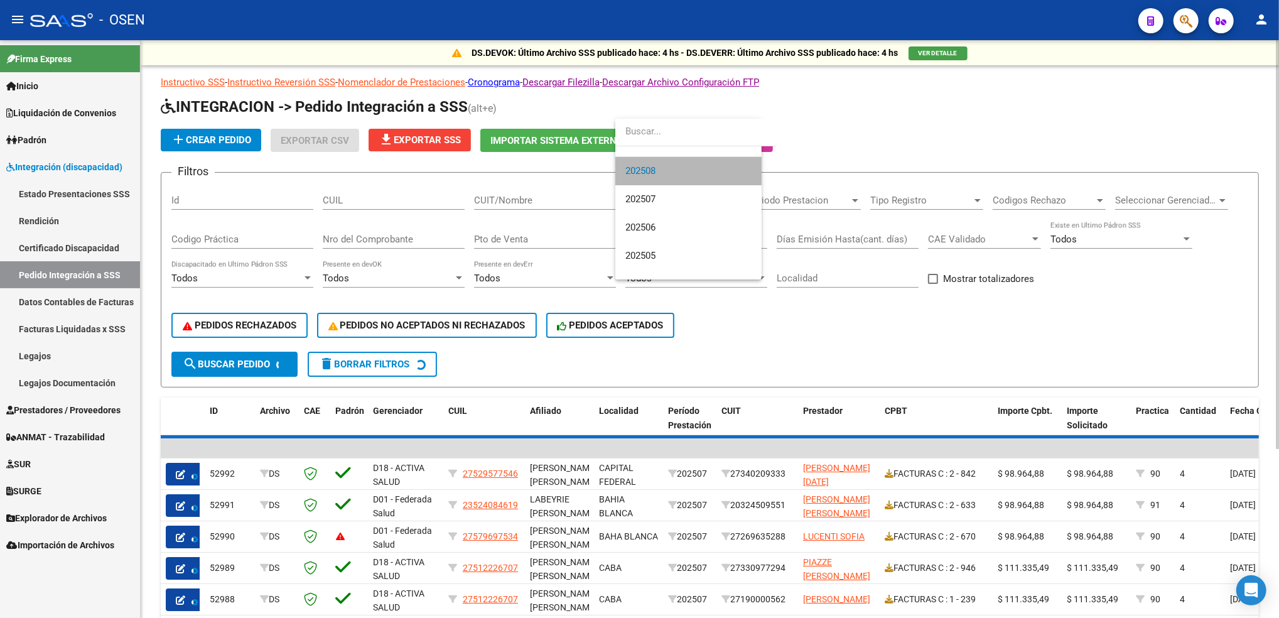
scroll to position [28, 0]
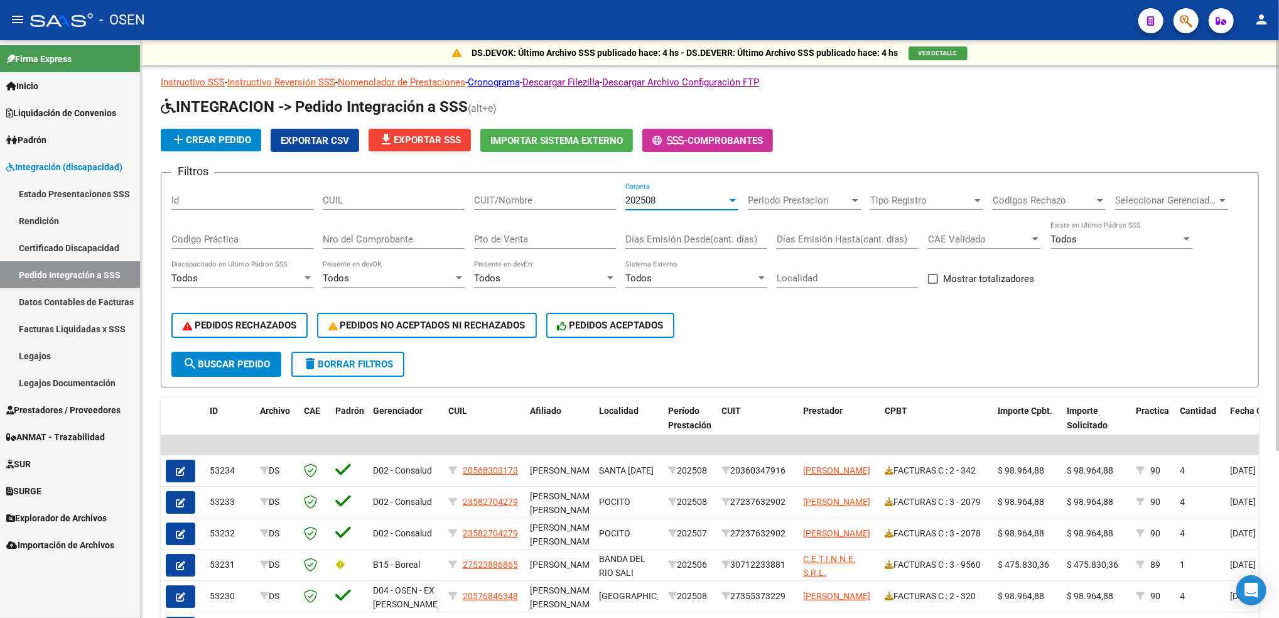
click at [266, 358] on span "search Buscar Pedido" at bounding box center [226, 363] width 87 height 11
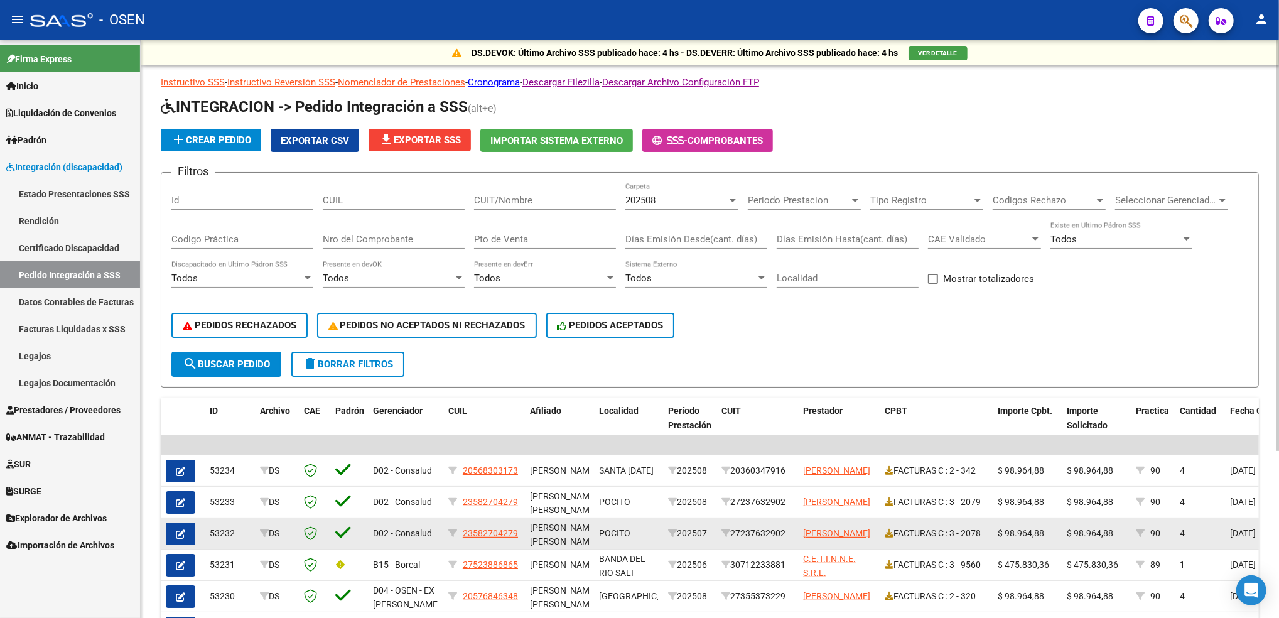
scroll to position [236, 0]
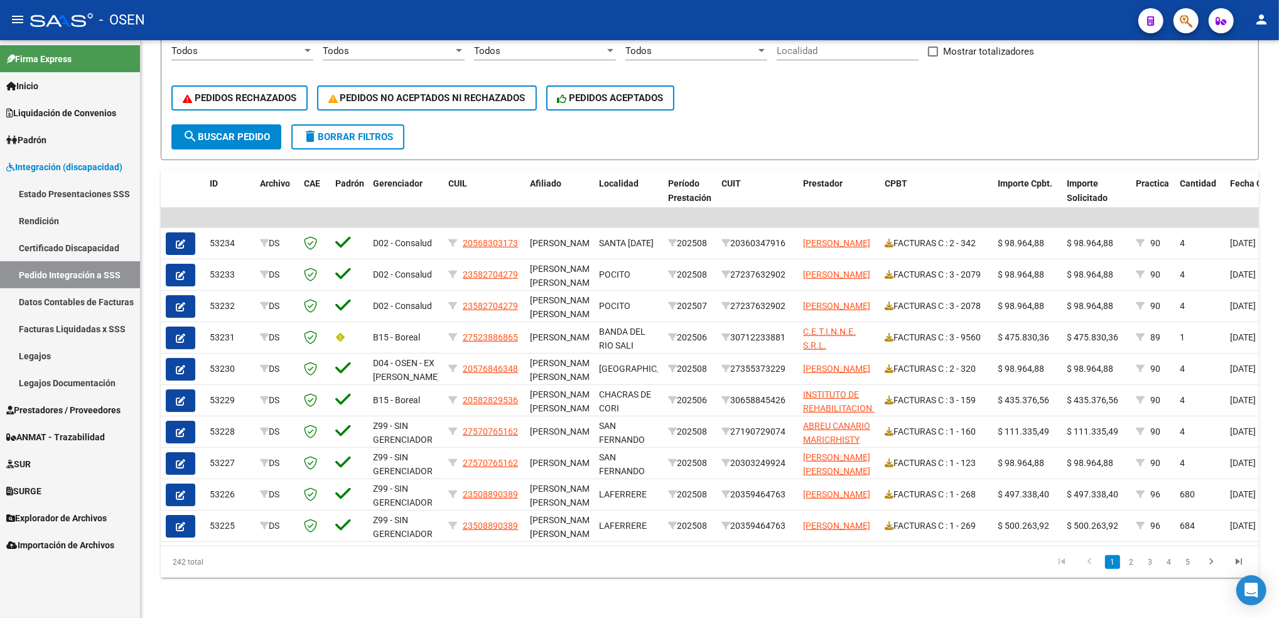
click at [35, 495] on span "SURGE" at bounding box center [23, 491] width 35 height 14
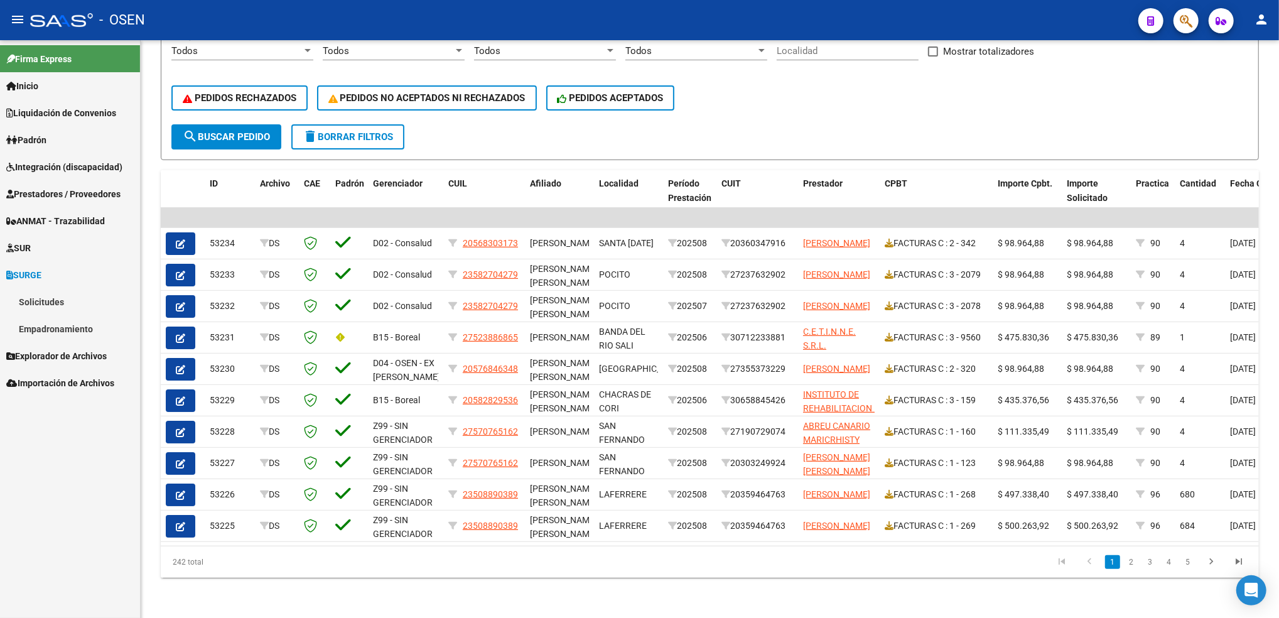
click at [41, 289] on link "Solicitudes" at bounding box center [70, 301] width 140 height 27
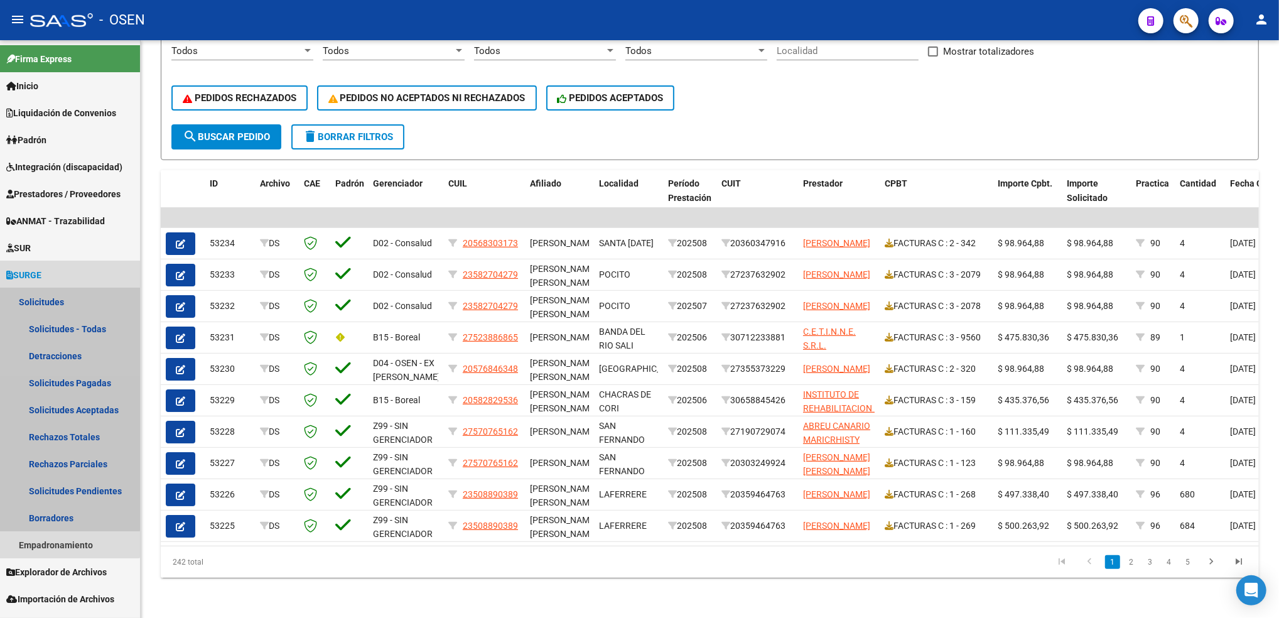
click at [68, 299] on link "Solicitudes" at bounding box center [70, 301] width 140 height 27
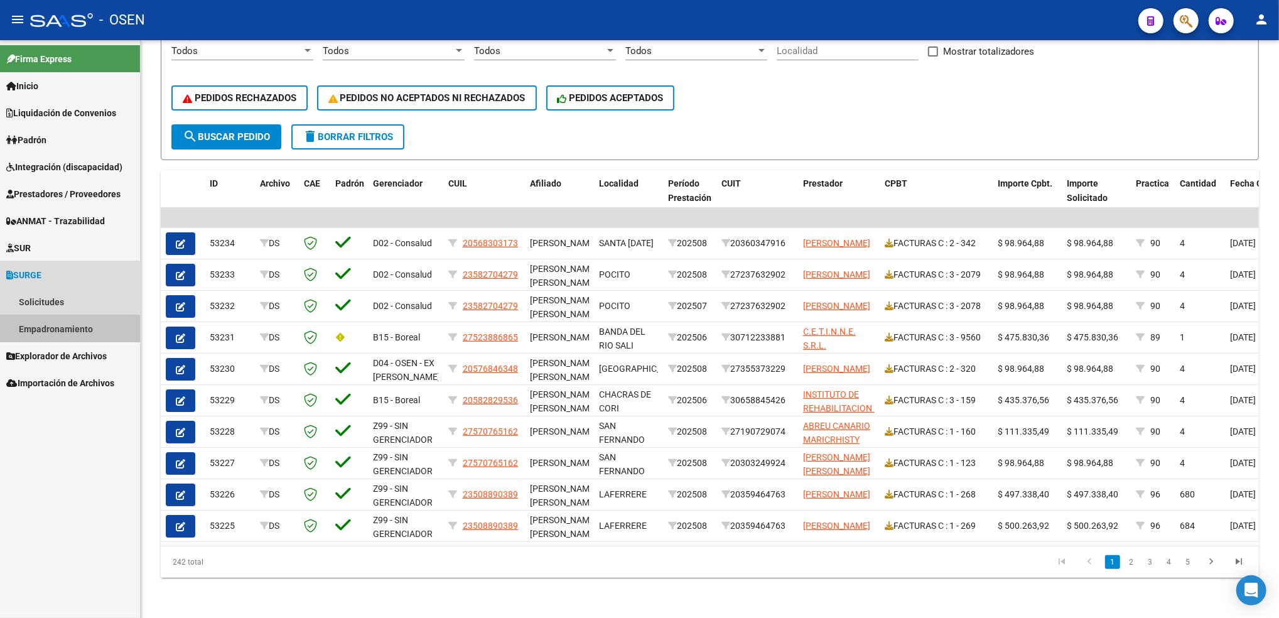
click at [69, 328] on link "Empadronamiento" at bounding box center [70, 328] width 140 height 27
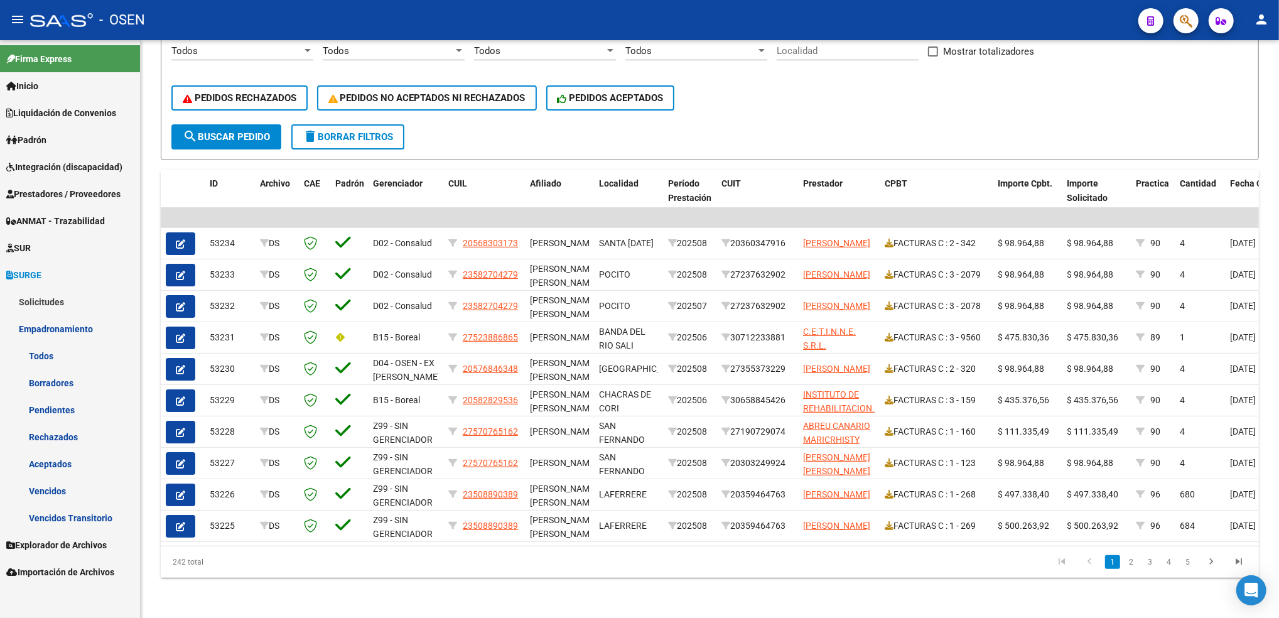
click at [77, 357] on link "Todos" at bounding box center [70, 355] width 140 height 27
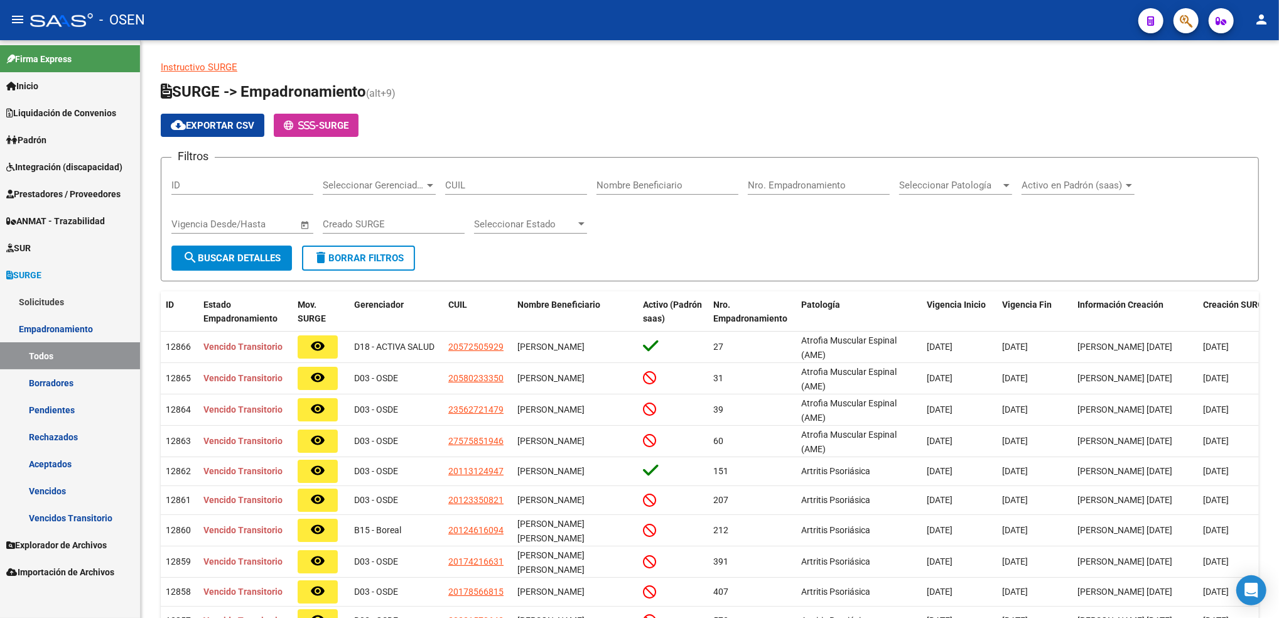
click at [62, 299] on link "Solicitudes" at bounding box center [70, 301] width 140 height 27
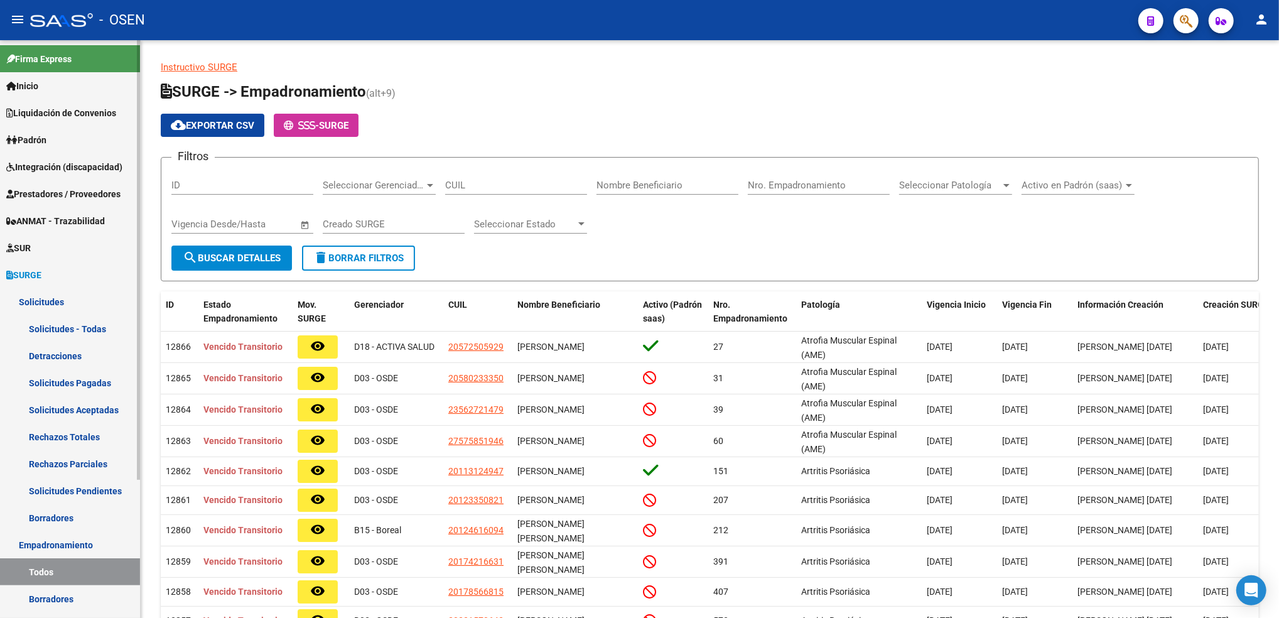
click at [62, 325] on link "Solicitudes - Todas" at bounding box center [70, 328] width 140 height 27
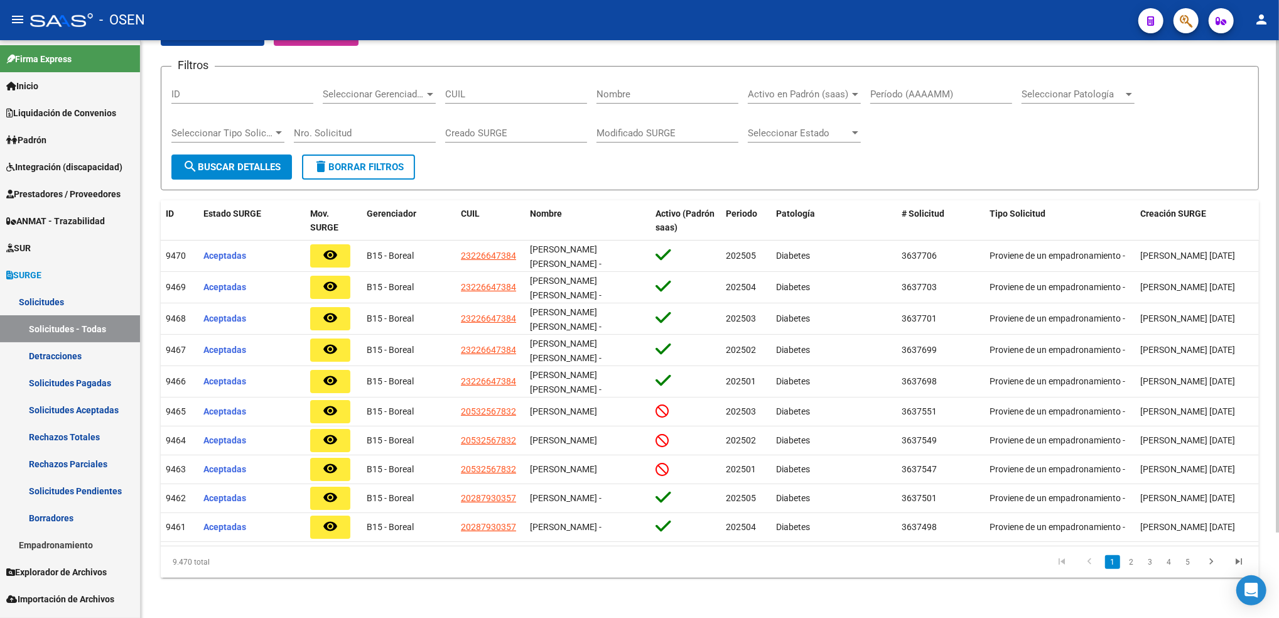
scroll to position [99, 0]
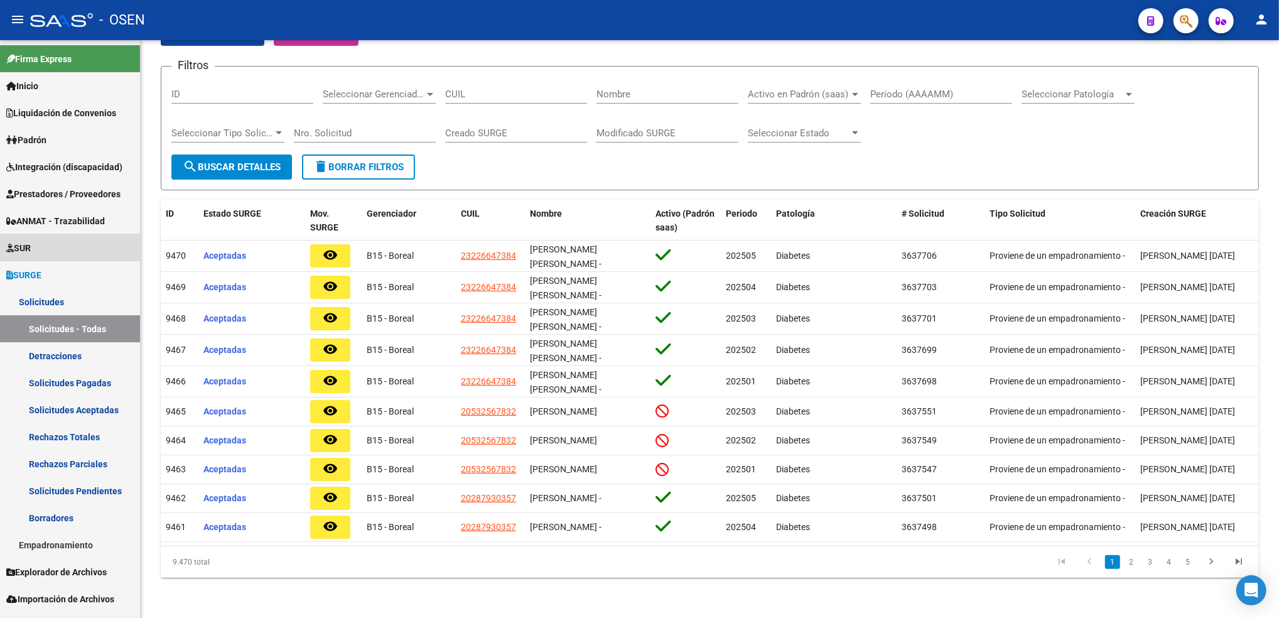
click at [68, 240] on link "SUR" at bounding box center [70, 247] width 140 height 27
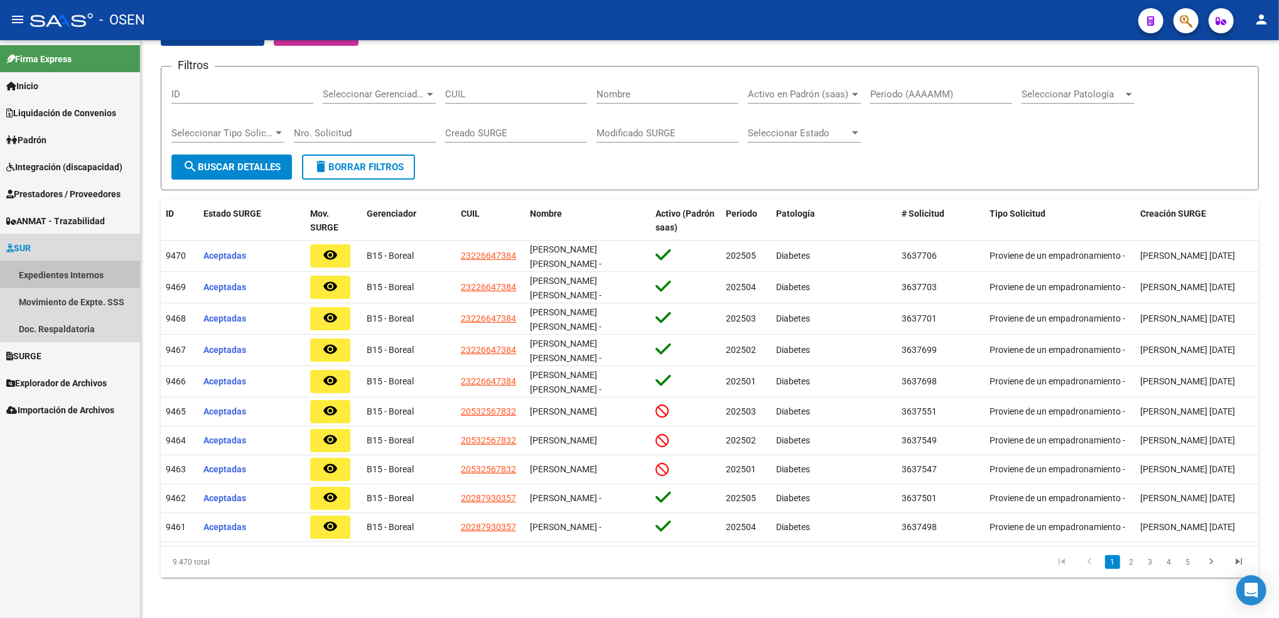
click at [60, 274] on link "Expedientes Internos" at bounding box center [70, 274] width 140 height 27
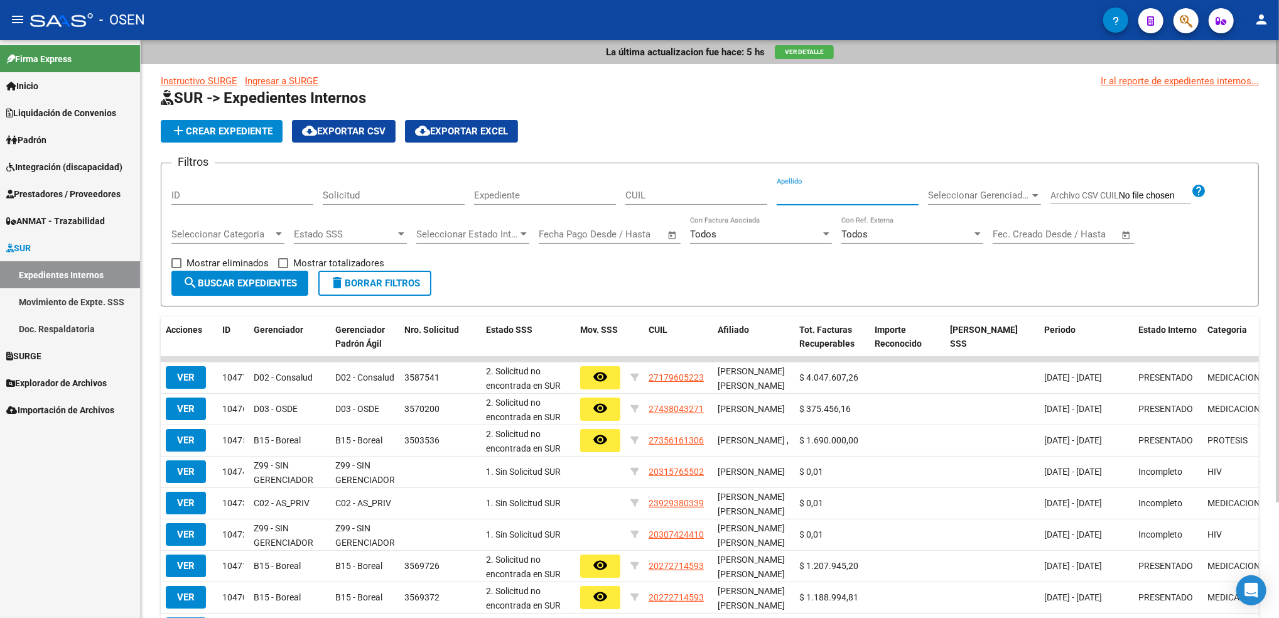
click at [799, 198] on input "Apellido" at bounding box center [848, 195] width 142 height 11
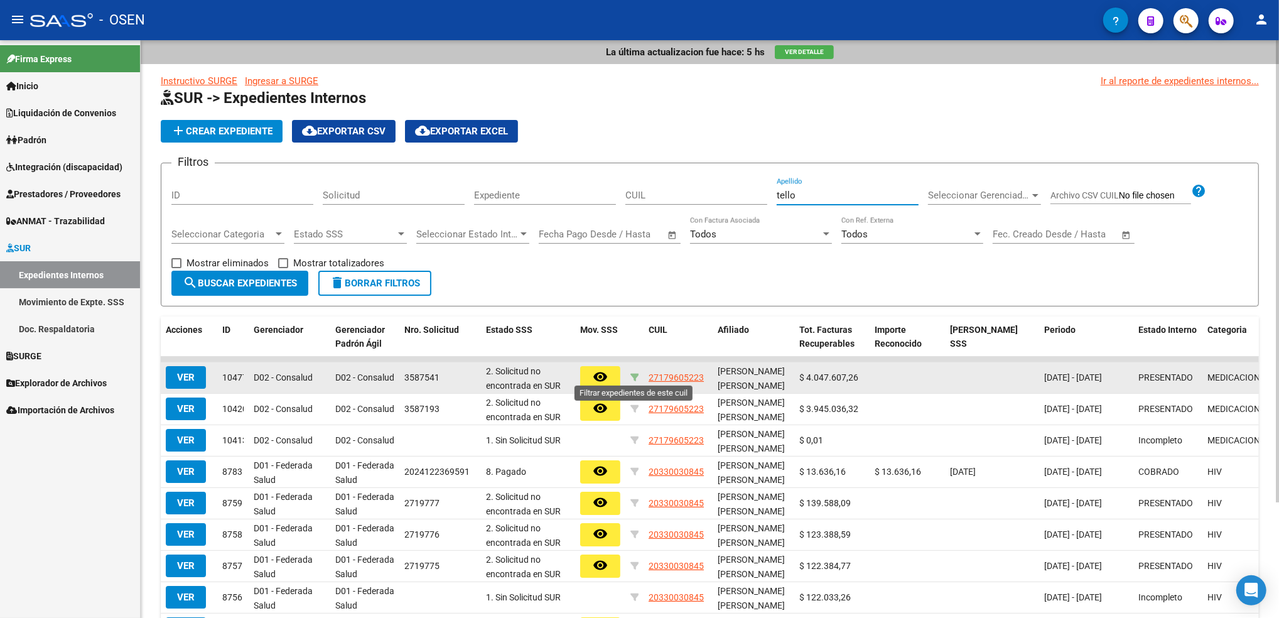
type input "tello"
click at [634, 374] on icon at bounding box center [634, 377] width 9 height 9
type input "27-17960522-3"
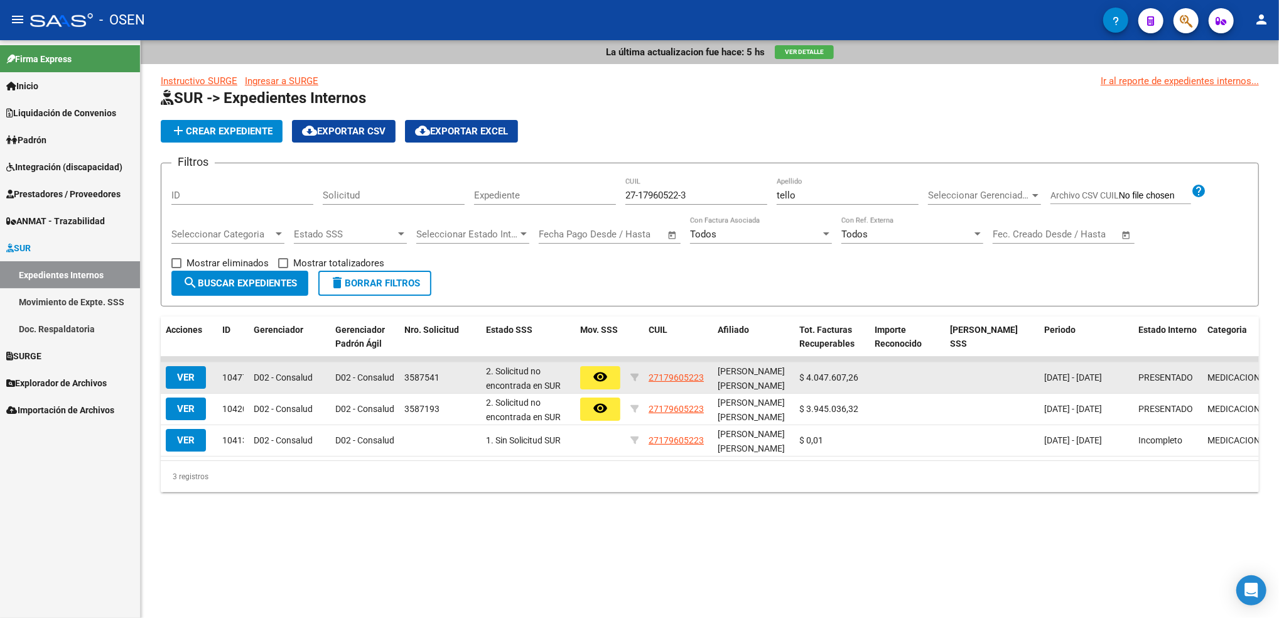
click at [185, 372] on span "VER" at bounding box center [186, 377] width 18 height 11
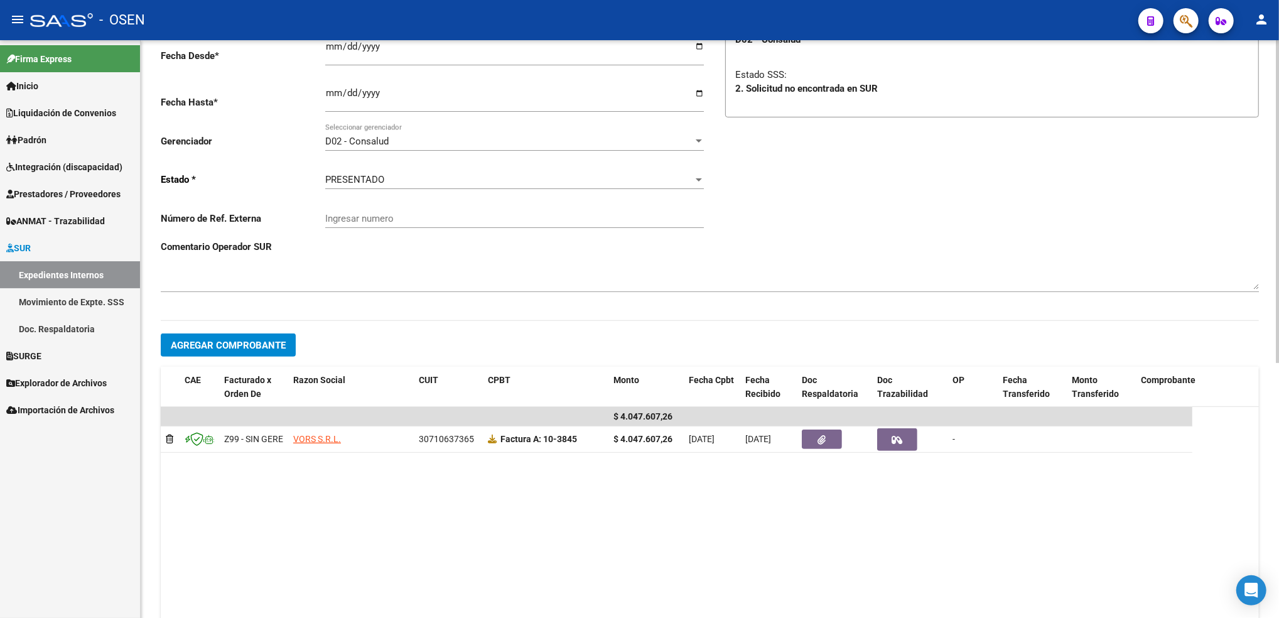
scroll to position [251, 0]
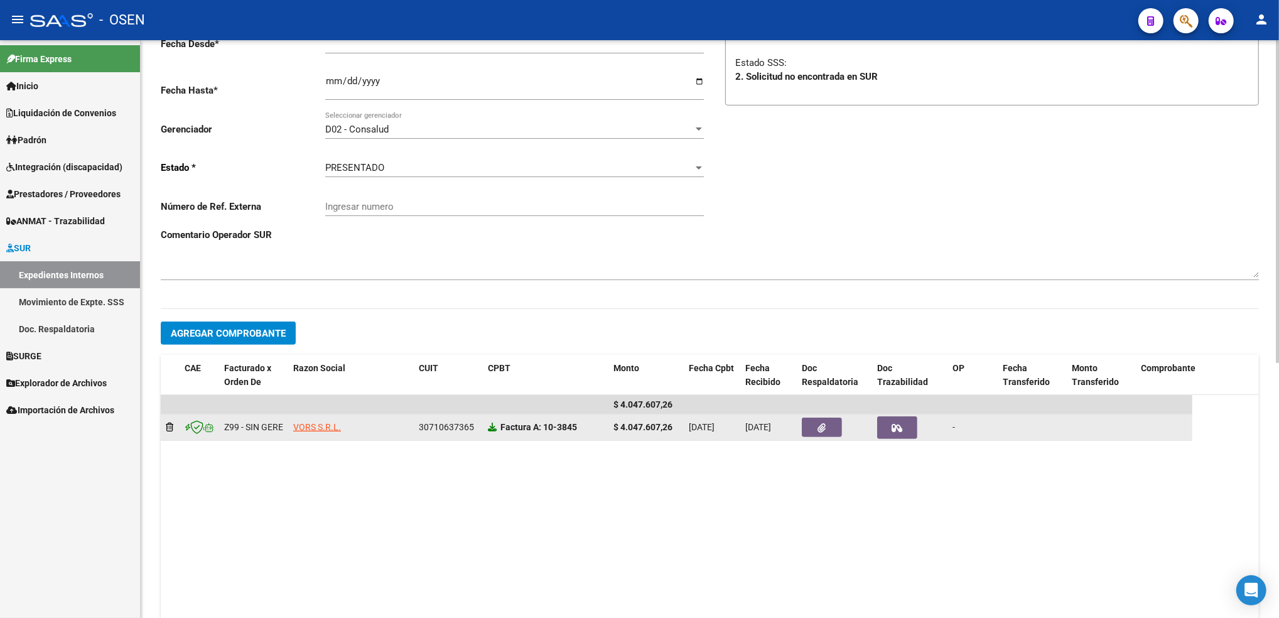
click at [490, 426] on icon at bounding box center [492, 427] width 9 height 9
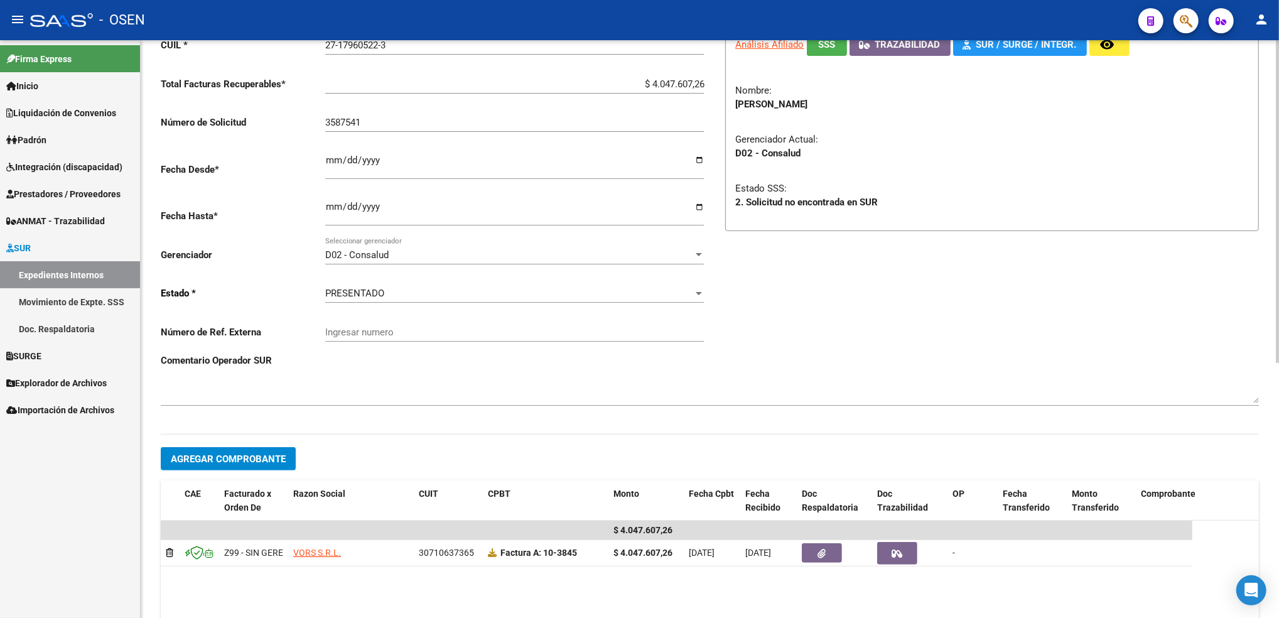
scroll to position [0, 0]
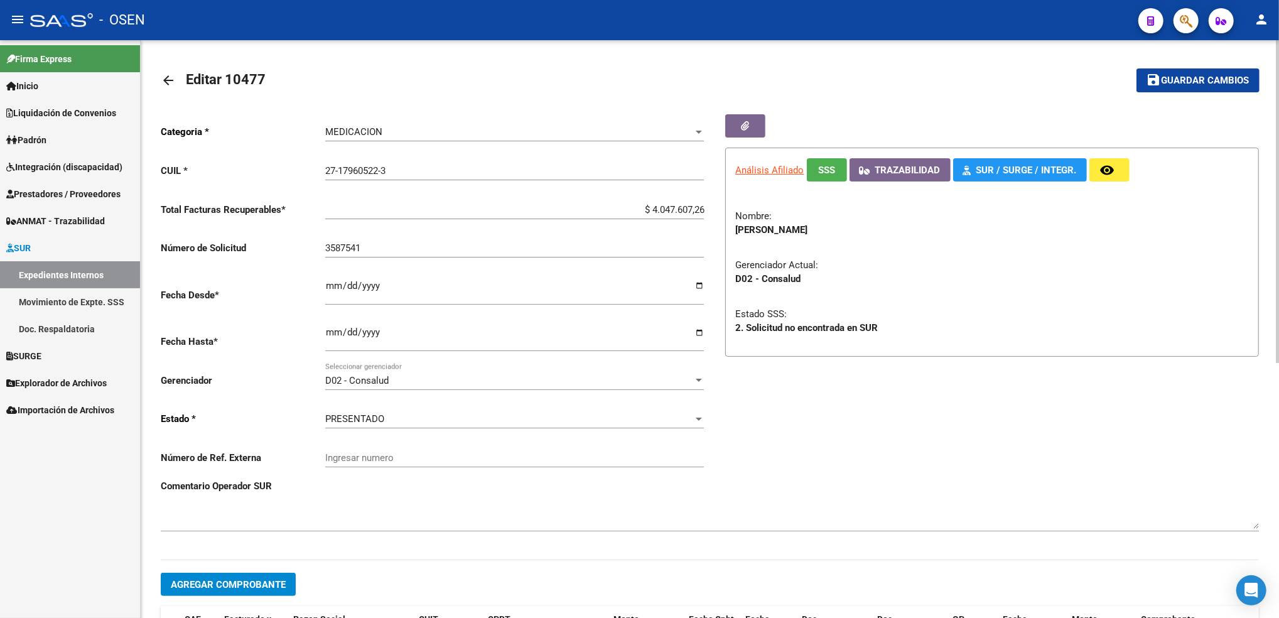
click at [355, 173] on input "27-17960522-3" at bounding box center [514, 170] width 379 height 11
click at [73, 272] on link "Expedientes Internos" at bounding box center [70, 274] width 140 height 27
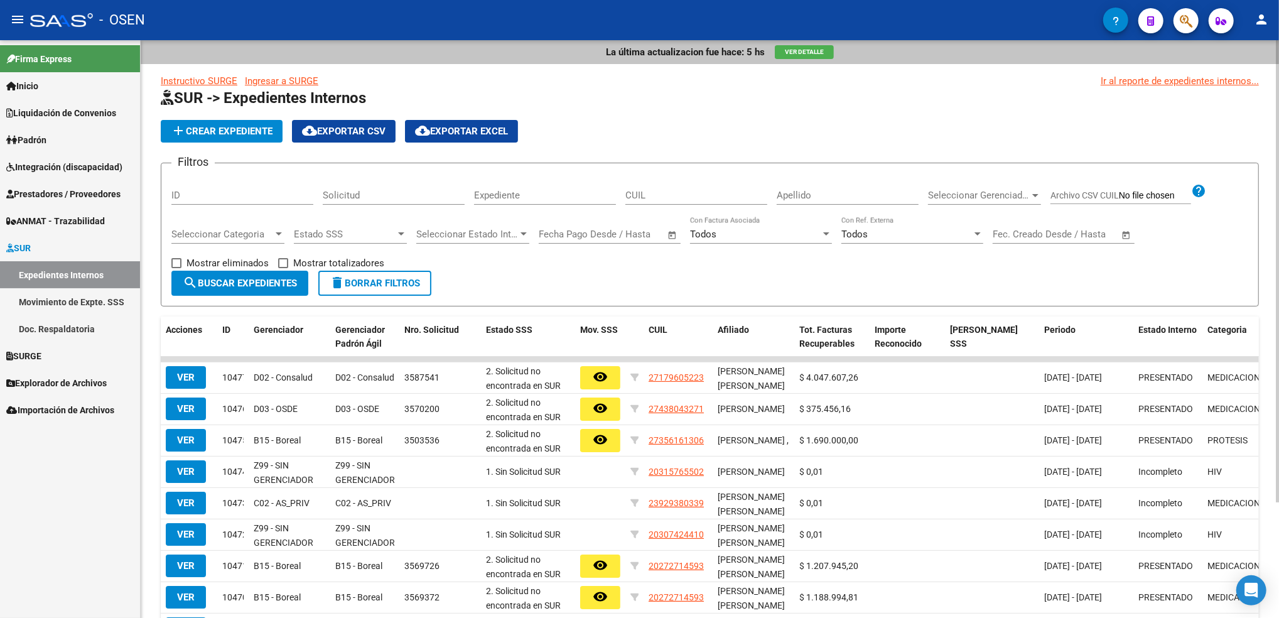
click at [679, 196] on input "CUIL" at bounding box center [696, 195] width 142 height 11
paste input "-17960522"
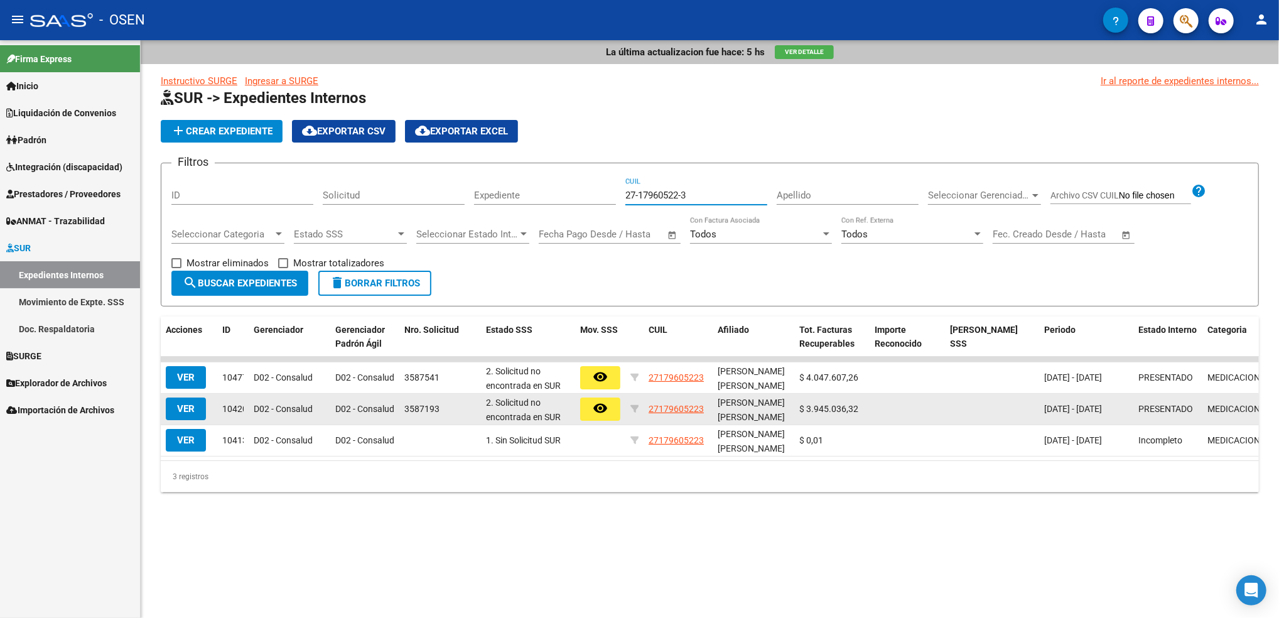
type input "27-17960522-3"
click at [187, 403] on span "VER" at bounding box center [186, 408] width 18 height 11
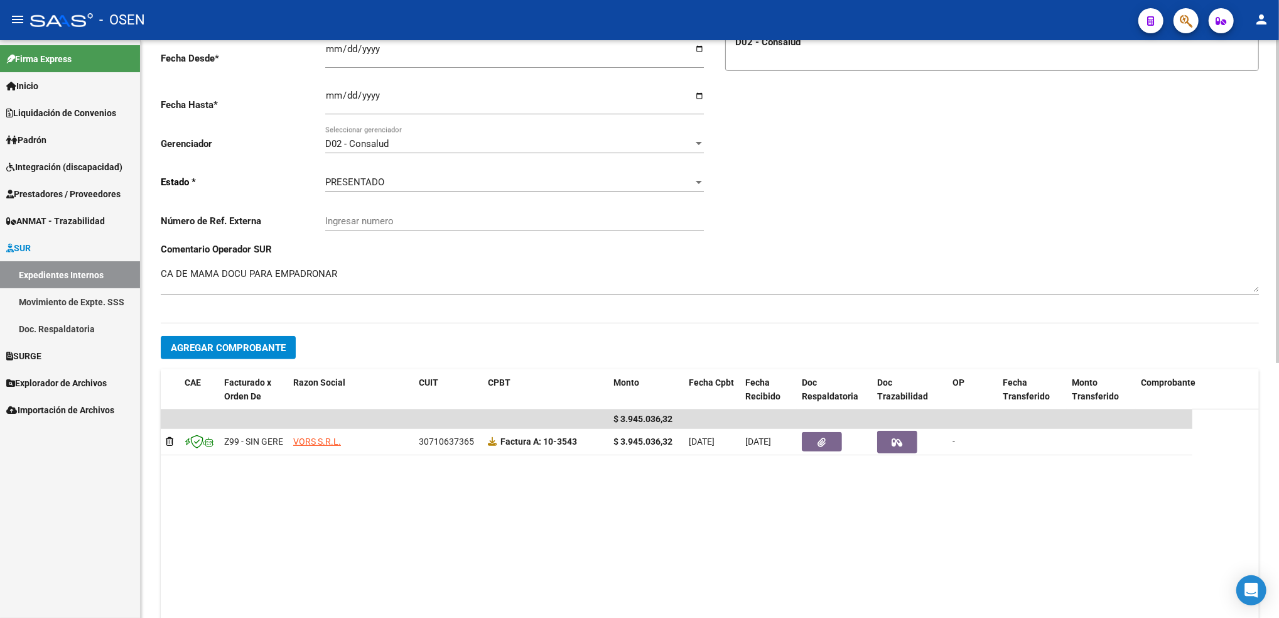
scroll to position [251, 0]
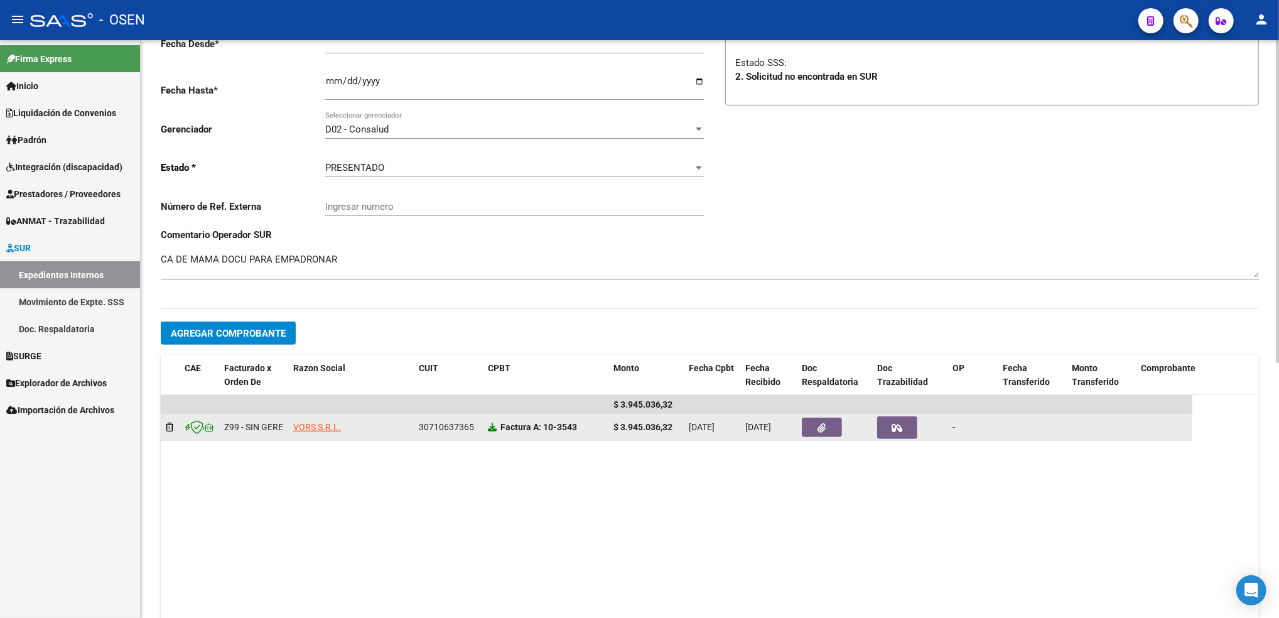
click at [490, 424] on icon at bounding box center [492, 427] width 9 height 9
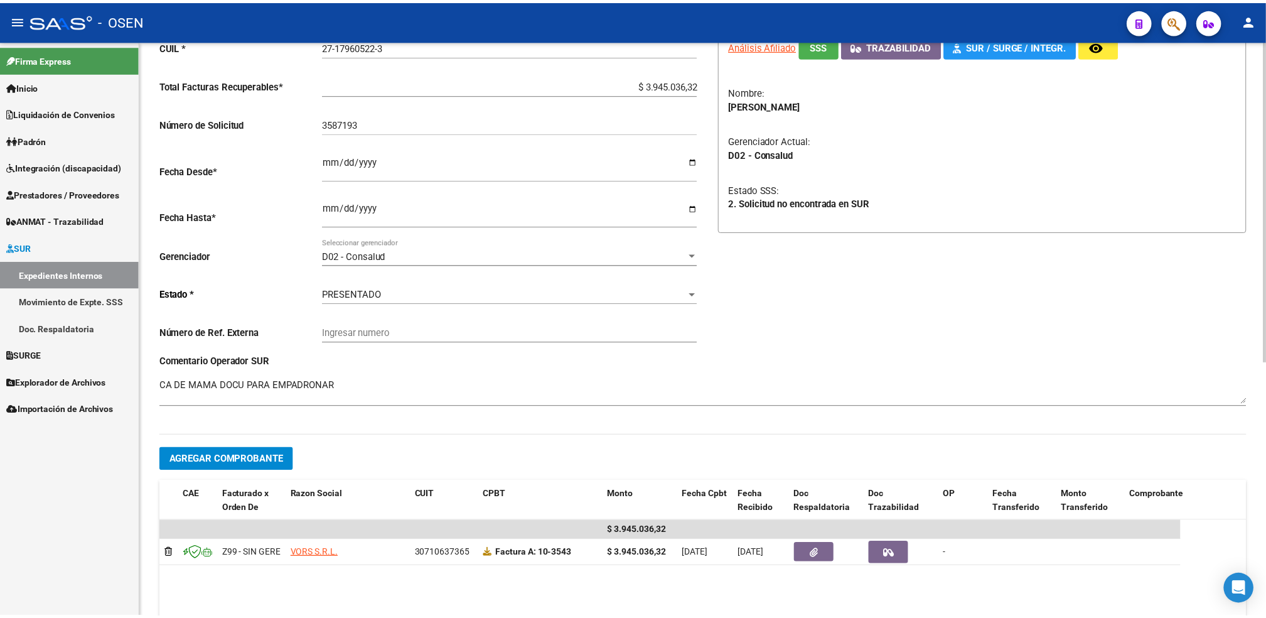
scroll to position [0, 0]
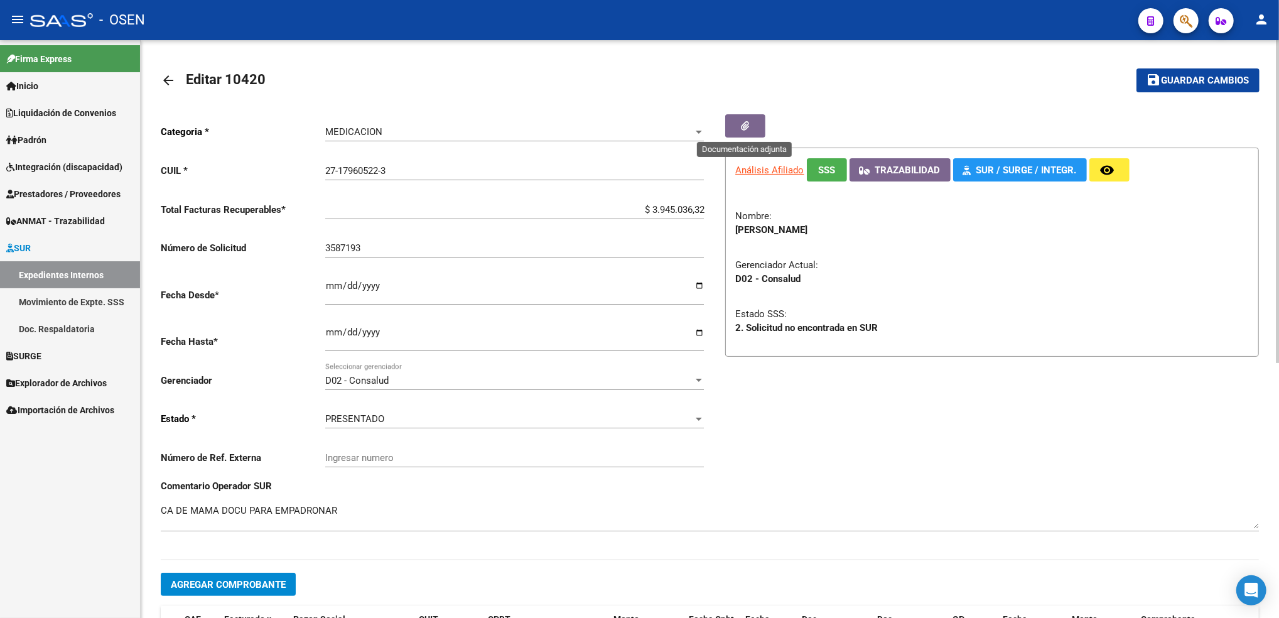
click at [748, 124] on icon "button" at bounding box center [745, 125] width 8 height 9
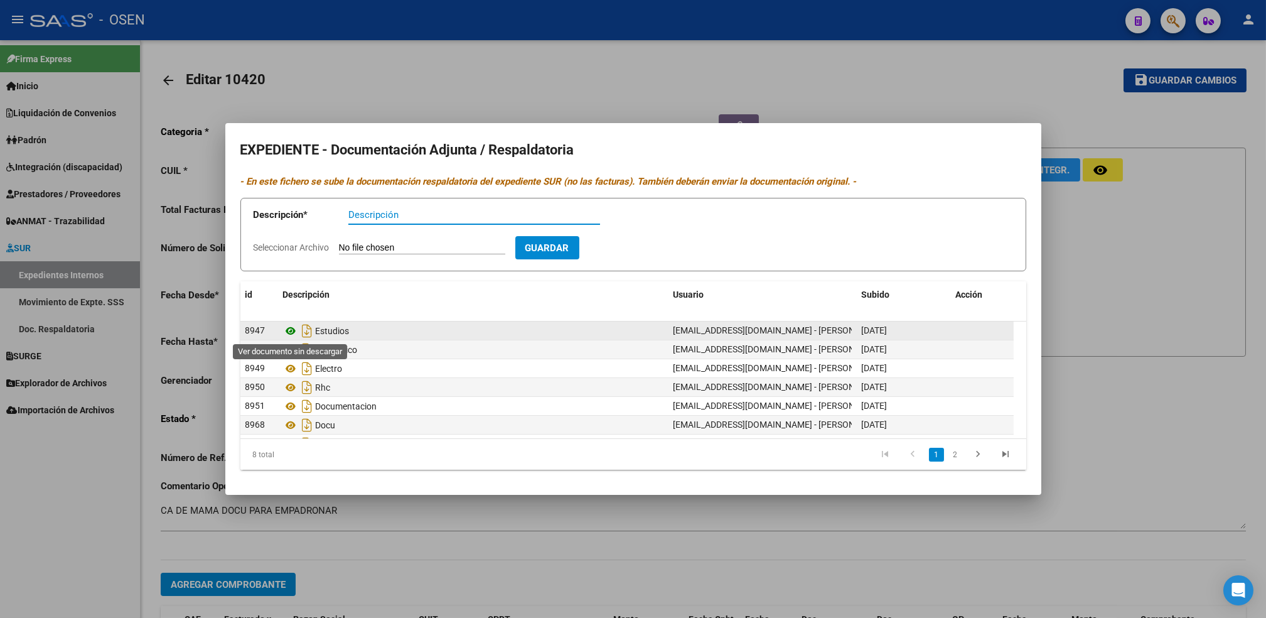
click at [286, 331] on icon at bounding box center [291, 330] width 16 height 15
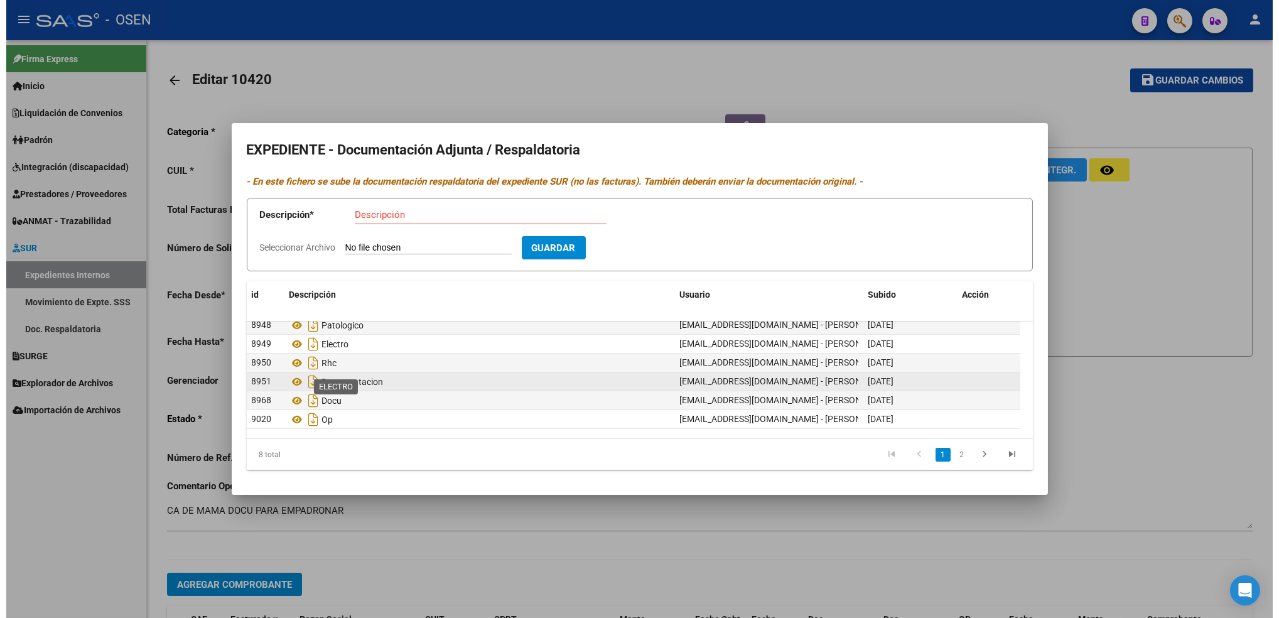
scroll to position [38, 0]
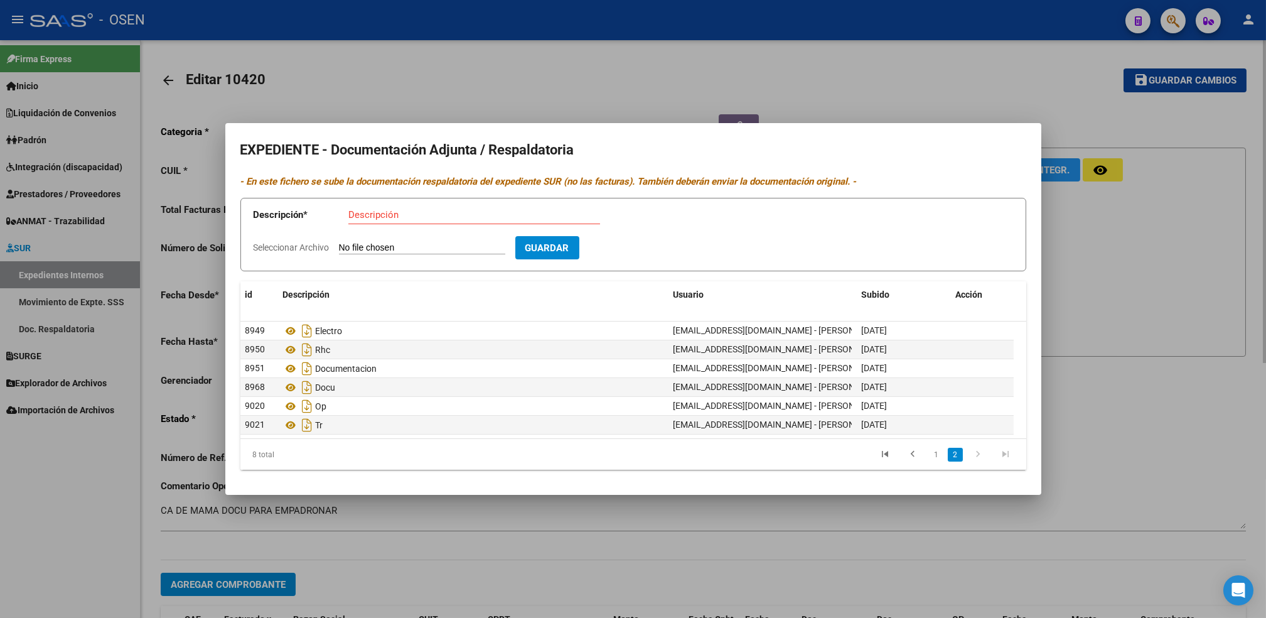
drag, startPoint x: 482, startPoint y: 571, endPoint x: 498, endPoint y: 500, distance: 73.3
click at [482, 570] on div at bounding box center [633, 309] width 1266 height 618
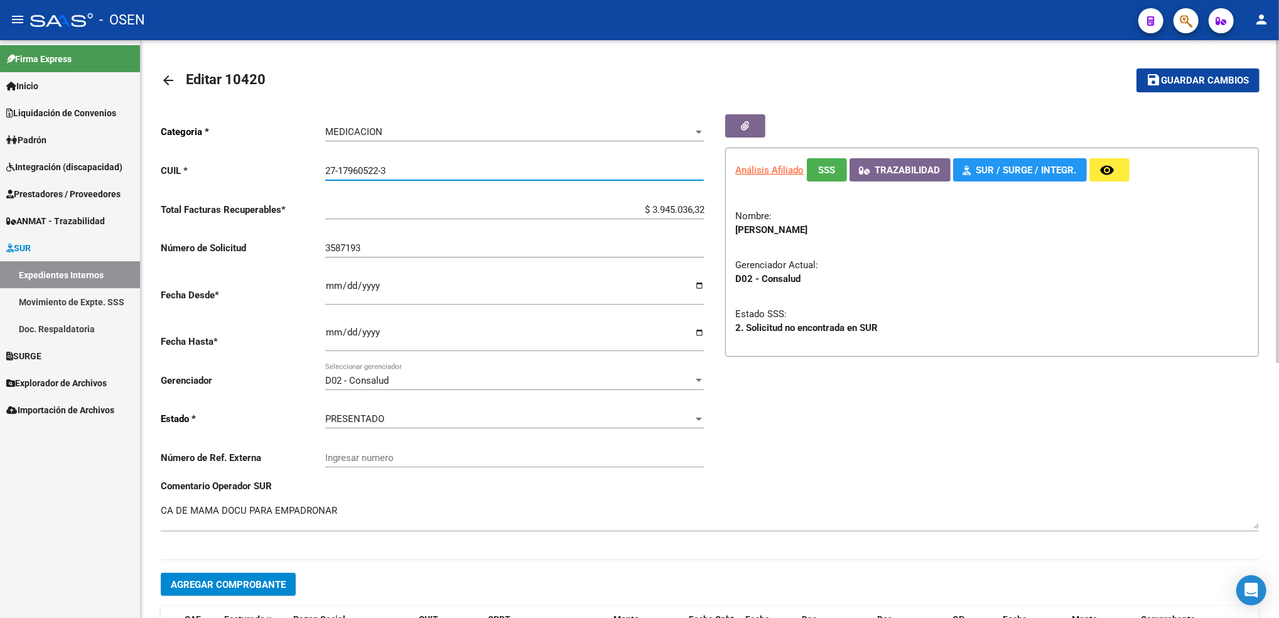
click at [352, 171] on input "27-17960522-3" at bounding box center [514, 170] width 379 height 11
click at [72, 170] on span "Integración (discapacidad)" at bounding box center [64, 167] width 116 height 14
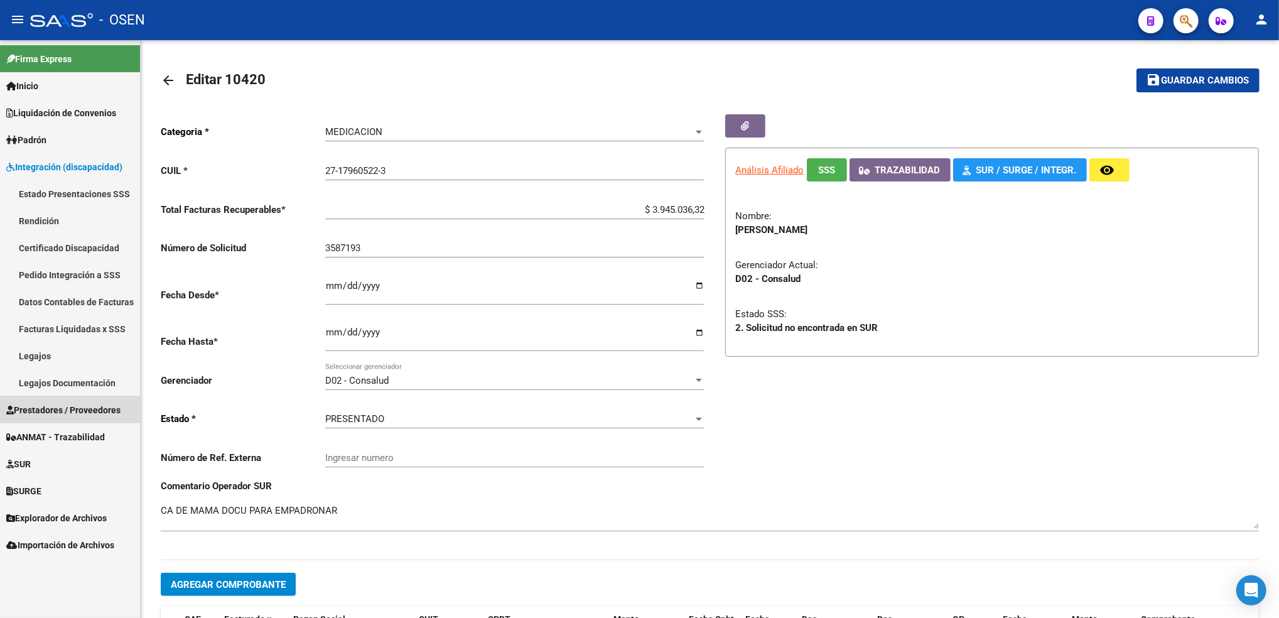
click at [67, 410] on span "Prestadores / Proveedores" at bounding box center [63, 410] width 114 height 14
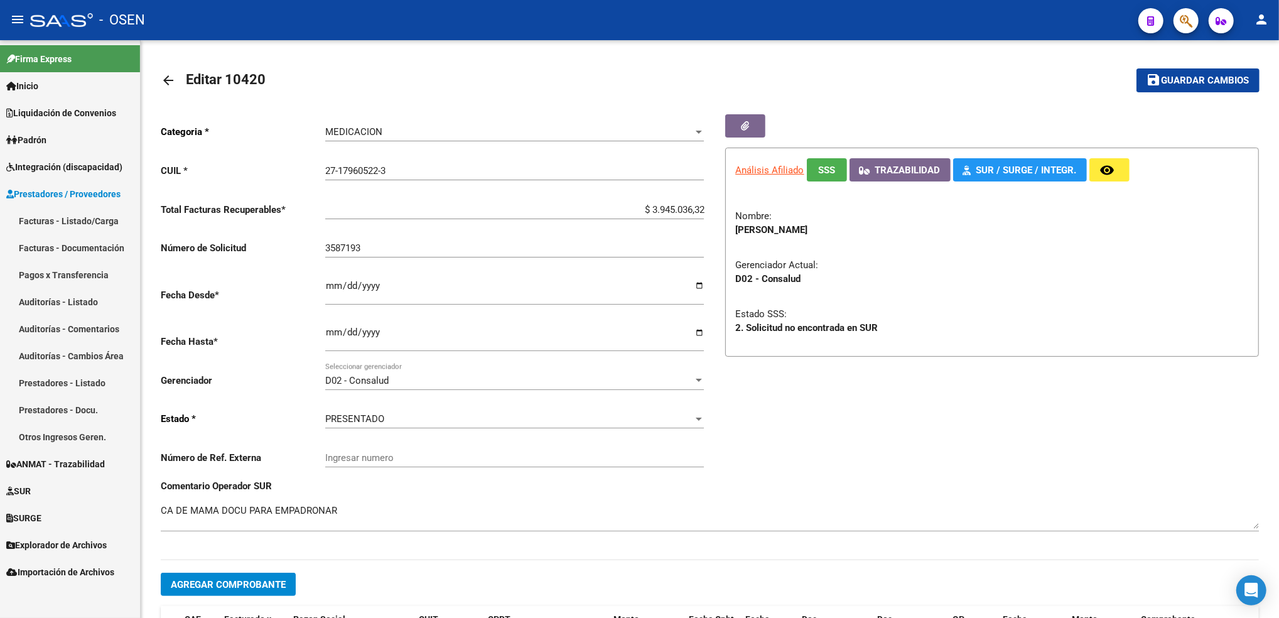
click at [72, 298] on link "Auditorías - Listado" at bounding box center [70, 301] width 140 height 27
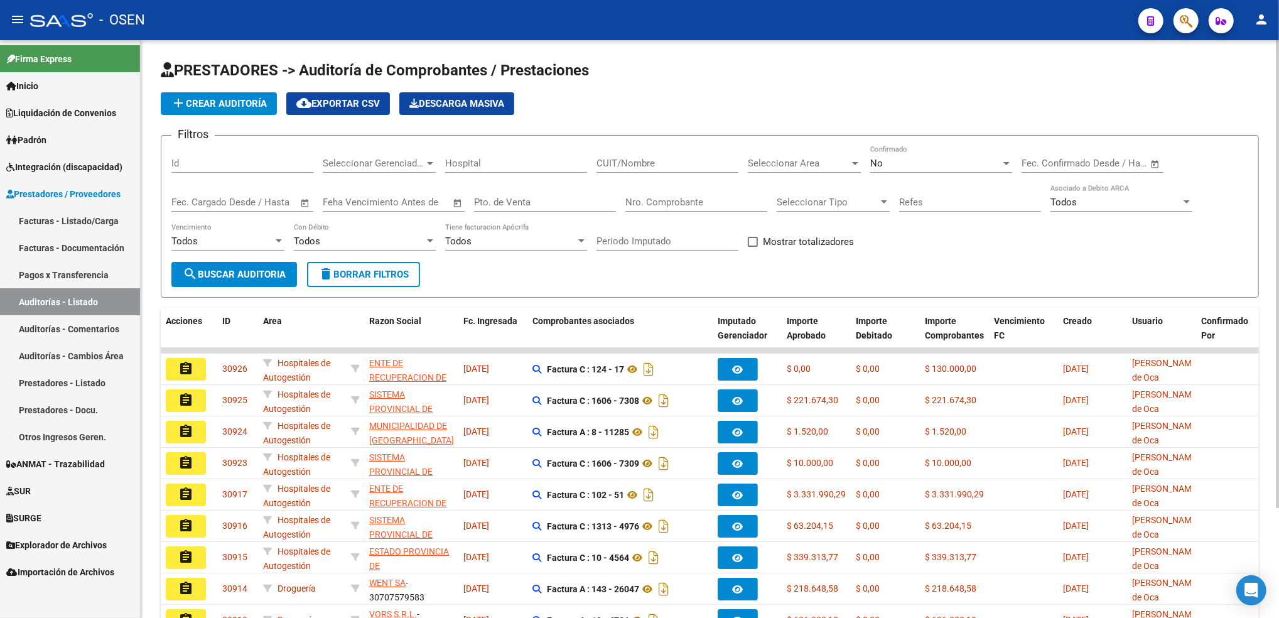
click at [897, 168] on div "No Confirmado" at bounding box center [941, 159] width 142 height 27
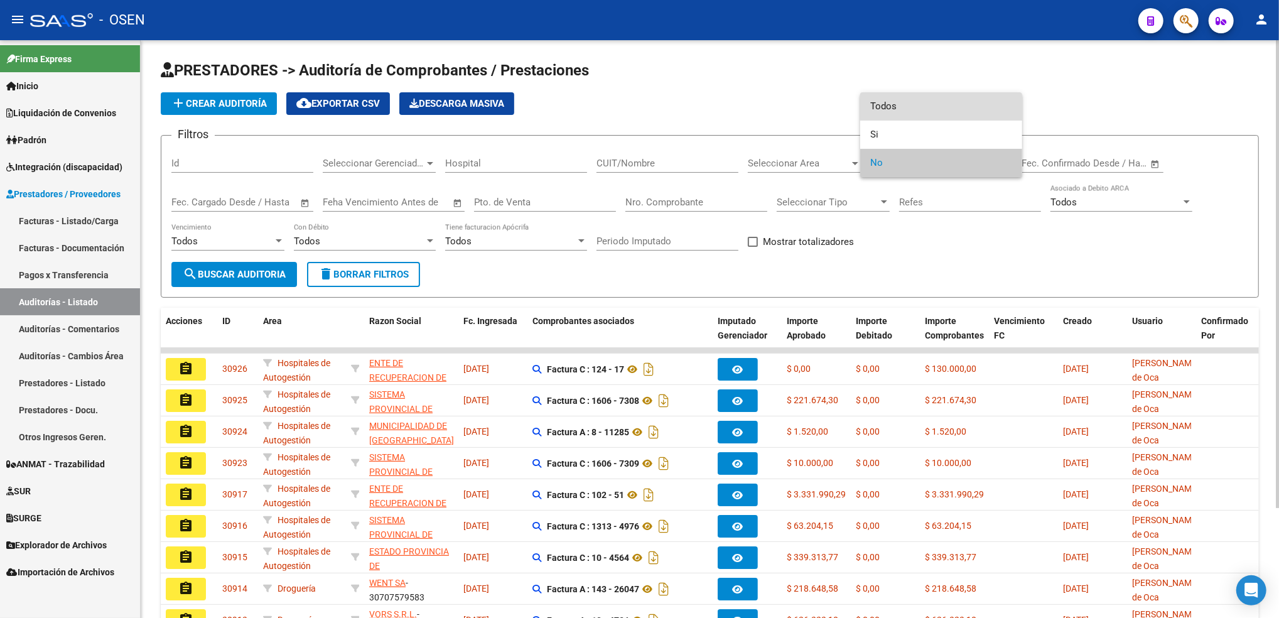
click at [887, 108] on span "Todos" at bounding box center [941, 106] width 142 height 28
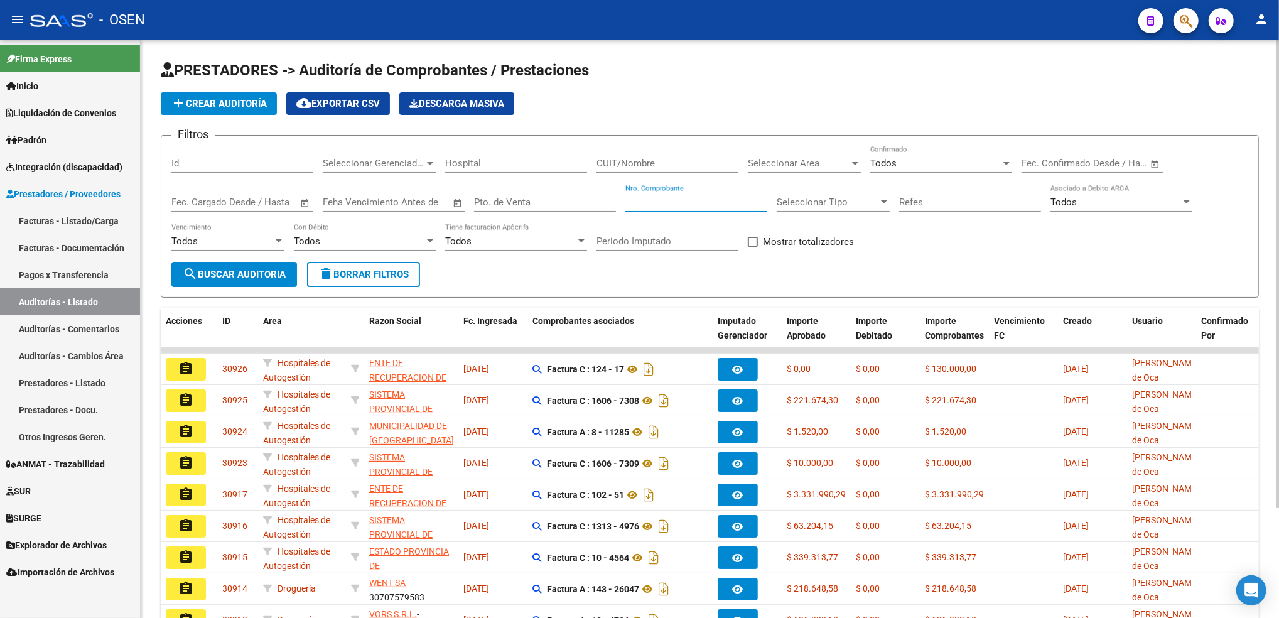
click at [669, 197] on input "Nro. Comprobante" at bounding box center [696, 202] width 142 height 11
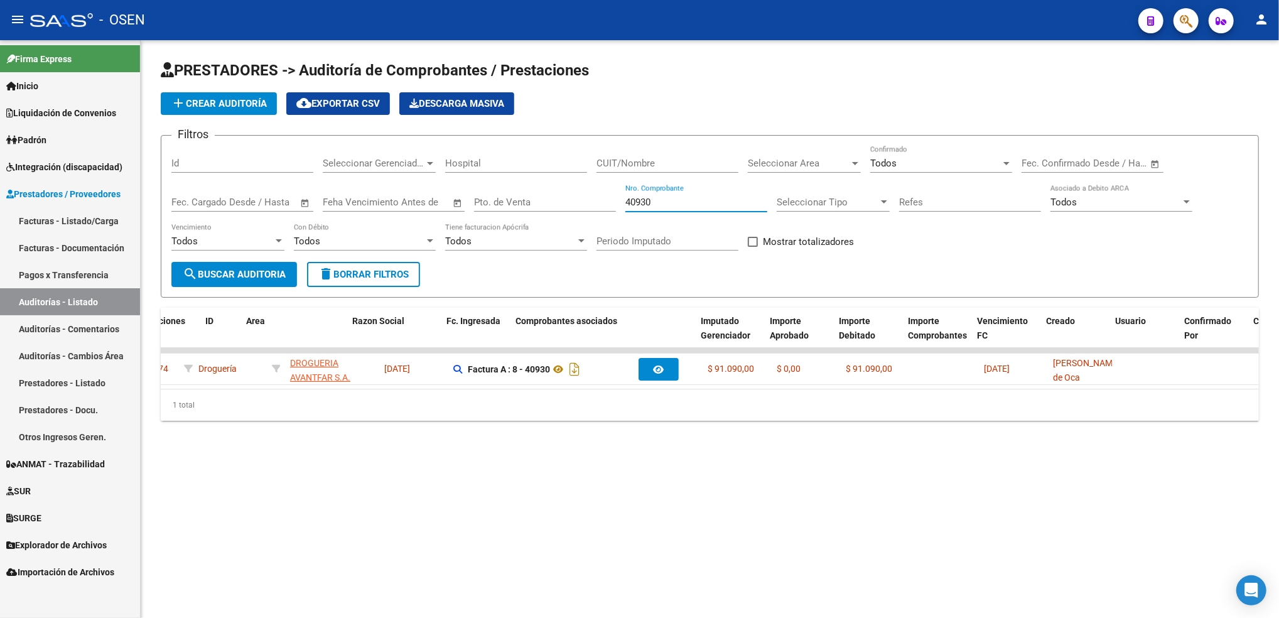
scroll to position [0, 16]
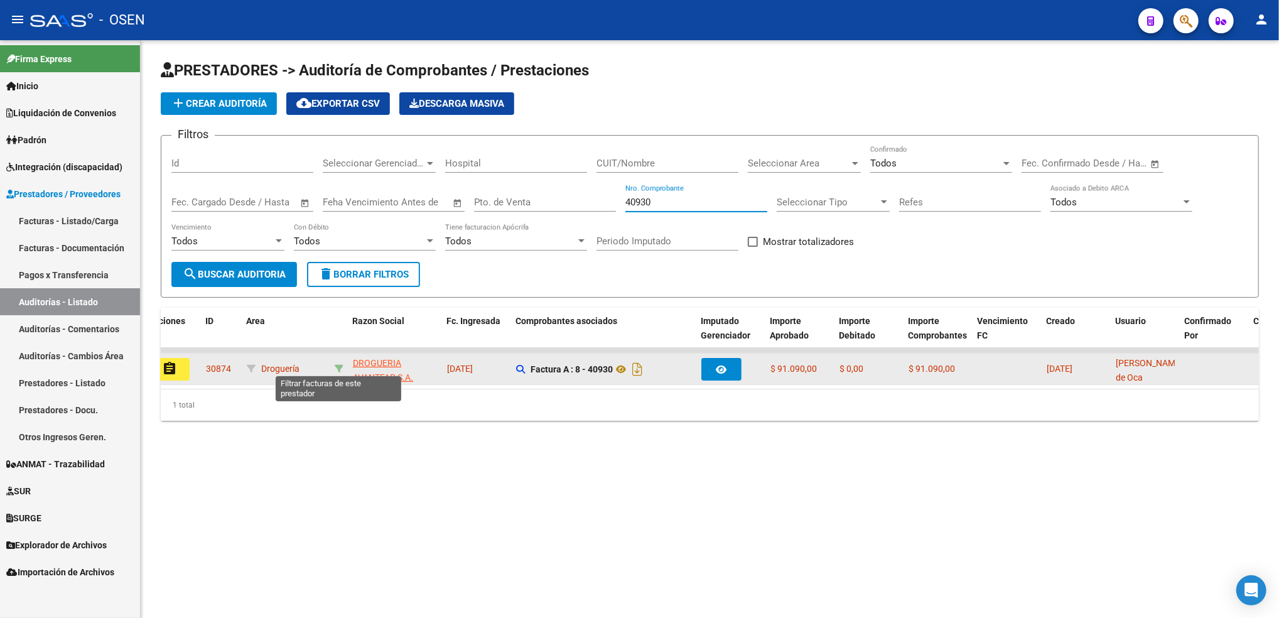
type input "40930"
click at [340, 368] on icon at bounding box center [339, 368] width 9 height 9
type input "30708335416"
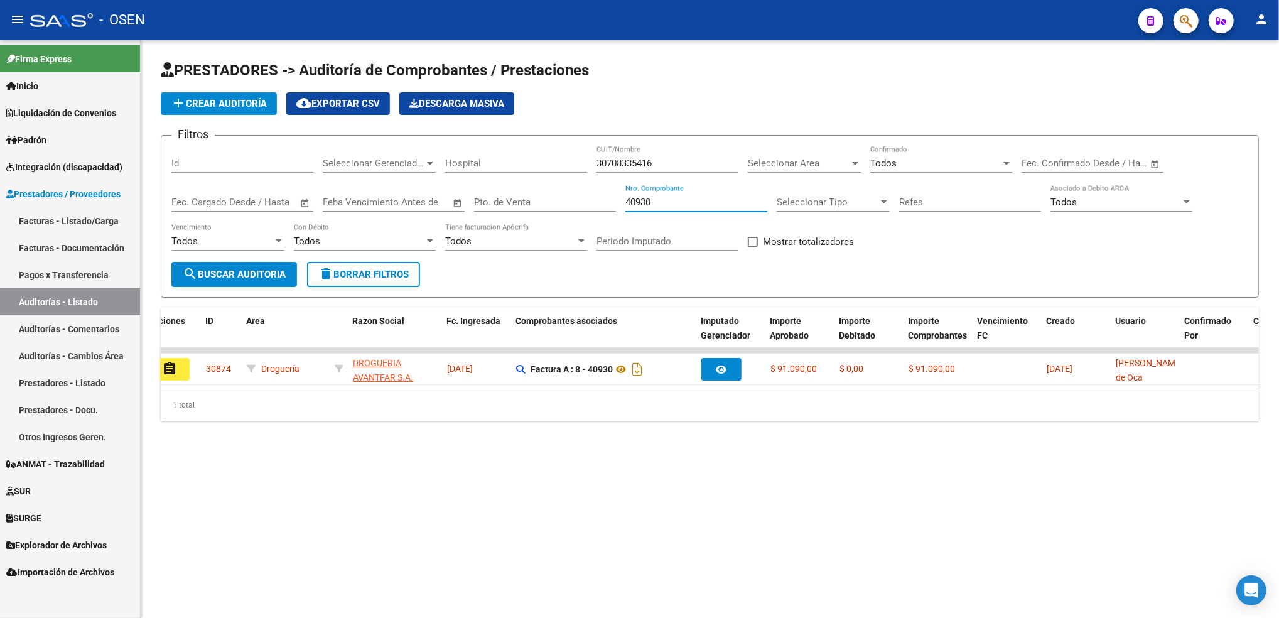
drag, startPoint x: 665, startPoint y: 200, endPoint x: 580, endPoint y: 222, distance: 87.6
click at [588, 210] on div "Filtros Id Seleccionar Gerenciador Seleccionar Gerenciador Hospital 30708335416…" at bounding box center [709, 204] width 1077 height 116
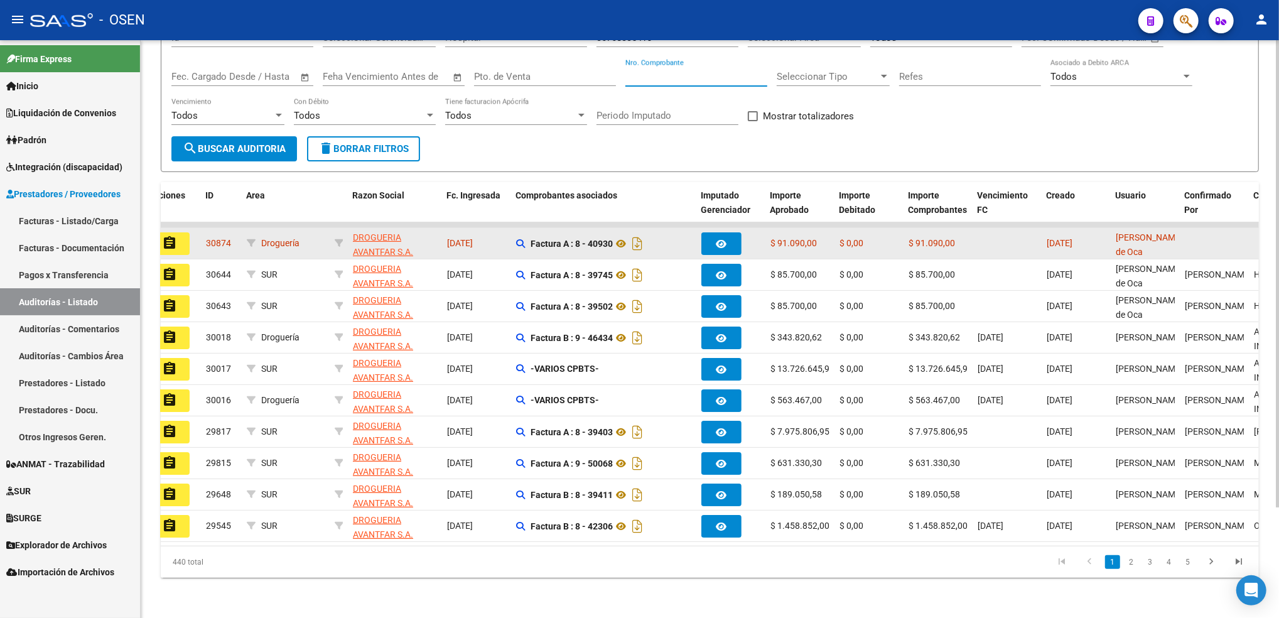
click at [176, 232] on button "assignment" at bounding box center [169, 243] width 40 height 23
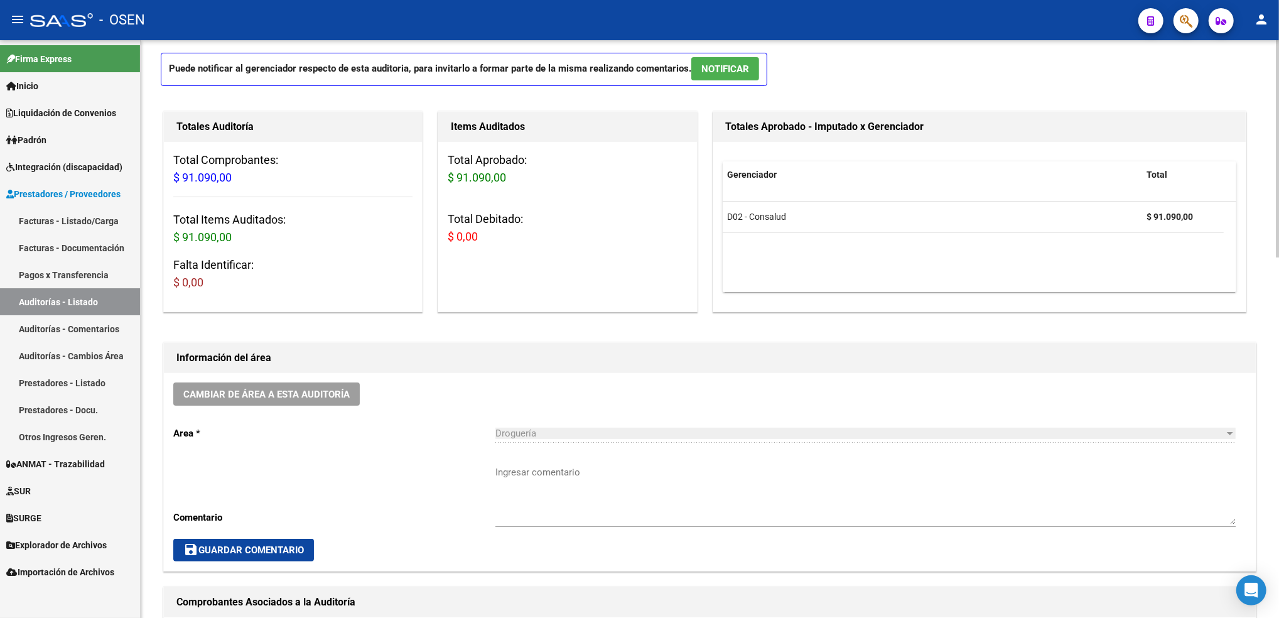
scroll to position [251, 0]
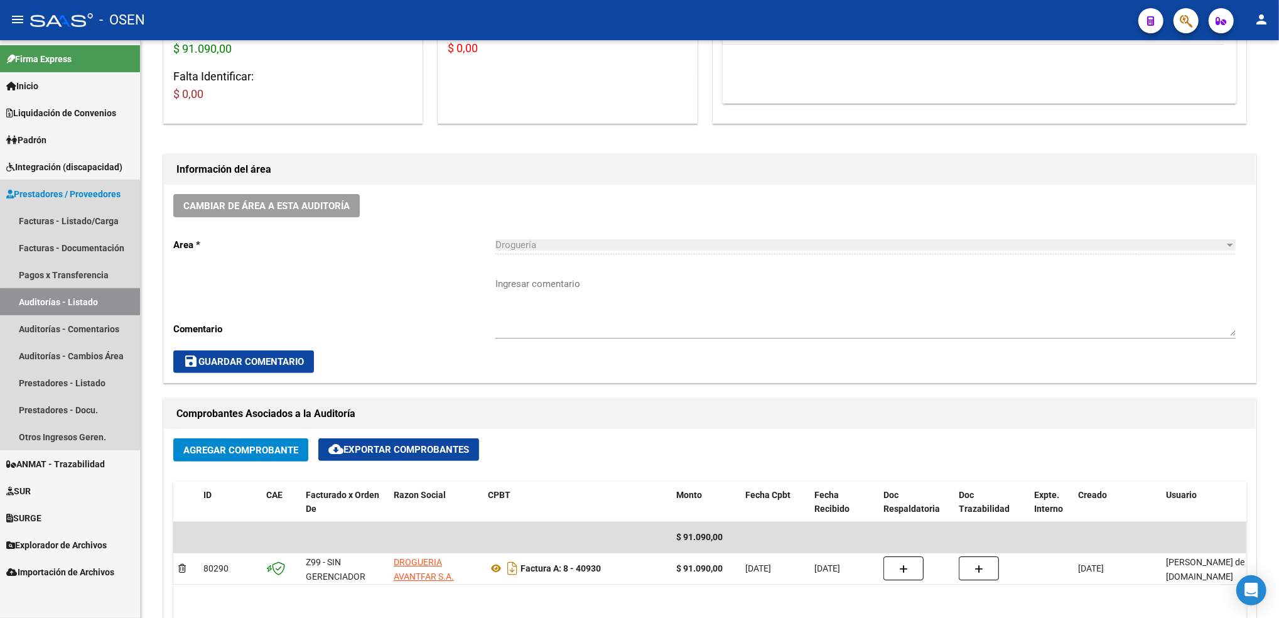
click at [84, 306] on link "Auditorías - Listado" at bounding box center [70, 301] width 140 height 27
